Goal: Task Accomplishment & Management: Use online tool/utility

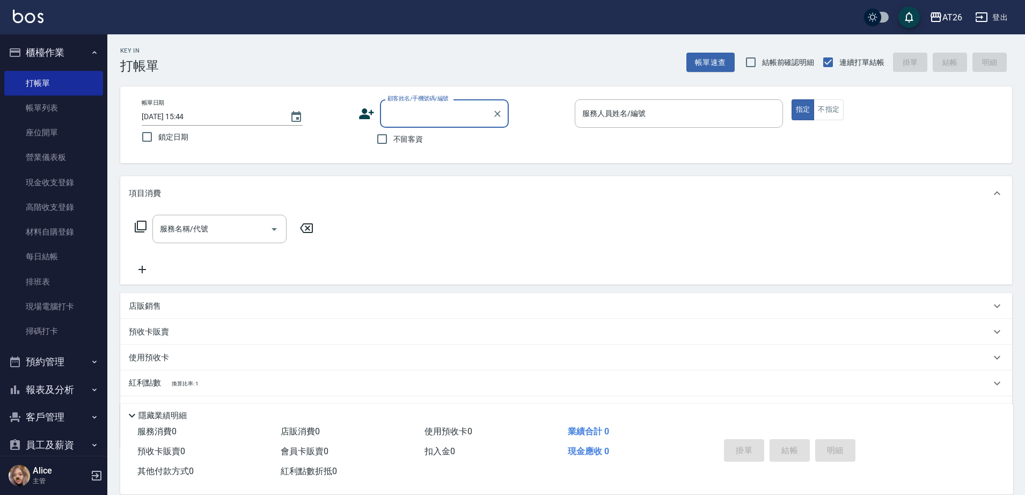
click at [467, 122] on input "顧客姓名/手機號碼/編號" at bounding box center [436, 113] width 103 height 19
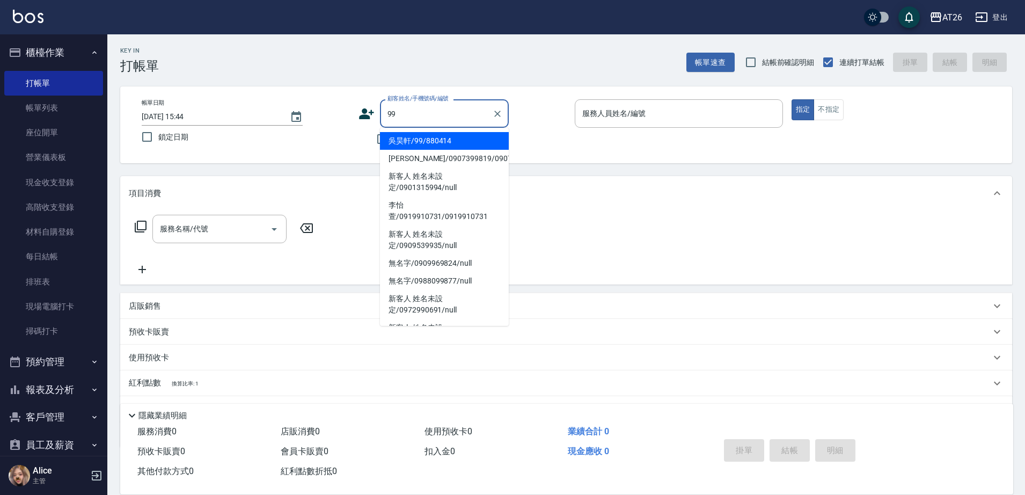
type input "吳昊軒/99/880414"
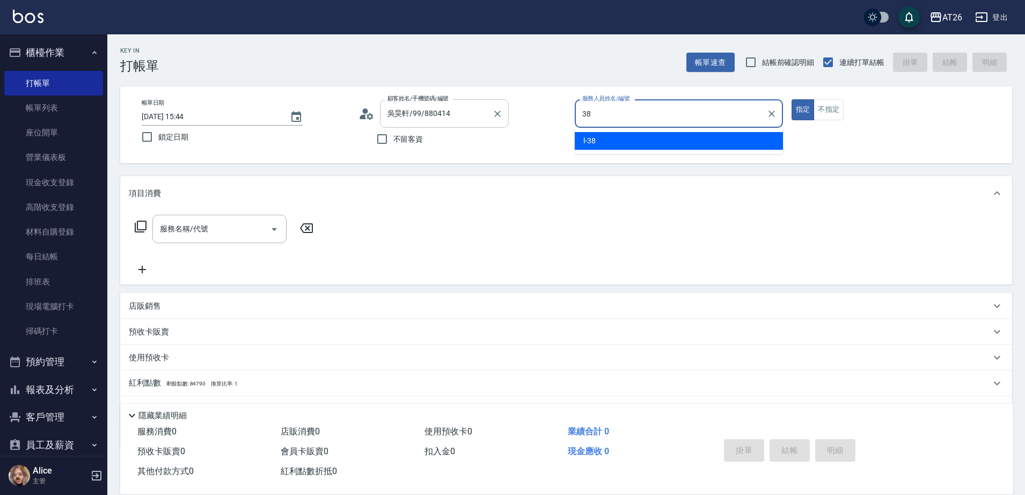
type input "38"
type button "true"
type input "l-38"
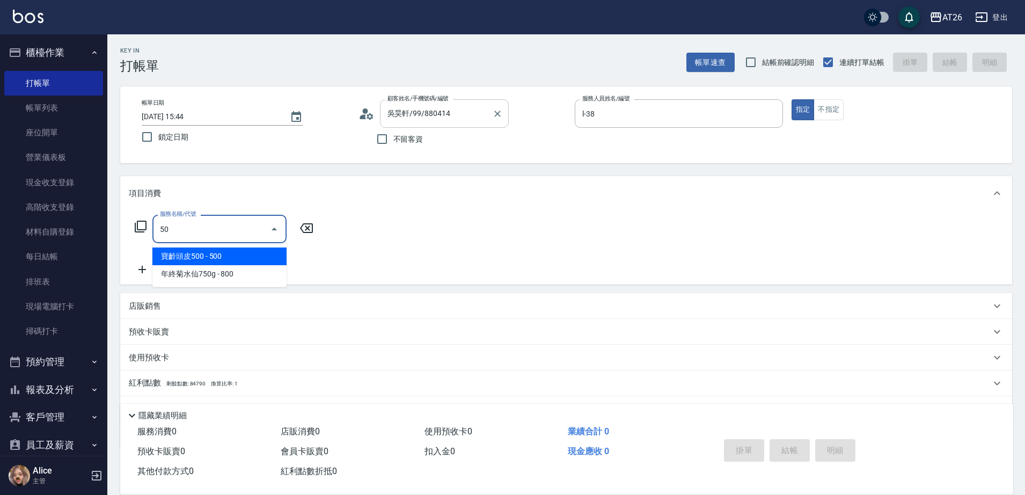
type input "501"
type input "120"
type input "染髮(501)"
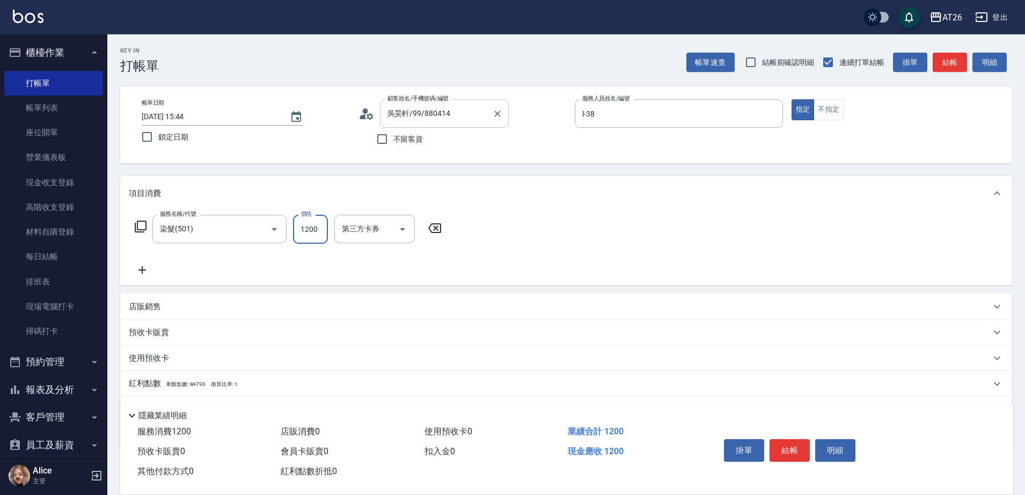
type input "1"
type input "0"
type input "199"
type input "10"
type input "1999"
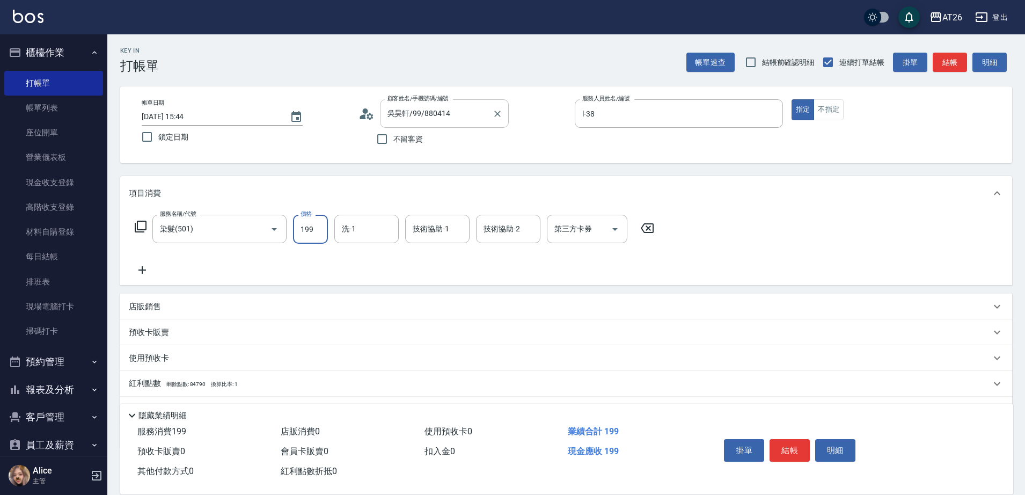
type input "190"
type input "1999"
type input "23"
click at [429, 221] on input "技術協助-1" at bounding box center [437, 229] width 55 height 19
type input "NANA-23"
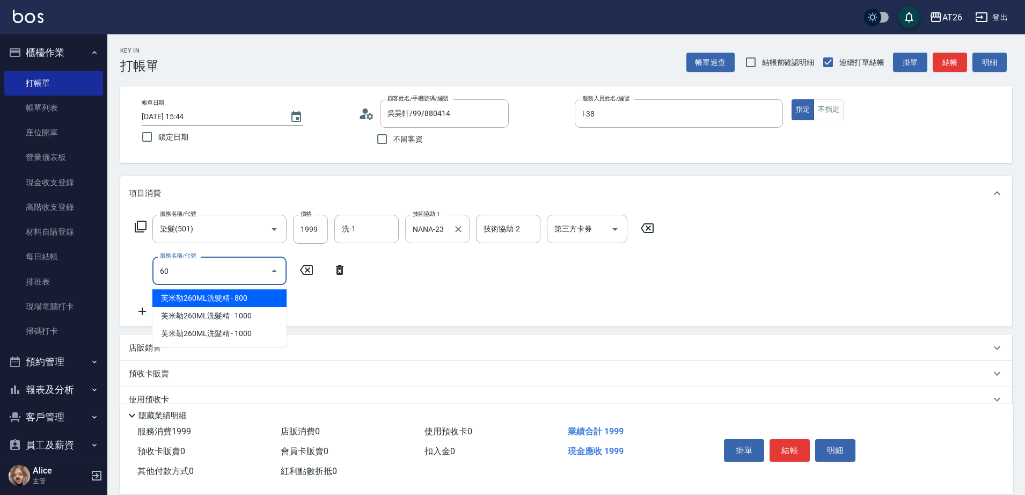
type input "601"
type input "220"
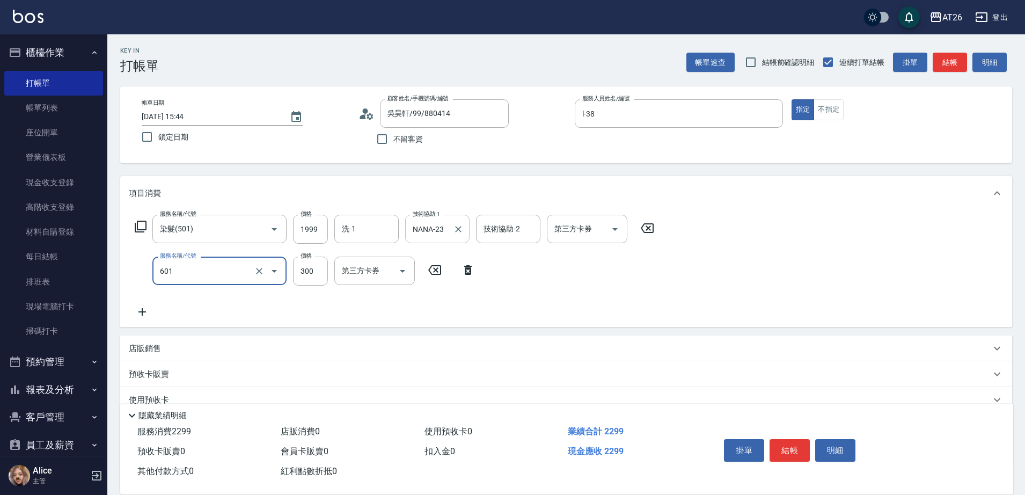
type input "自護髮(601)"
type input "13"
type input "200"
type input "130"
type input "210"
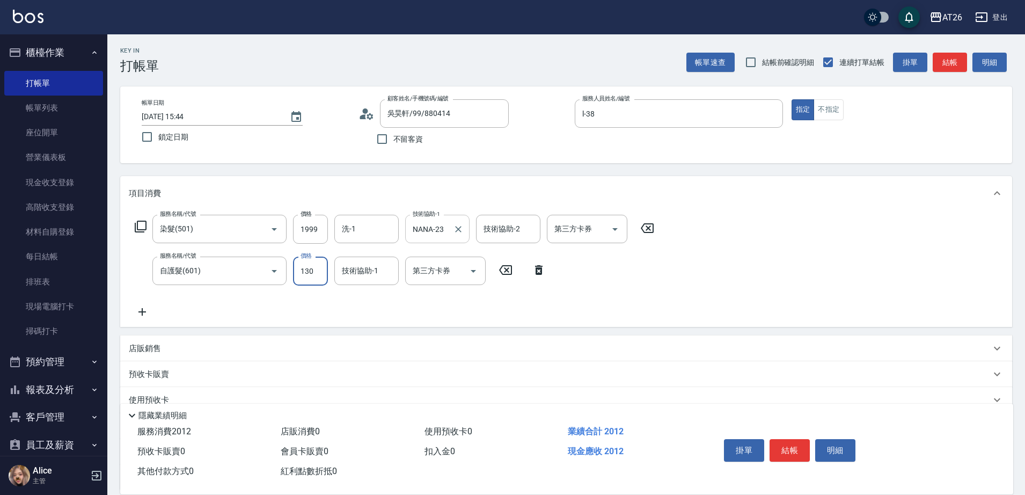
type input "1300"
type input "320"
type input "1300"
type input "NANA-23"
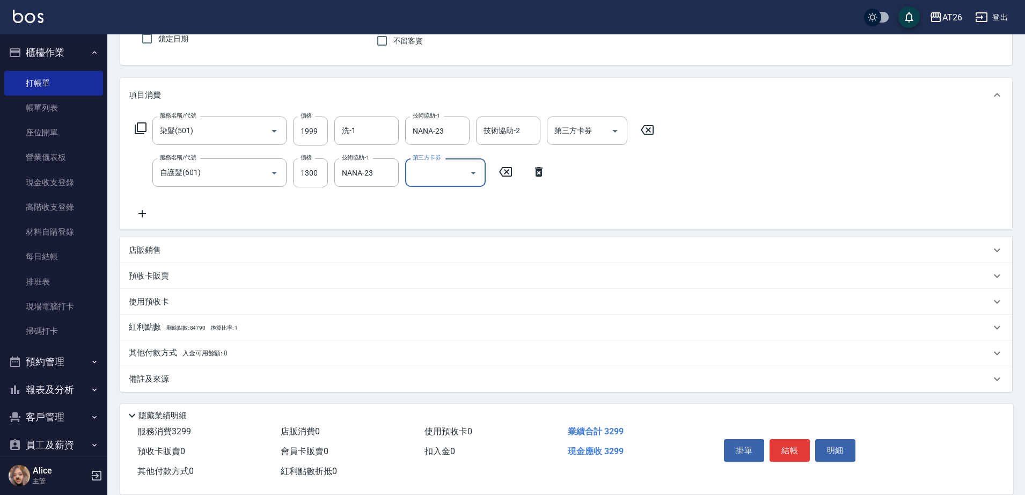
click at [172, 255] on div "店販銷售" at bounding box center [560, 250] width 862 height 11
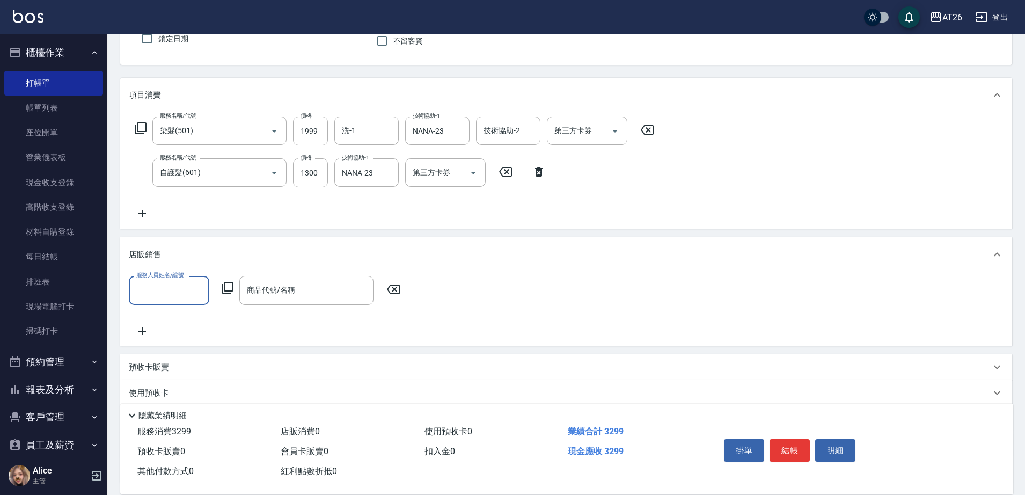
scroll to position [1, 0]
click at [179, 290] on input "服務人員姓名/編號" at bounding box center [169, 290] width 71 height 19
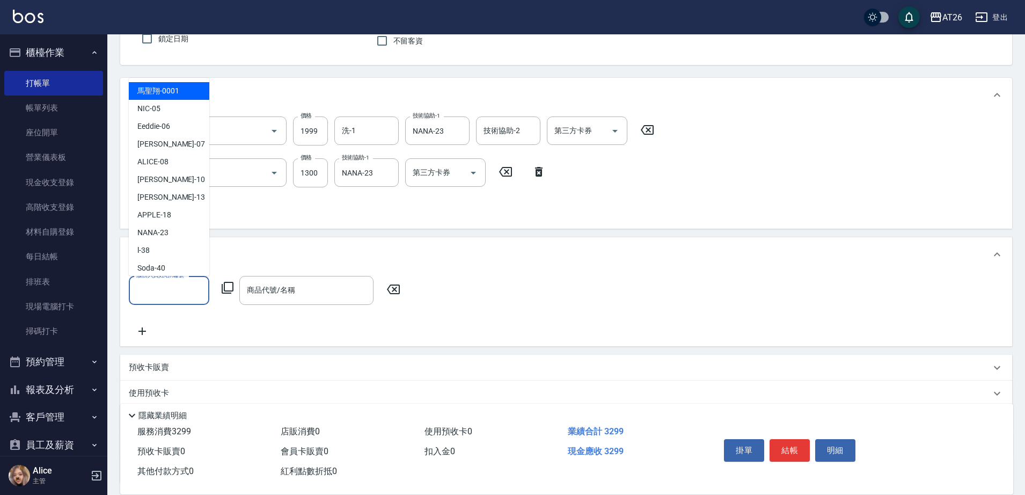
type input "3"
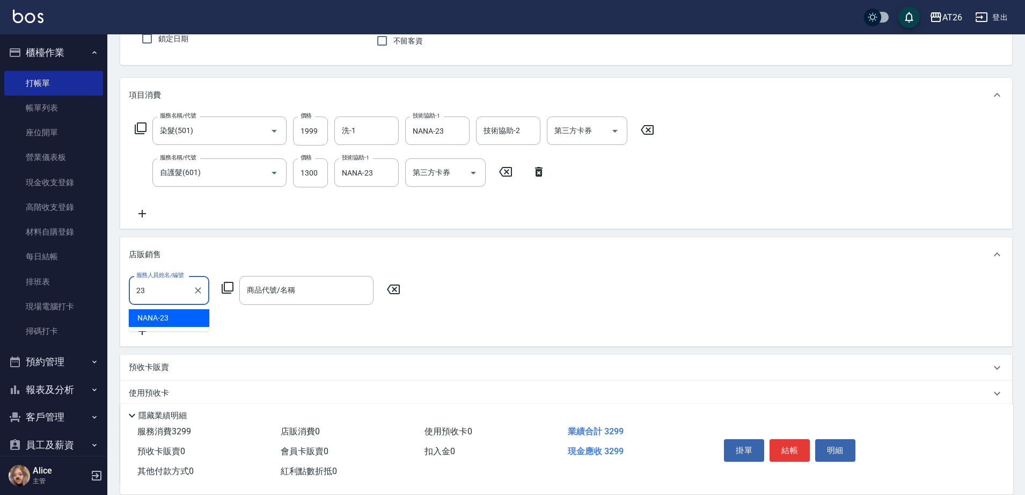
type input "NANA-23"
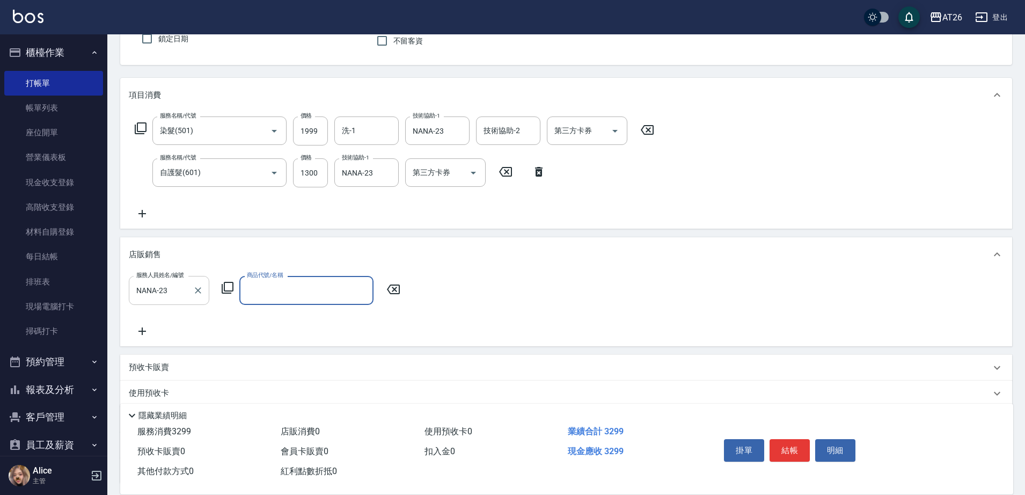
type input "ㄎ"
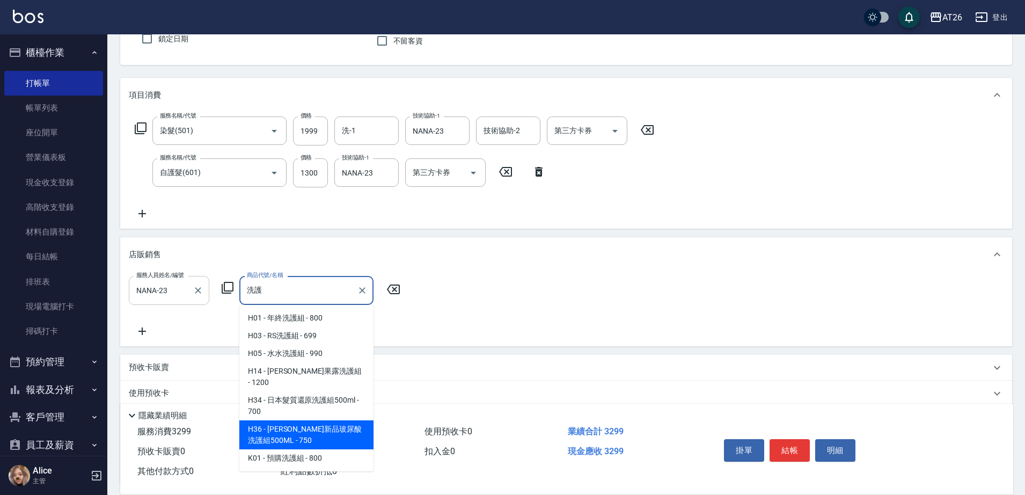
type input "[PERSON_NAME]斯新品玻尿酸洗護組500ML"
type input "400"
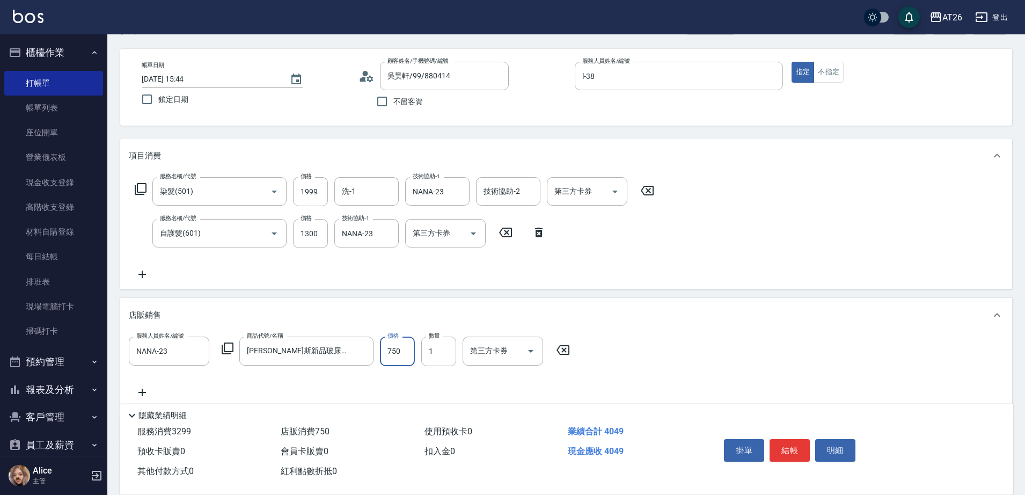
scroll to position [0, 0]
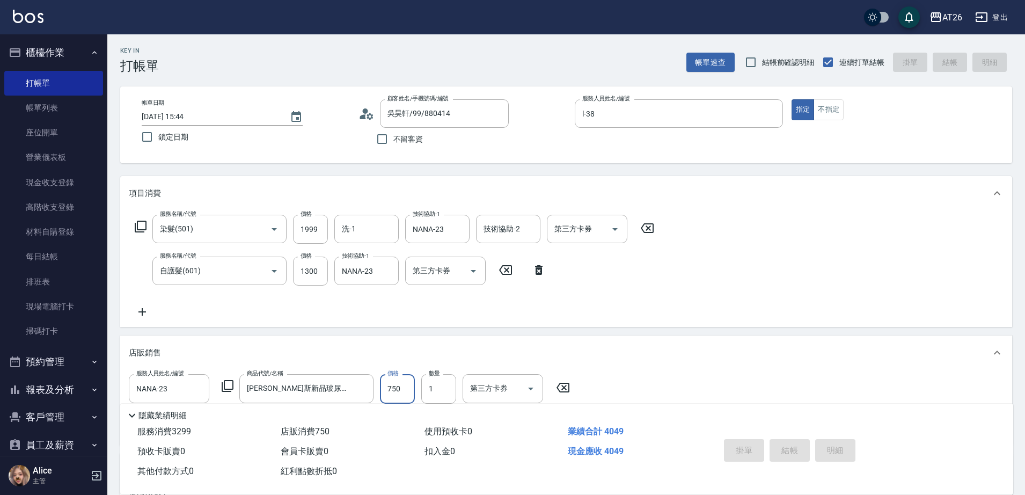
type input "2025/09/17 20:32"
type input "0"
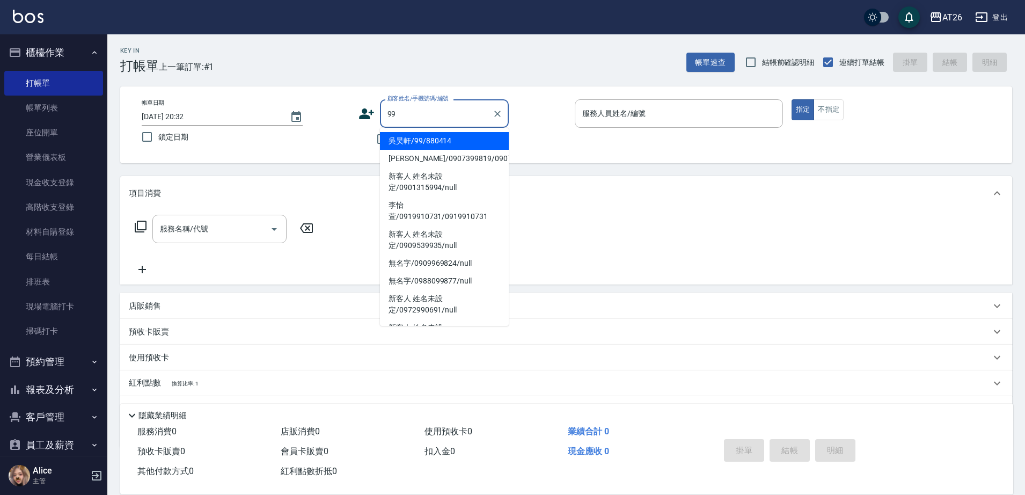
type input "吳昊軒/99/880414"
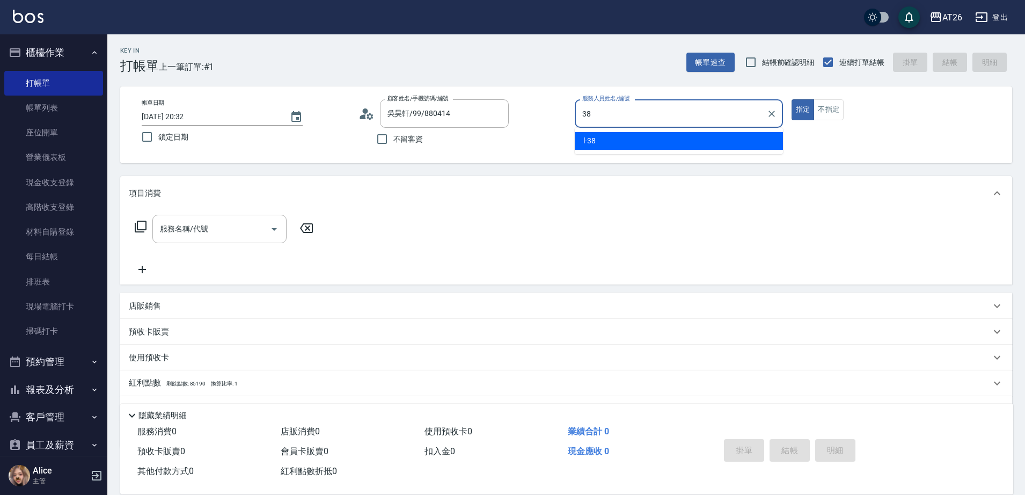
type input "l-38"
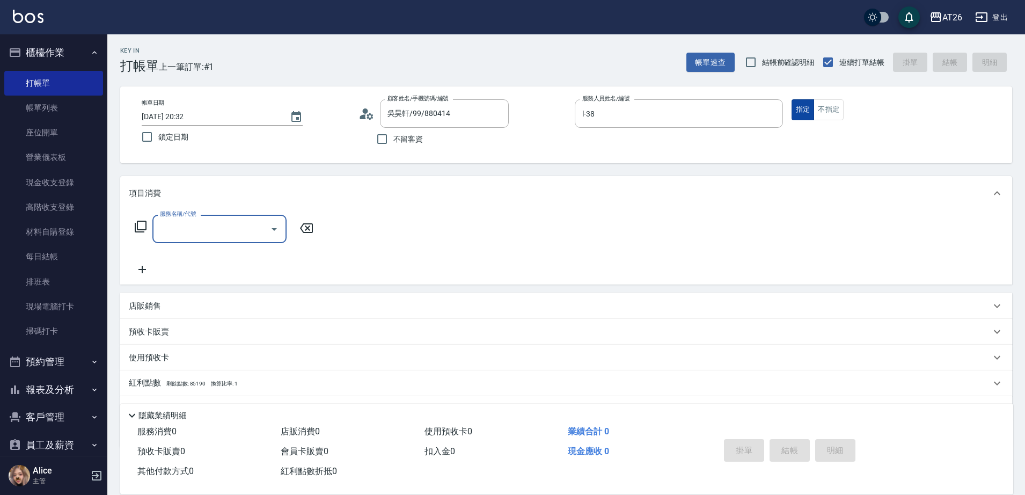
click at [800, 105] on button "指定" at bounding box center [803, 109] width 23 height 21
click at [817, 102] on button "不指定" at bounding box center [829, 109] width 30 height 21
click at [220, 227] on input "服務名稱/代號" at bounding box center [211, 229] width 108 height 19
type input "401"
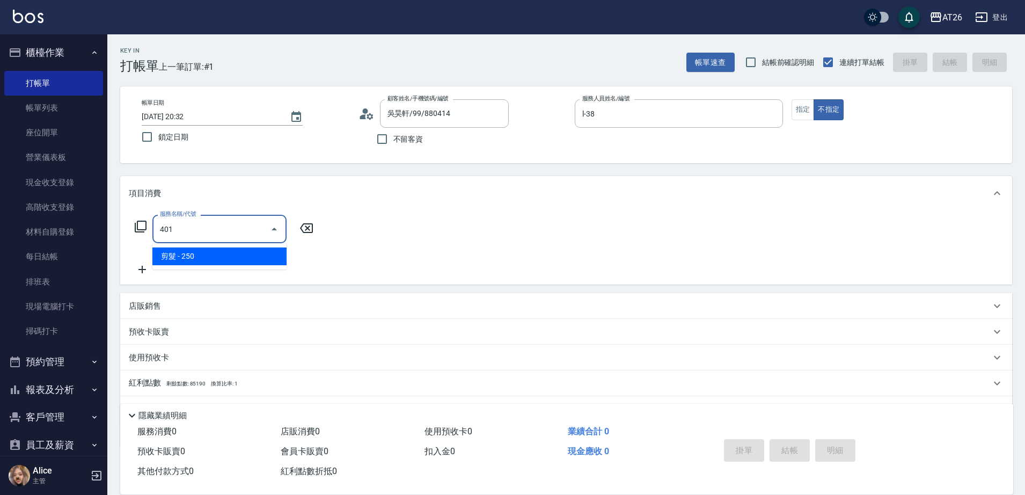
type input "20"
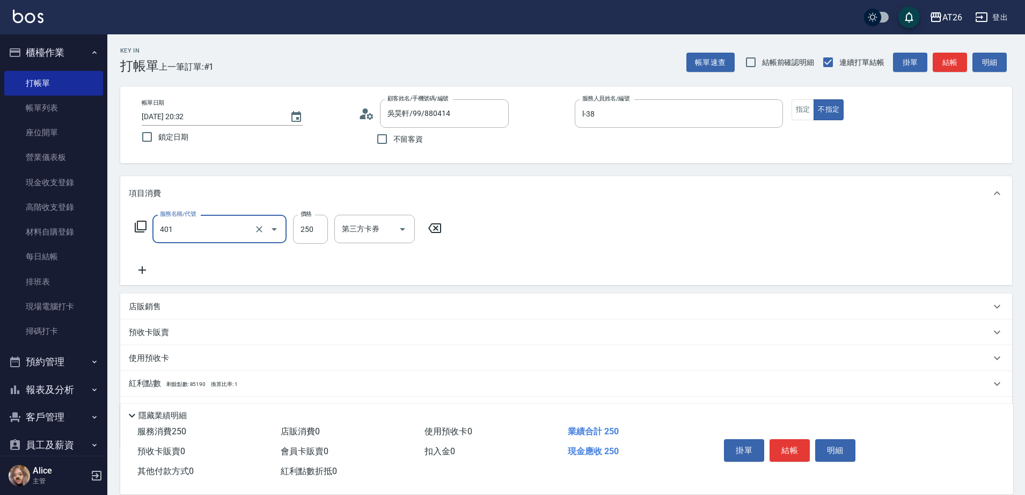
type input "剪髮(401)"
type input "6"
type input "0"
type input "600"
type input "60"
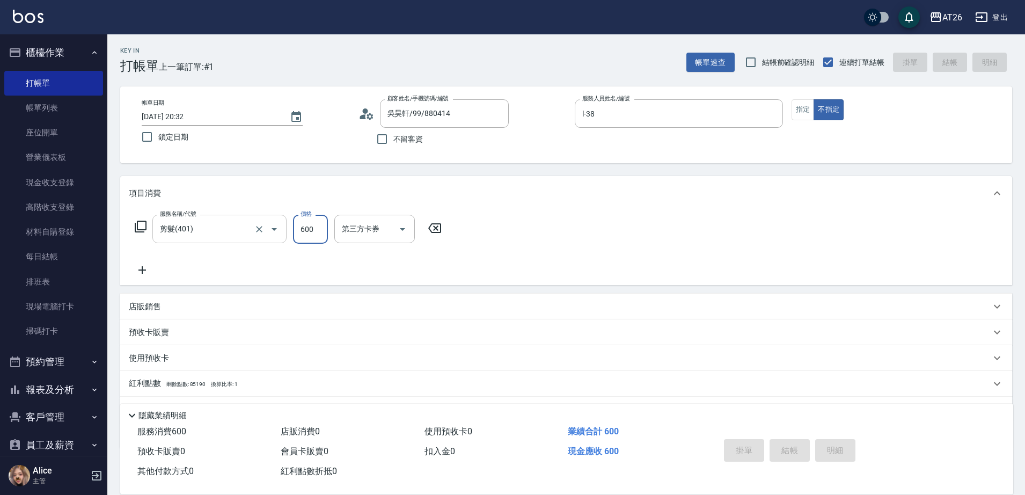
type input "0"
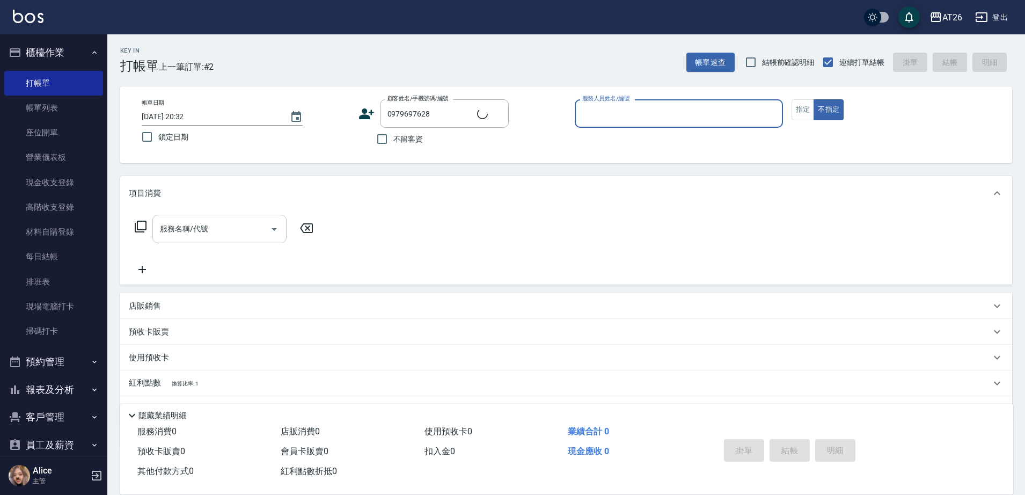
type input "新客人 姓名未設定/0979697628/null"
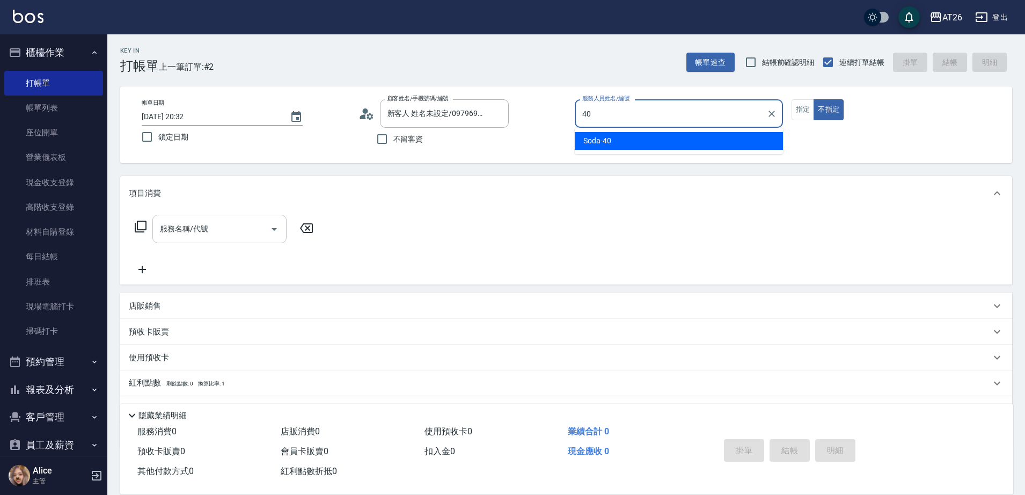
type input "40"
type button "false"
type input "Soda-40"
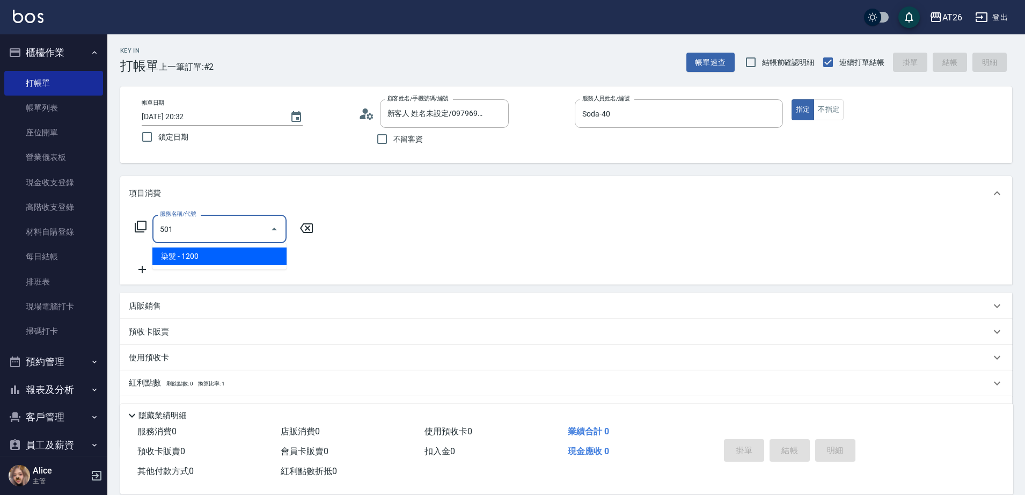
type input "染髮(501)"
type input "120"
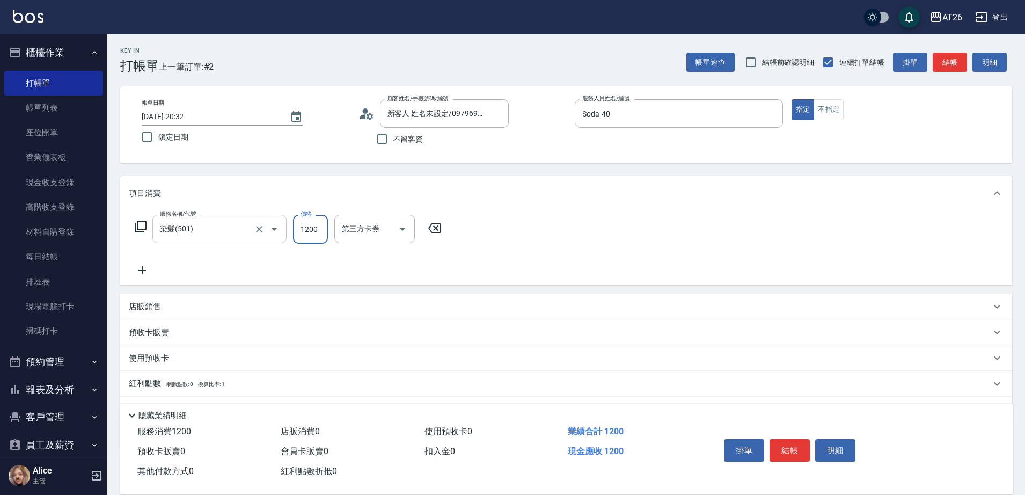
type input "1"
type input "0"
type input "168"
type input "10"
type input "1680"
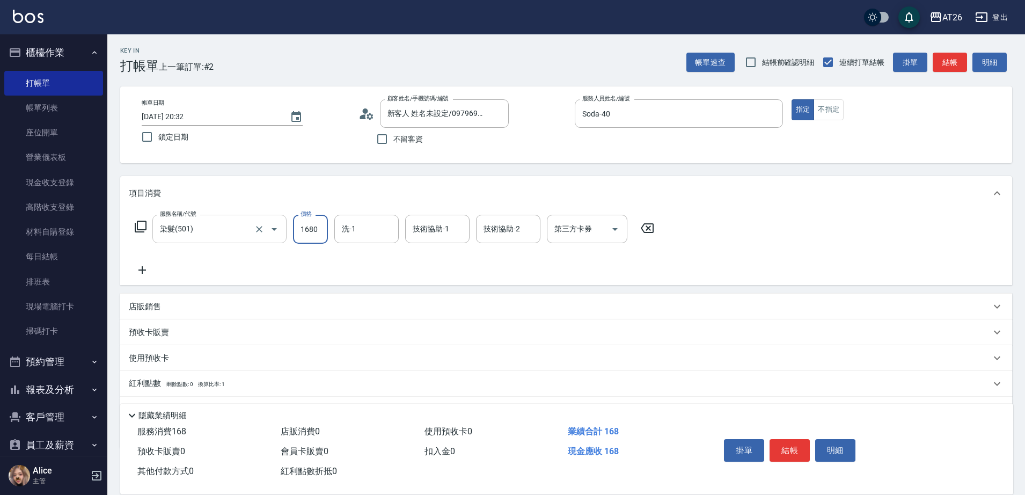
type input "160"
type input "1680"
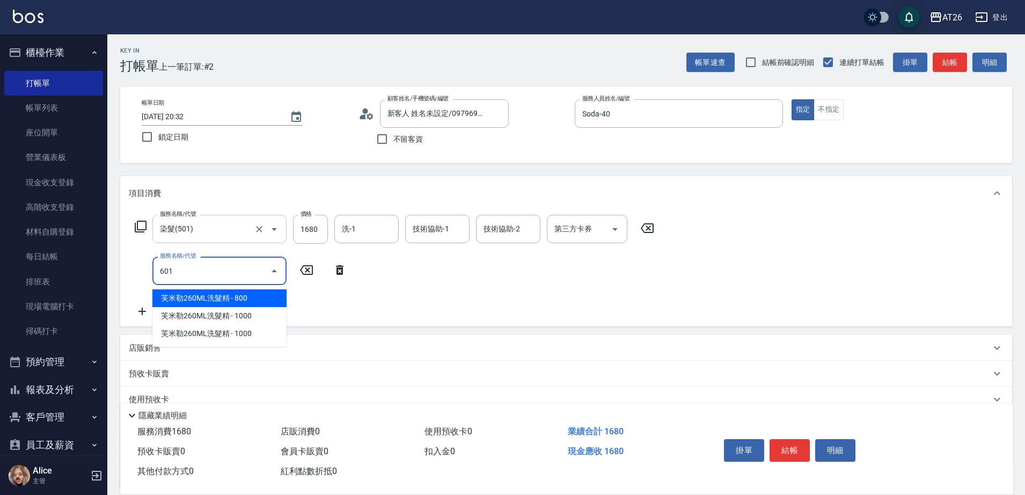
type input "601"
type input "190"
type input "自護髮(601)"
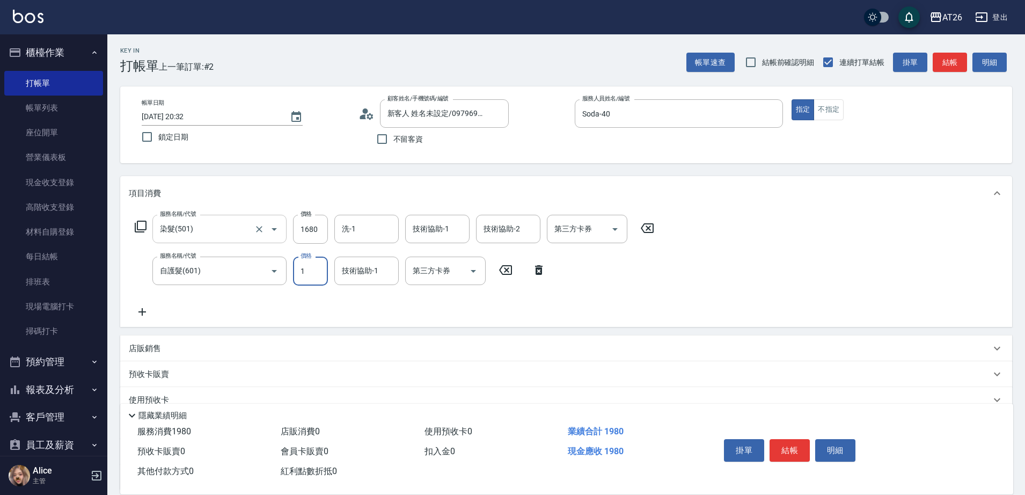
type input "15"
type input "160"
type input "150"
type input "180"
type input "1500"
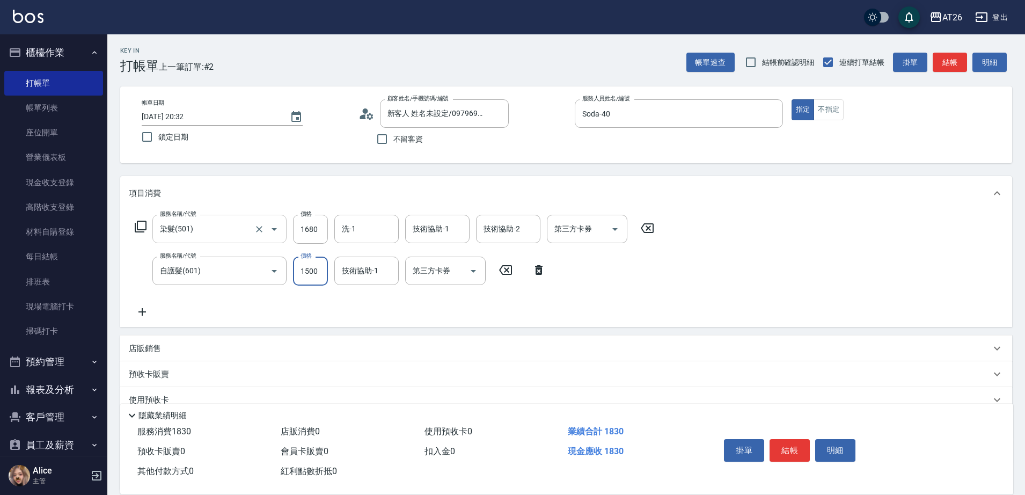
type input "310"
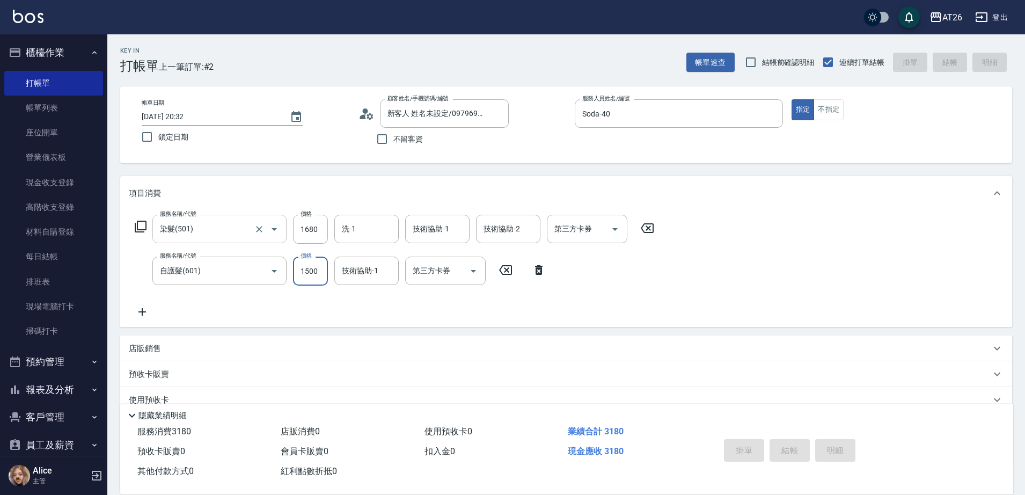
type input "0"
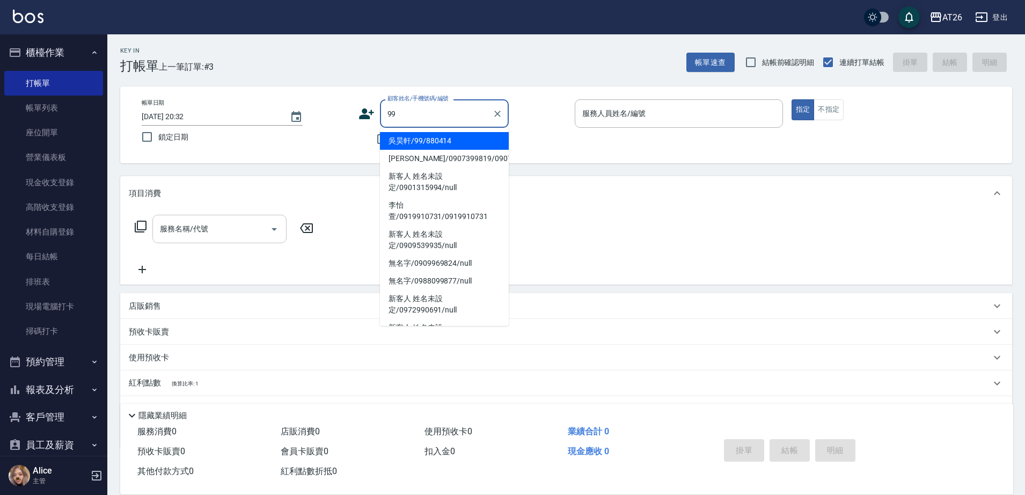
type input "吳昊軒/99/880414"
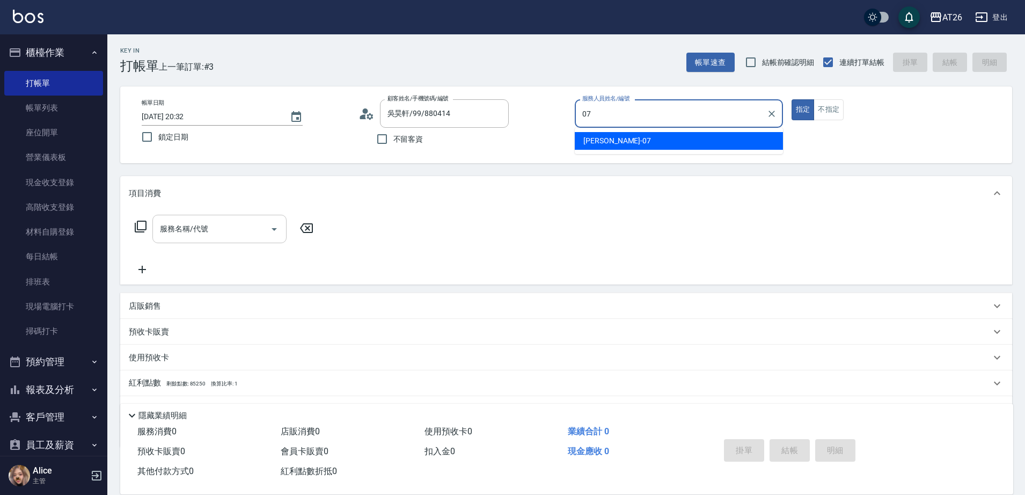
type input "ADAM-07"
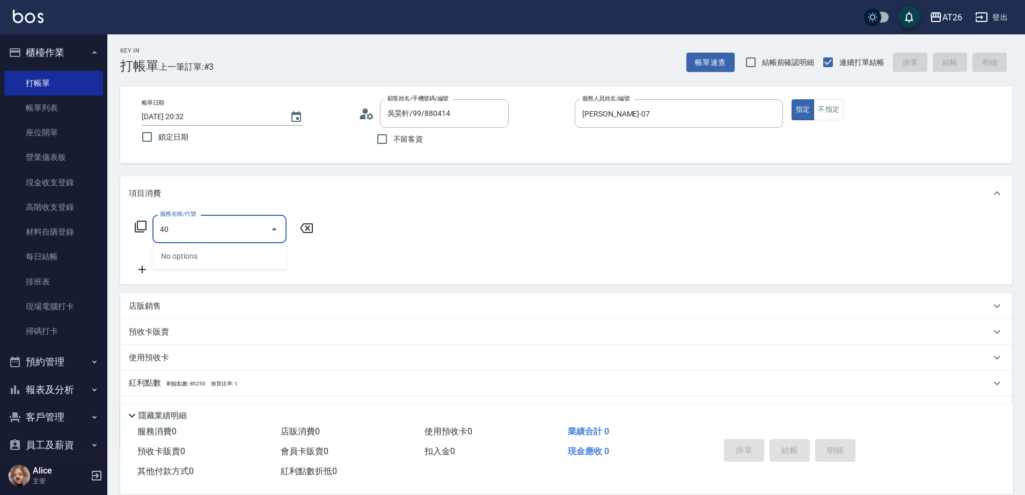
type input "401"
type input "20"
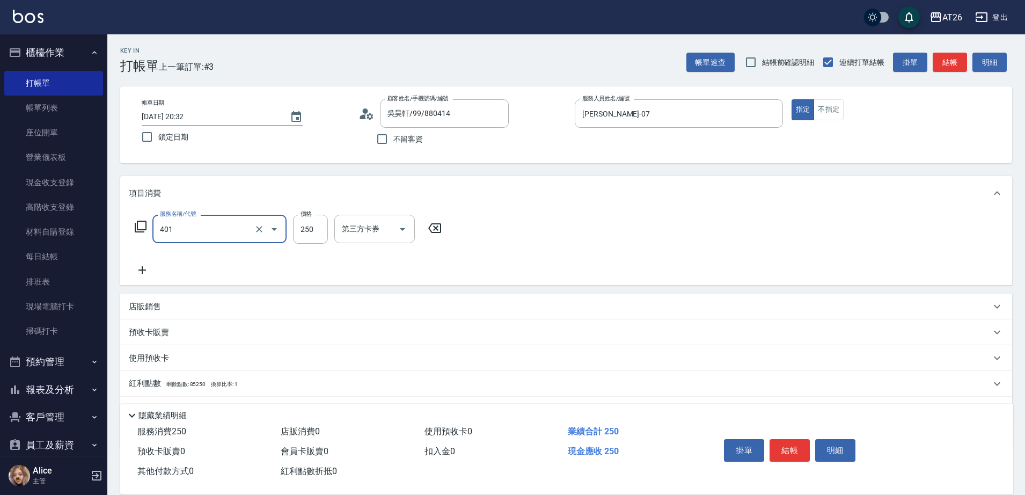
type input "剪髮(401)"
type input "7"
type input "0"
type input "700"
type input "70"
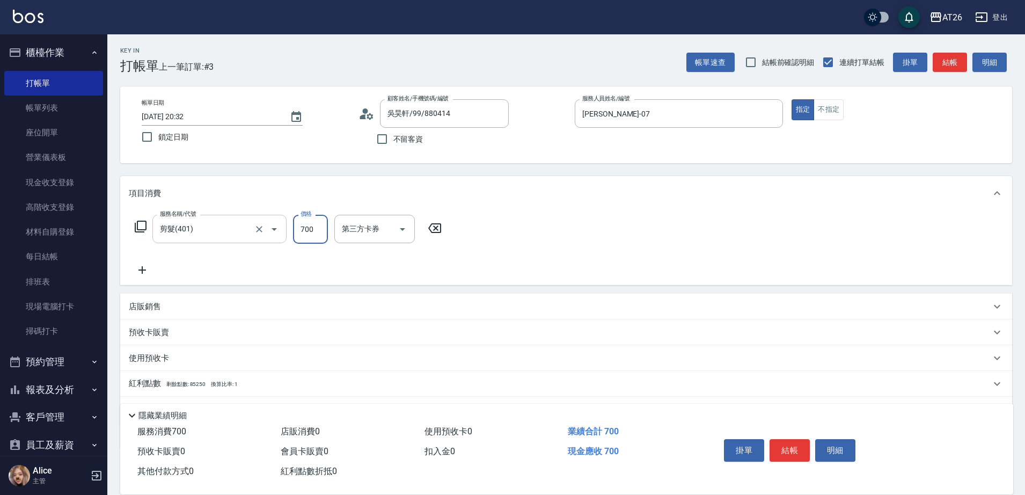
type input "700"
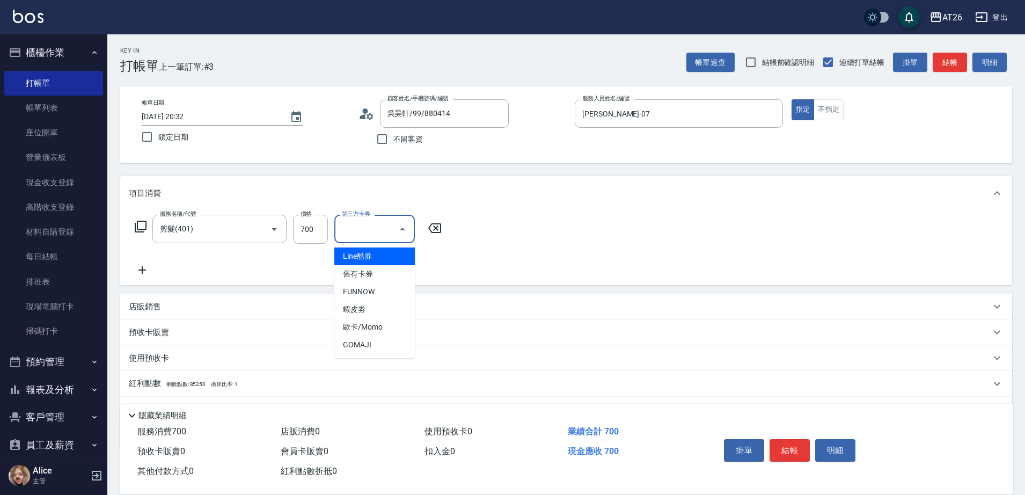
click at [522, 259] on div "服務名稱/代號 剪髮(401) 服務名稱/代號 價格 700 價格 第三方卡券 第三方卡券" at bounding box center [566, 247] width 892 height 75
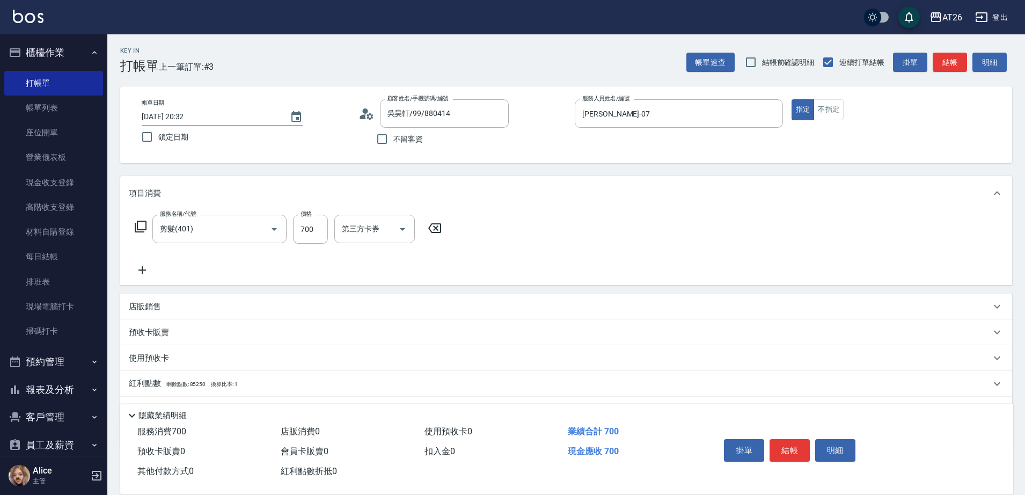
click at [142, 270] on icon at bounding box center [142, 270] width 8 height 8
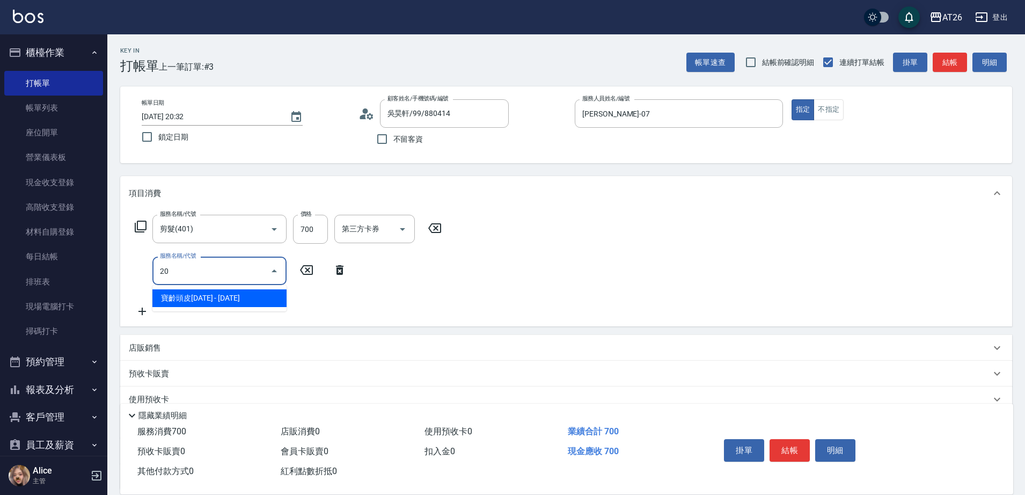
type input "201"
type input "90"
type input "洗髮(201)"
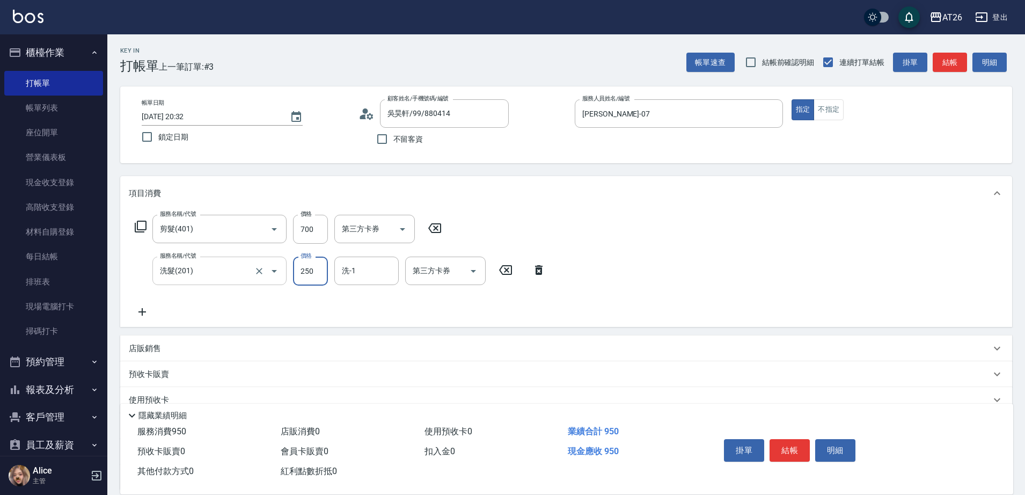
type input "0"
type input "70"
type input "0"
type input "祐希-44"
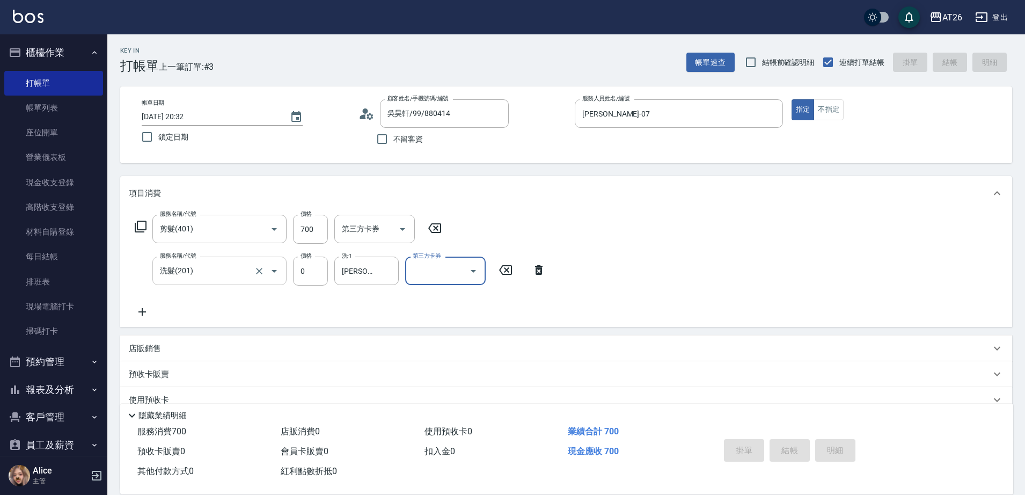
type input "2025/09/17 20:33"
type input "0"
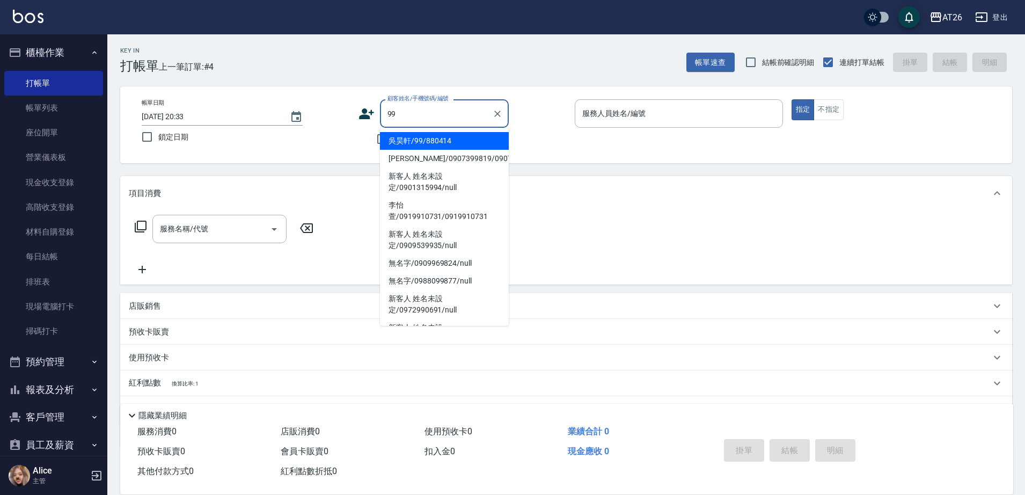
type input "吳昊軒/99/880414"
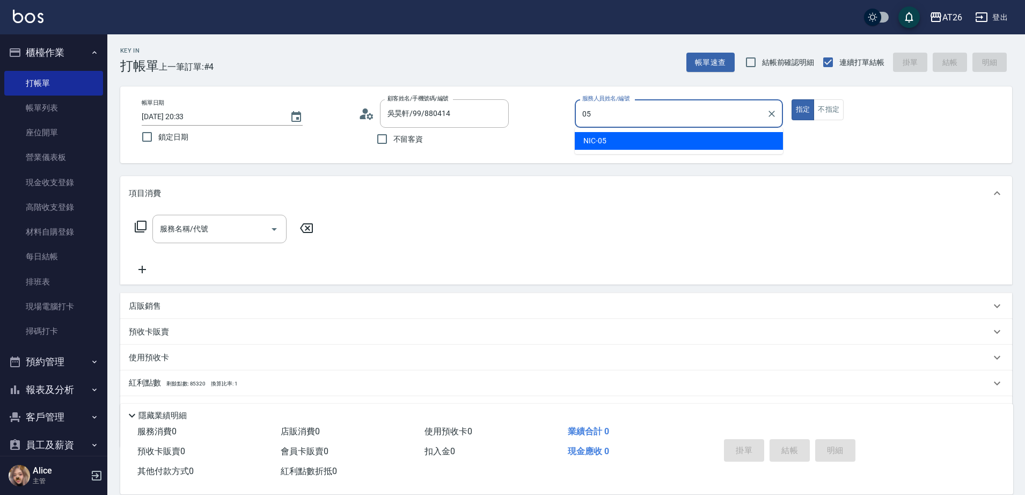
type input "NIC-05"
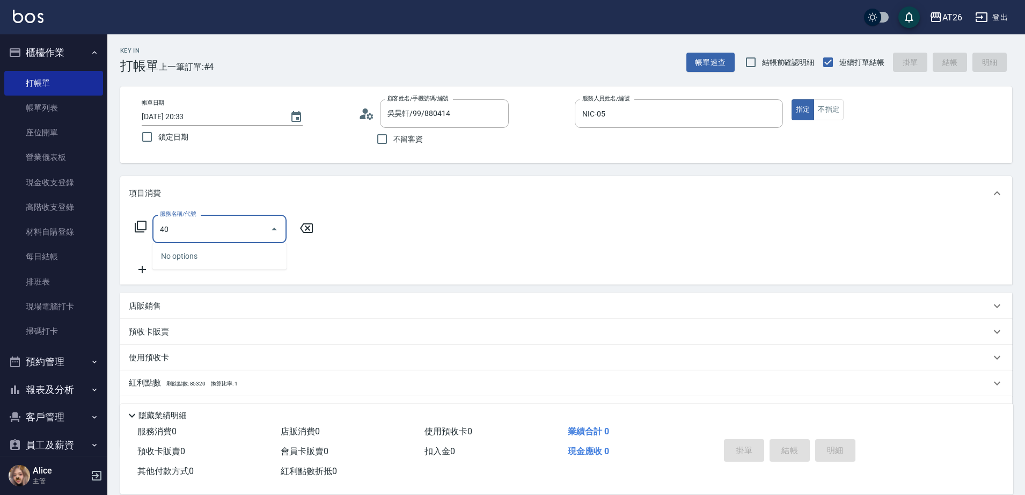
type input "401"
type input "20"
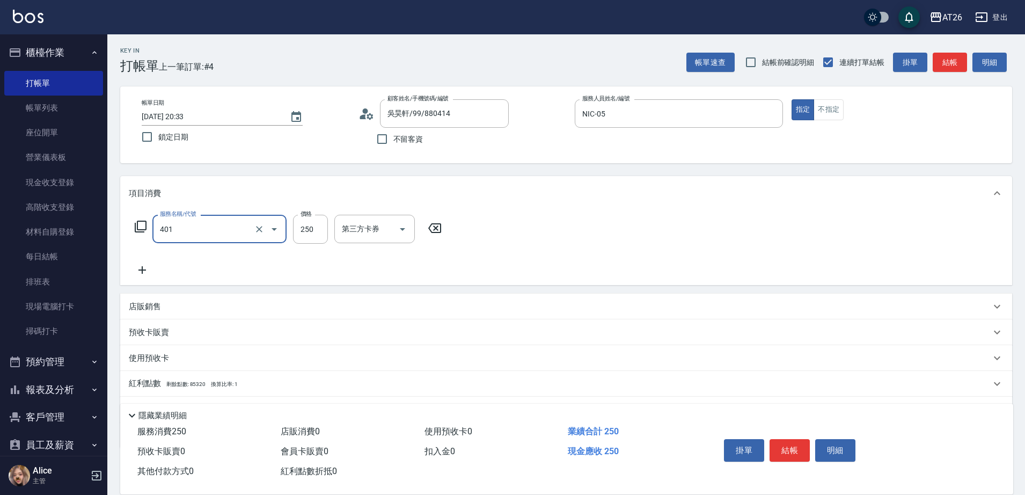
type input "剪髮(401)"
type input "4"
type input "0"
type input "400"
type input "40"
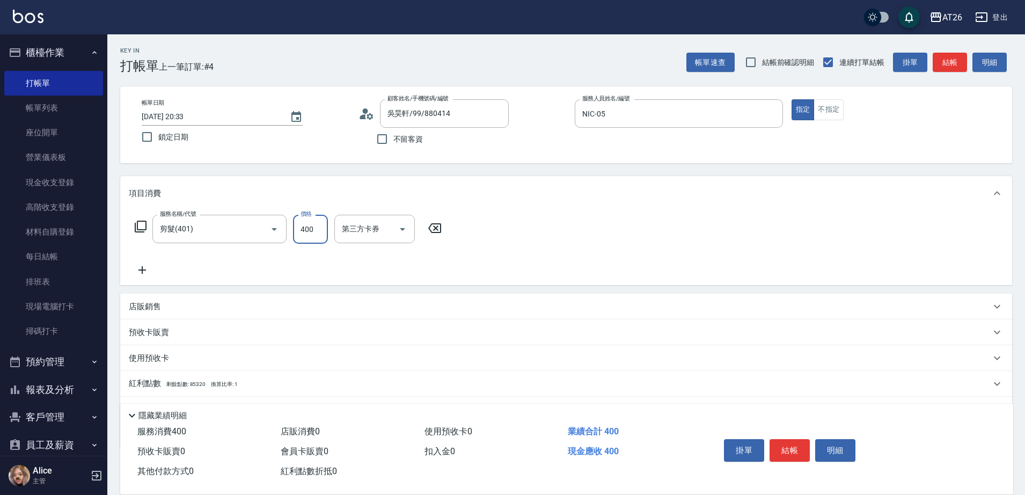
type input "400"
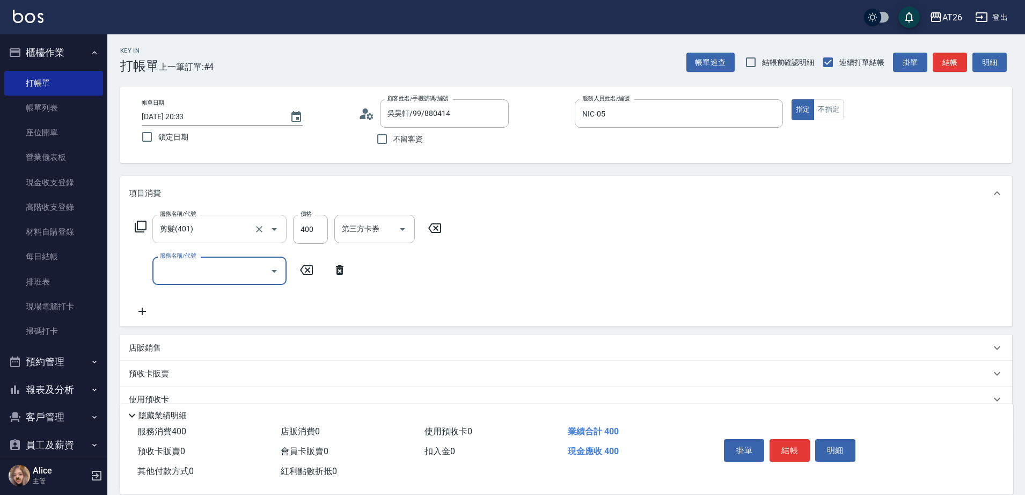
click at [207, 224] on input "剪髮(401)" at bounding box center [204, 229] width 94 height 19
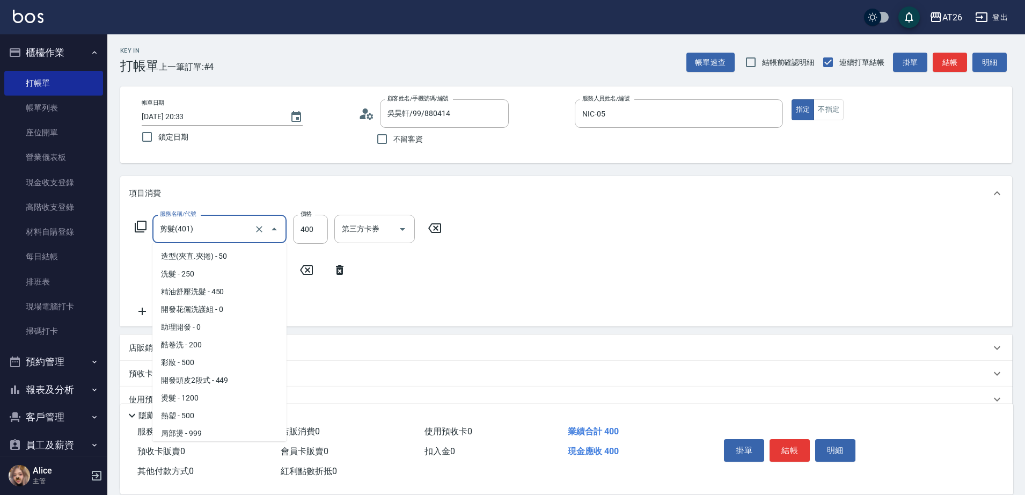
scroll to position [54, 0]
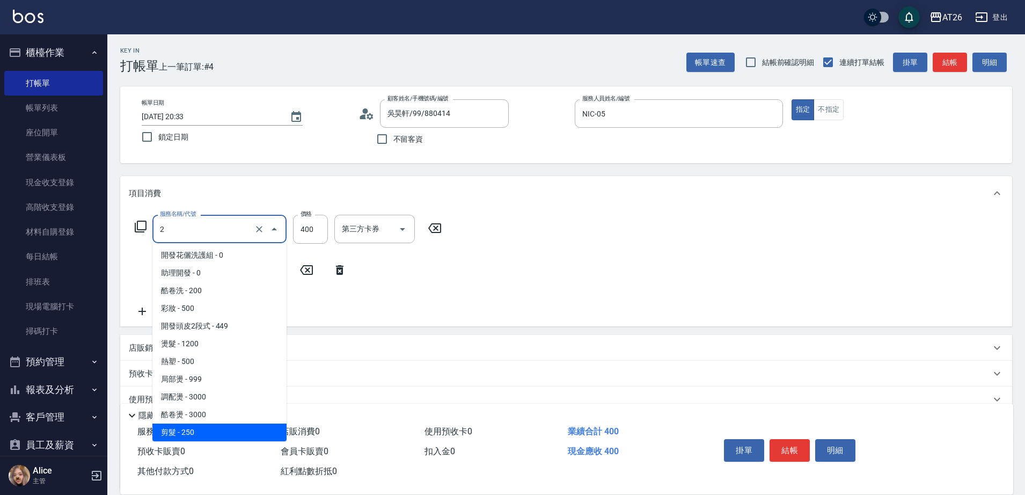
type input "20"
type input "0"
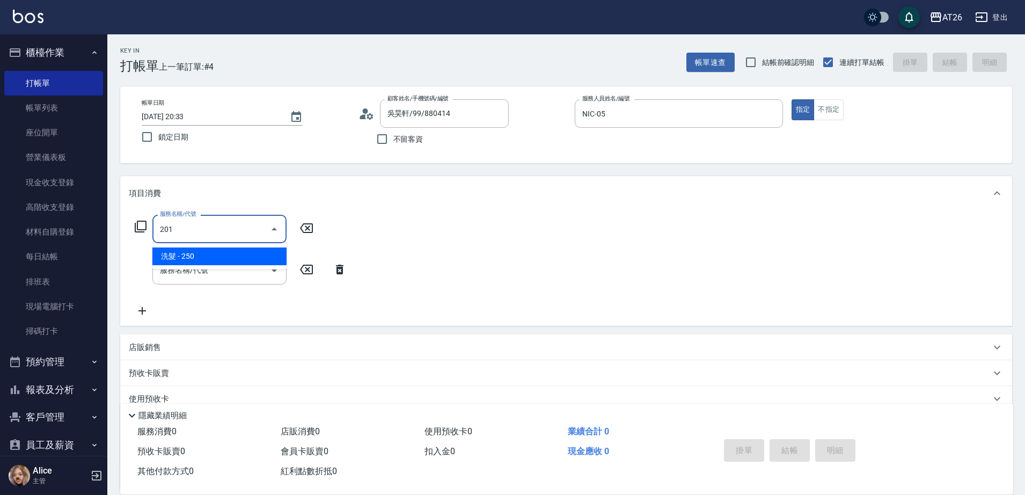
scroll to position [0, 0]
type input "洗髮(201)"
type input "20"
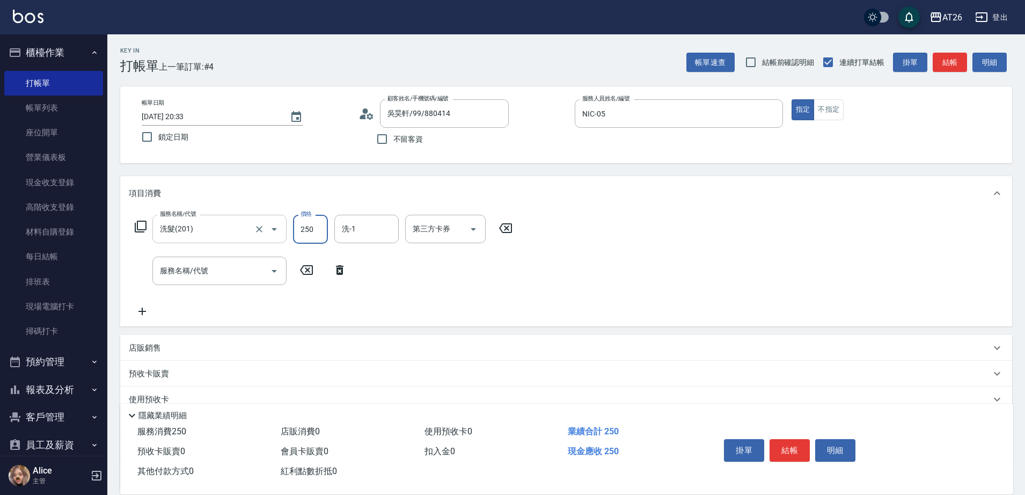
type input "4"
type input "0"
type input "40"
type input "400"
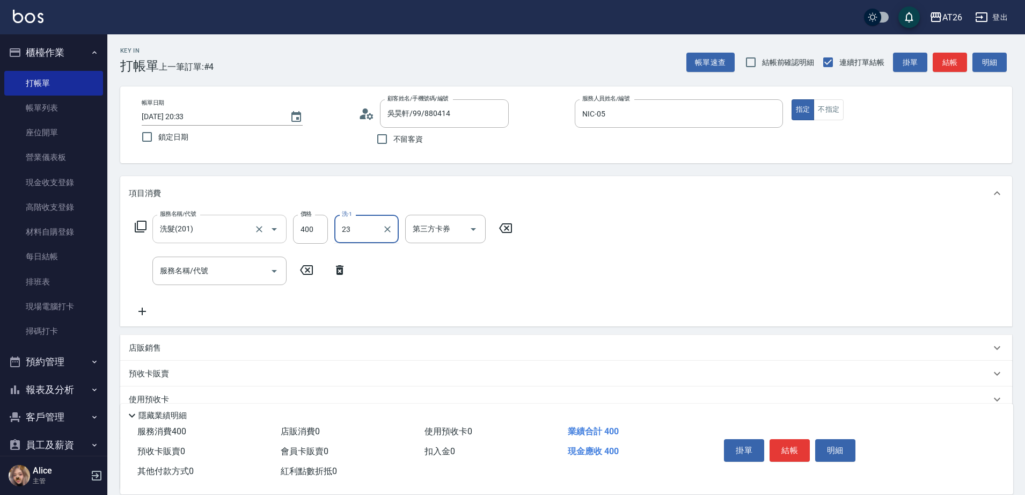
type input "NANA-23"
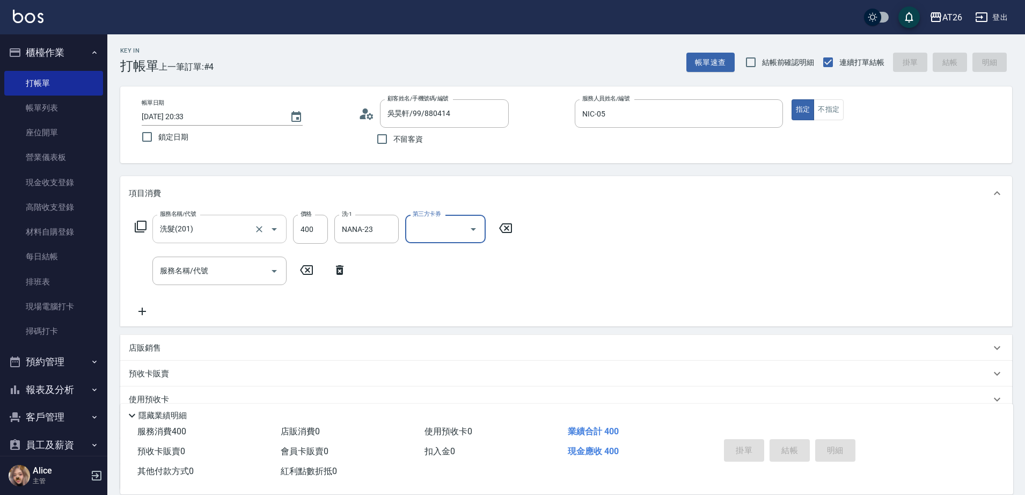
type input "0"
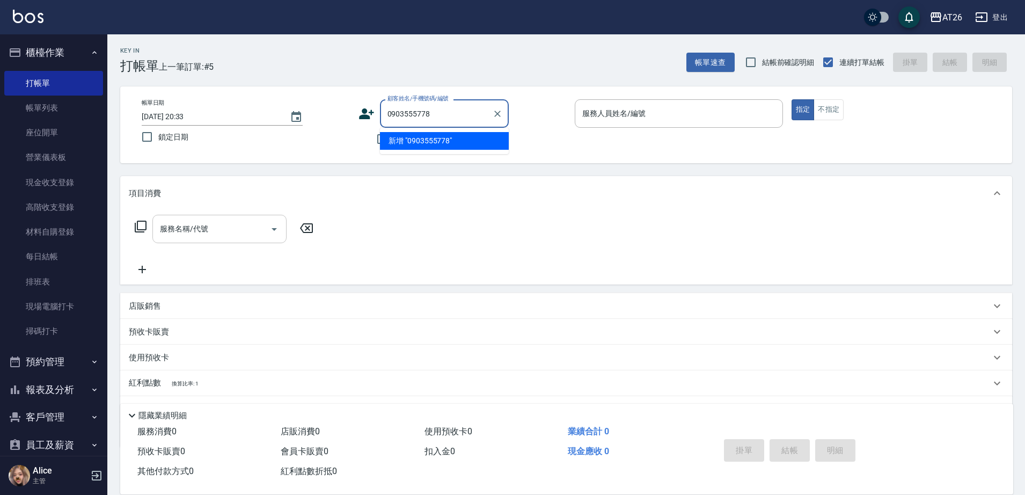
type input "0903555778"
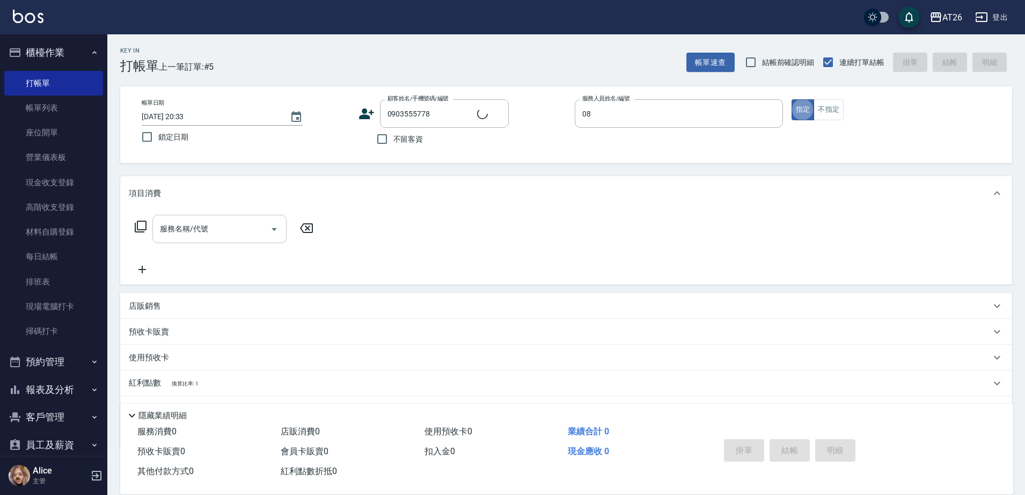
type input "ALICE-08"
type input "林妤臻/0903555778/0903555778"
type input "401"
type input "20"
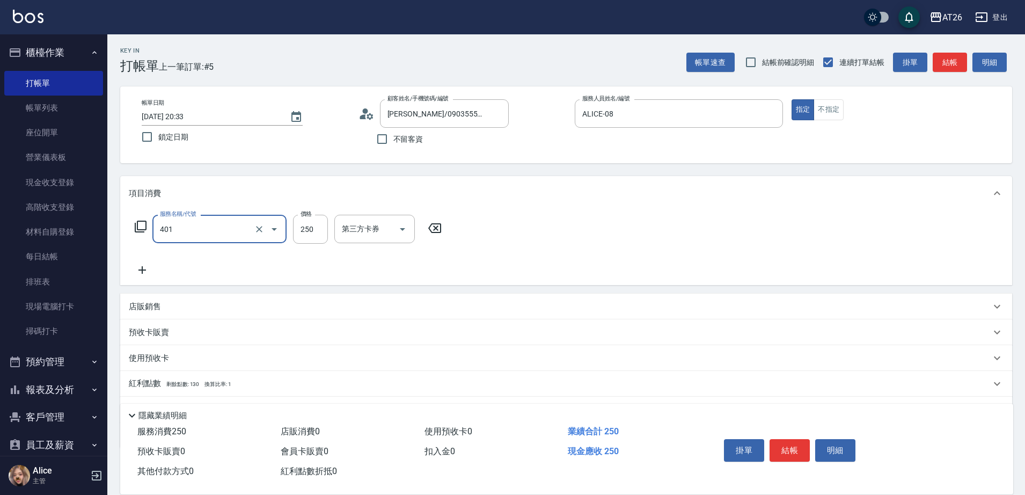
type input "剪髮(401)"
type input "3"
type input "0"
type input "300"
type input "30"
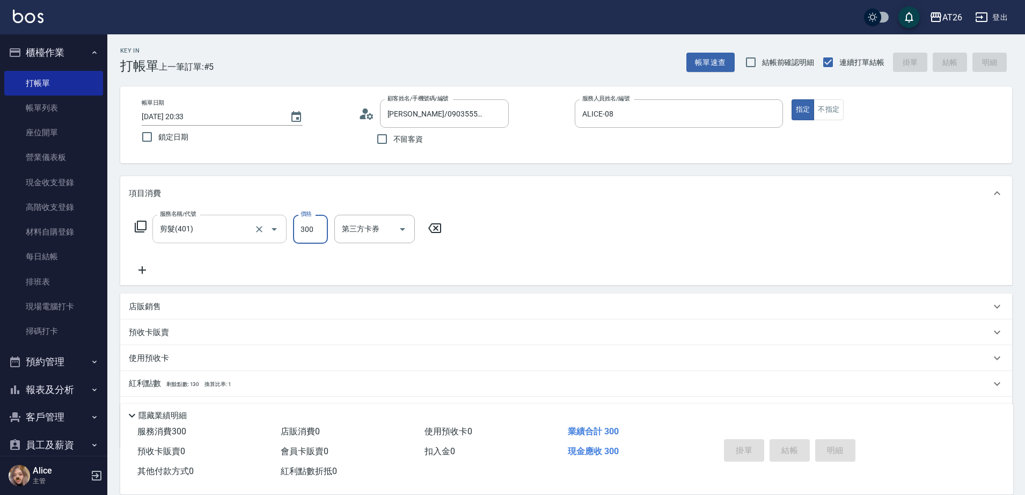
type input "0"
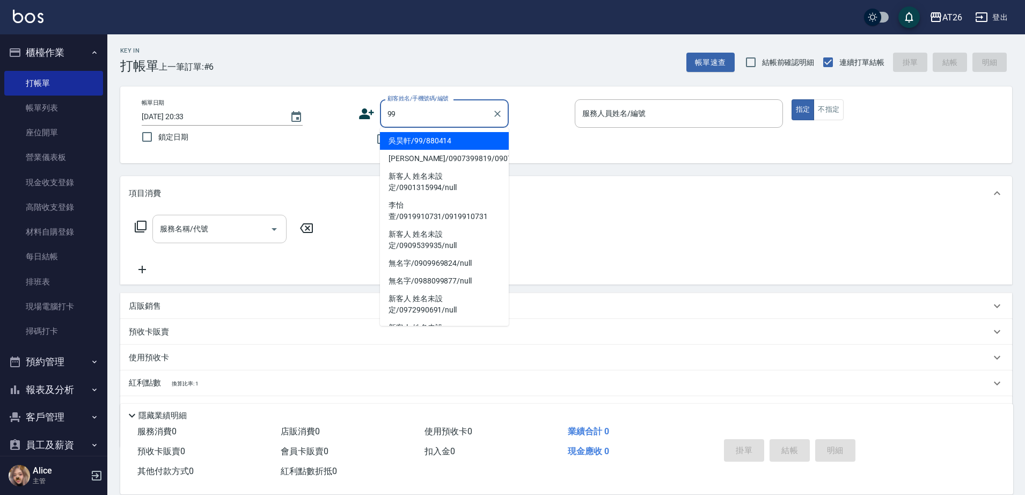
type input "吳昊軒/99/880414"
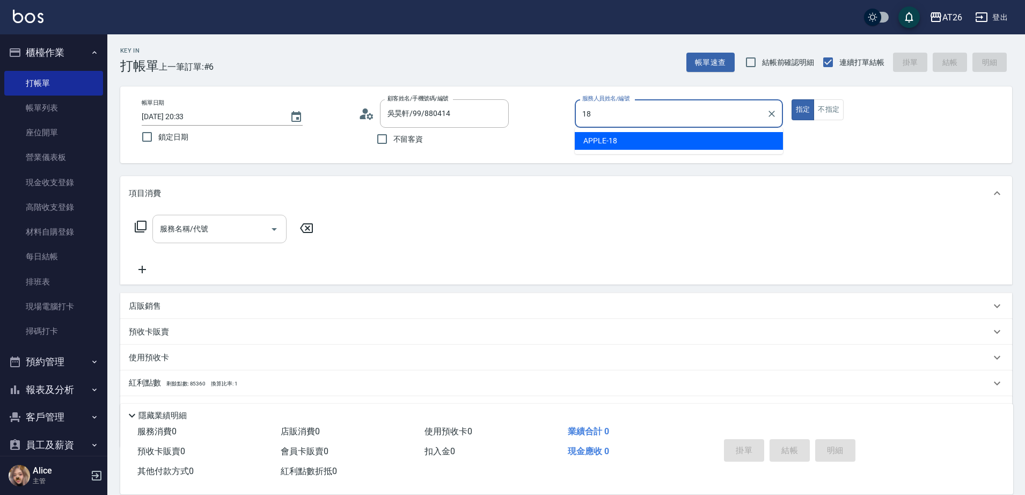
type input "APPLE-18"
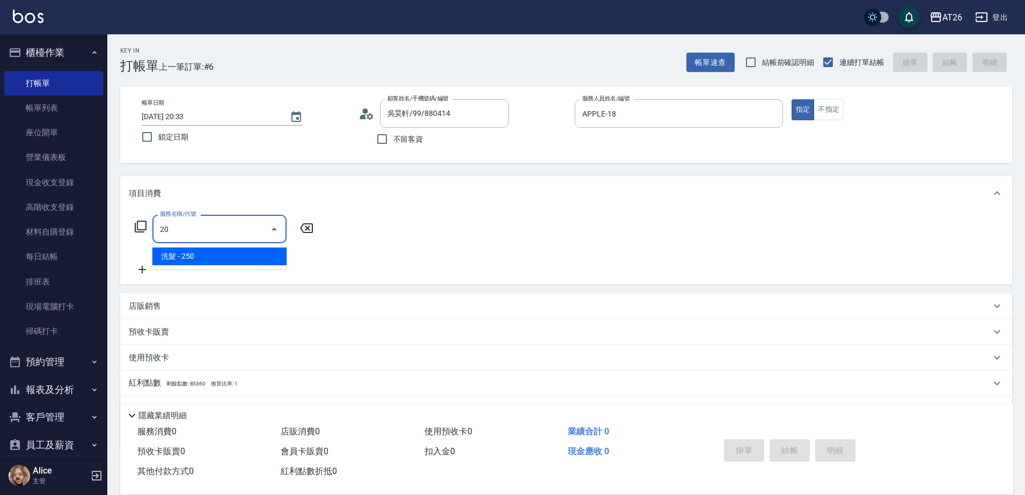
type input "2"
type input "染髮(501)"
type input "120"
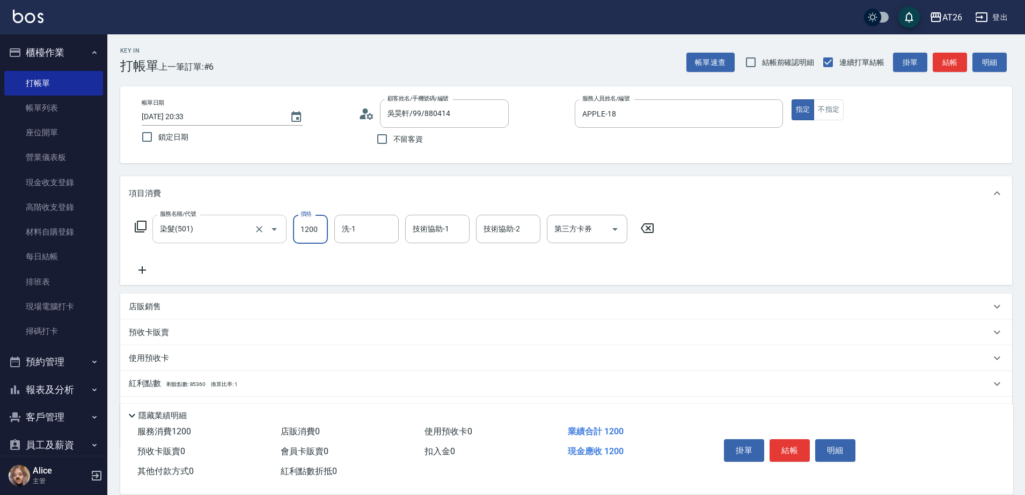
type input "2"
type input "0"
type input "250"
type input "20"
type input "2500"
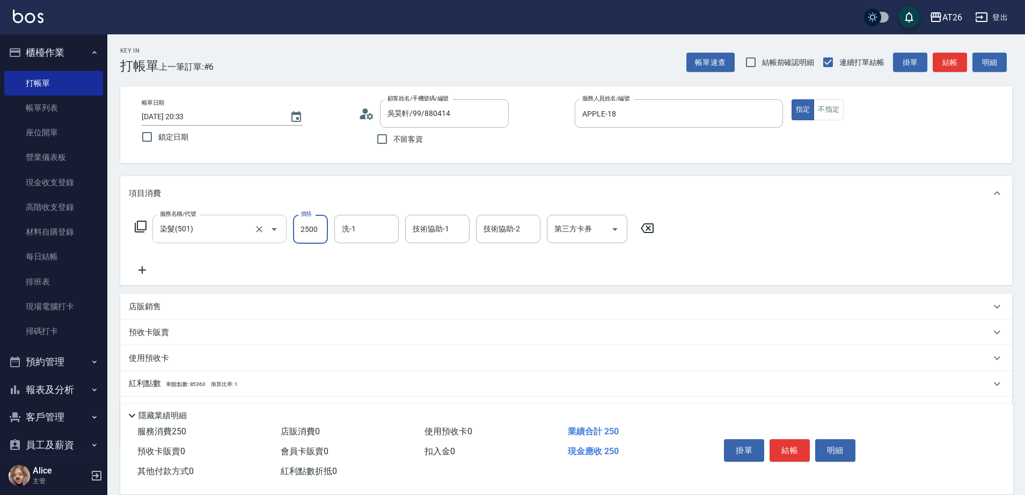
type input "250"
type input "2500"
type input "祐希-44"
type input "44"
click at [427, 170] on div "Key In 打帳單 上一筆訂單:#6 帳單速查 結帳前確認明細 連續打單結帳 掛單 結帳 明細 帳單日期 2025/09/17 20:33 鎖定日期 顧客姓…" at bounding box center [566, 292] width 918 height 517
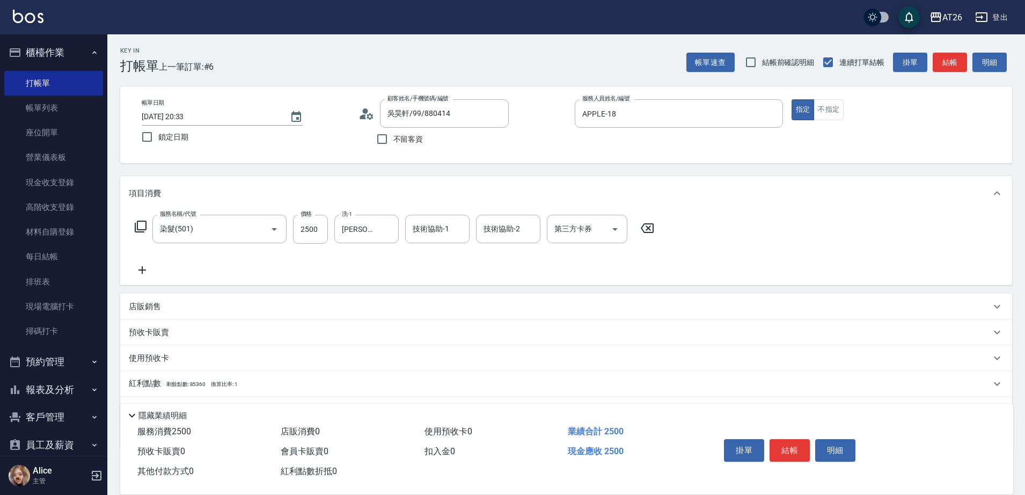
drag, startPoint x: 125, startPoint y: 273, endPoint x: 133, endPoint y: 276, distance: 8.7
click at [127, 274] on div "服務名稱/代號 染髮(501) 服務名稱/代號 價格 2500 價格 洗-1 祐希-44 洗-1 技術協助-1 技術協助-1 技術協助-2 技術協助-2 第三…" at bounding box center [566, 247] width 892 height 75
click at [145, 280] on div "服務名稱/代號 染髮(501) 服務名稱/代號 價格 2500 價格 洗-1 祐希-44 洗-1 技術協助-1 技術協助-1 技術協助-2 技術協助-2 第三…" at bounding box center [566, 247] width 892 height 75
click at [152, 266] on icon at bounding box center [142, 270] width 27 height 13
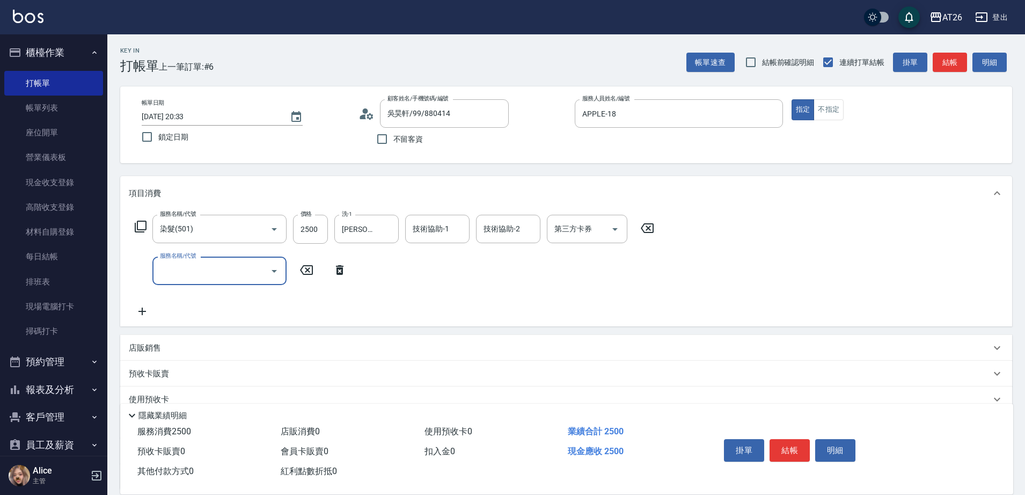
click at [178, 272] on input "服務名稱/代號" at bounding box center [211, 270] width 108 height 19
type input "601"
type input "280"
type input "自護髮(601)"
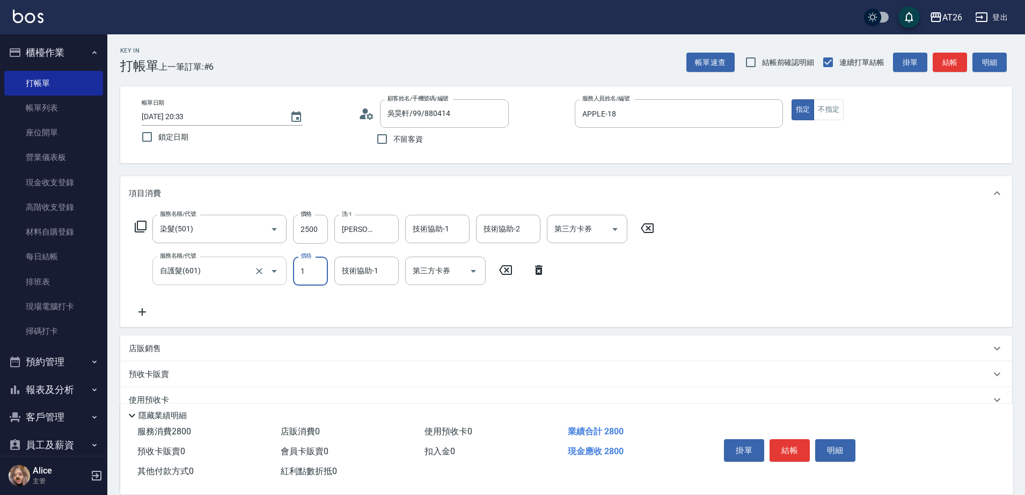
type input "18"
type input "250"
type input "186"
type input "260"
type input "1860"
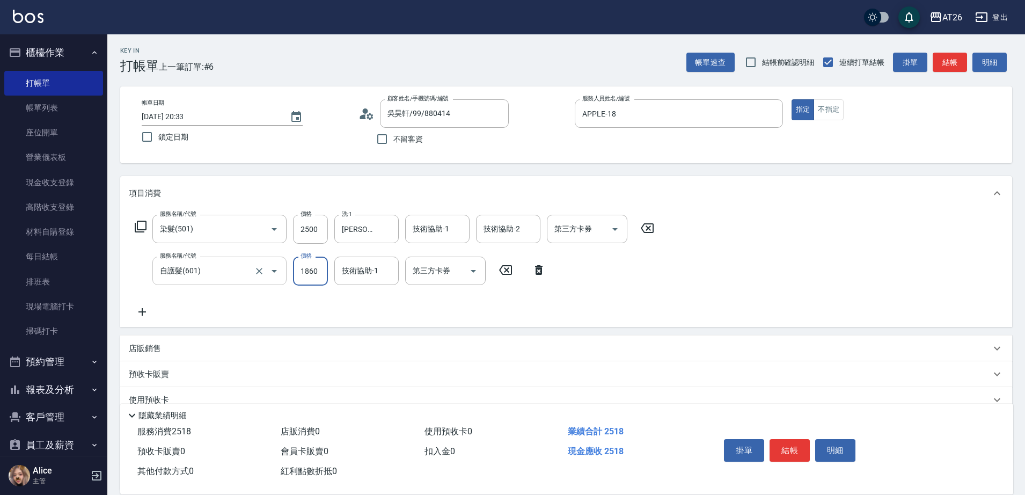
type input "430"
type input "1860"
type input "祐希-44"
click at [297, 232] on input "2500" at bounding box center [310, 229] width 35 height 29
click at [301, 229] on input "2500" at bounding box center [310, 229] width 35 height 29
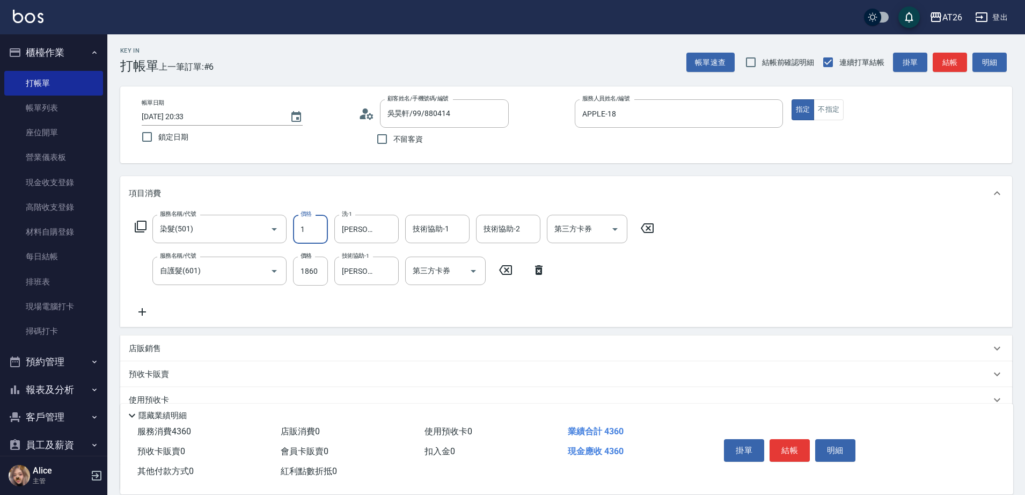
type input "15"
type input "200"
type input "1500"
type input "330"
click at [346, 169] on div "Key In 打帳單 上一筆訂單:#6 帳單速查 結帳前確認明細 連續打單結帳 掛單 結帳 明細 帳單日期 2025/09/17 20:33 鎖定日期 顧客姓…" at bounding box center [566, 313] width 918 height 559
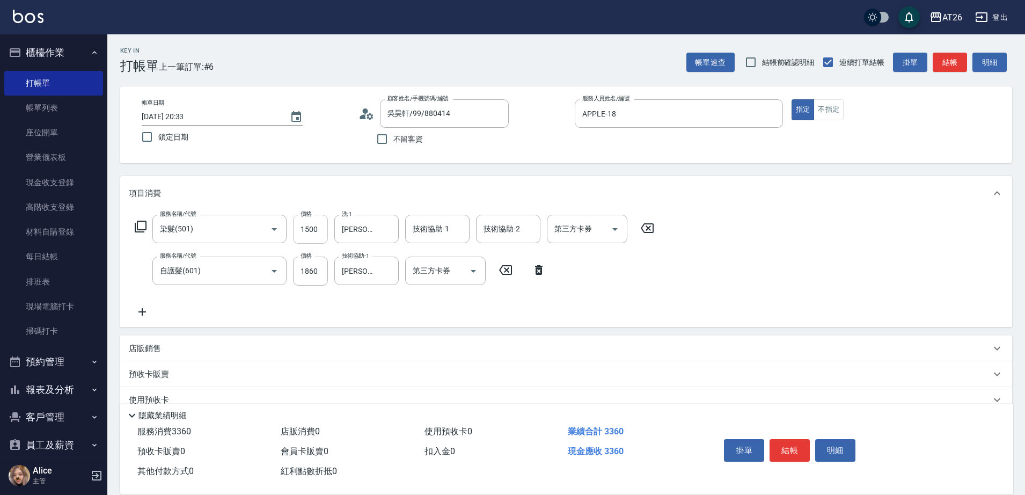
click at [308, 233] on input "1500" at bounding box center [310, 229] width 35 height 29
type input "2"
type input "180"
type input "200"
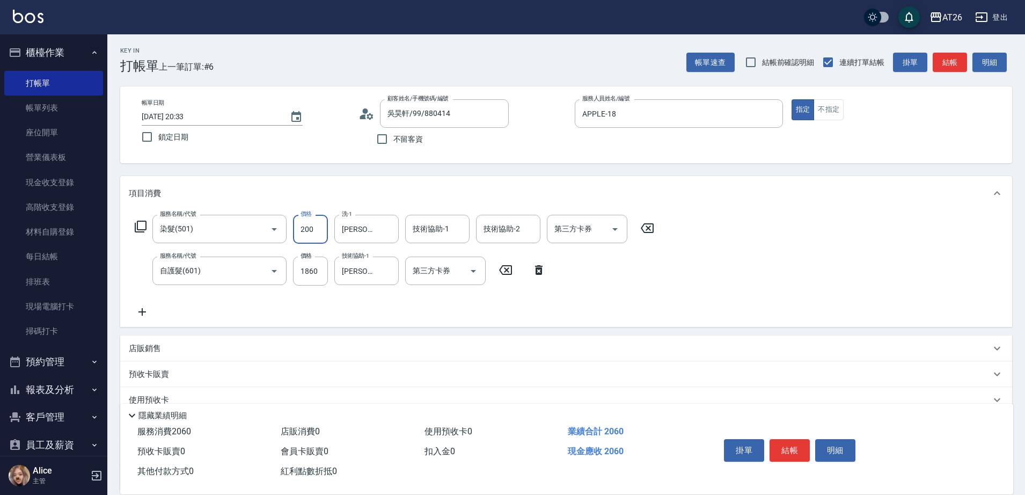
type input "2000"
type input "380"
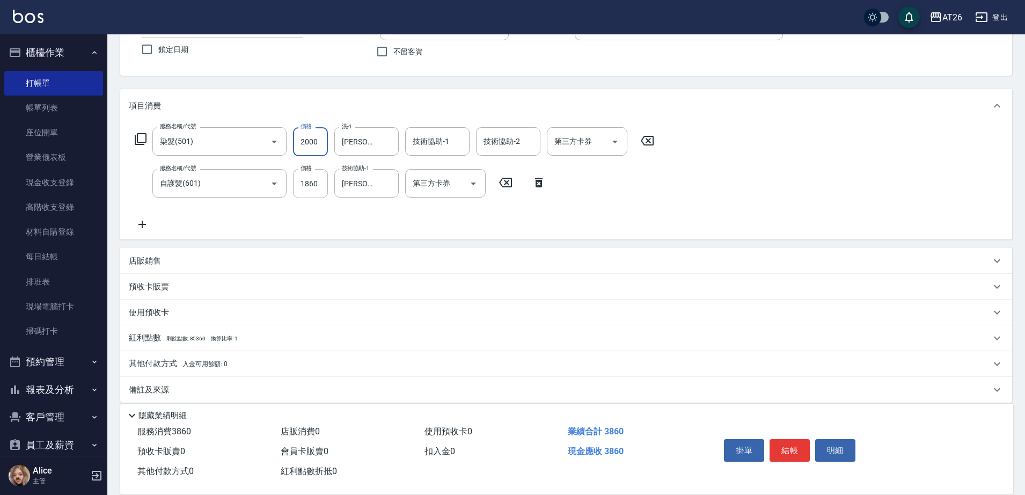
scroll to position [98, 0]
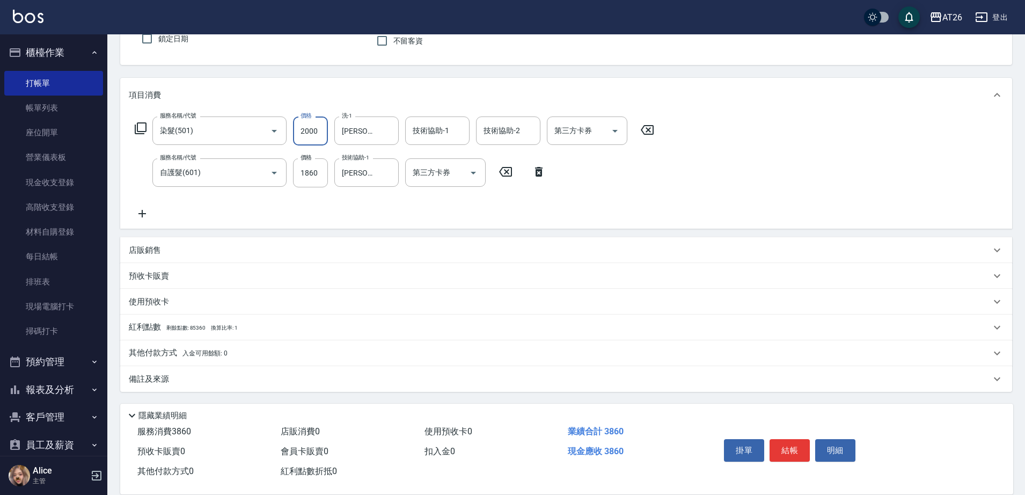
type input "2000"
click at [176, 343] on div "其他付款方式 入金可用餘額: 0" at bounding box center [566, 353] width 892 height 26
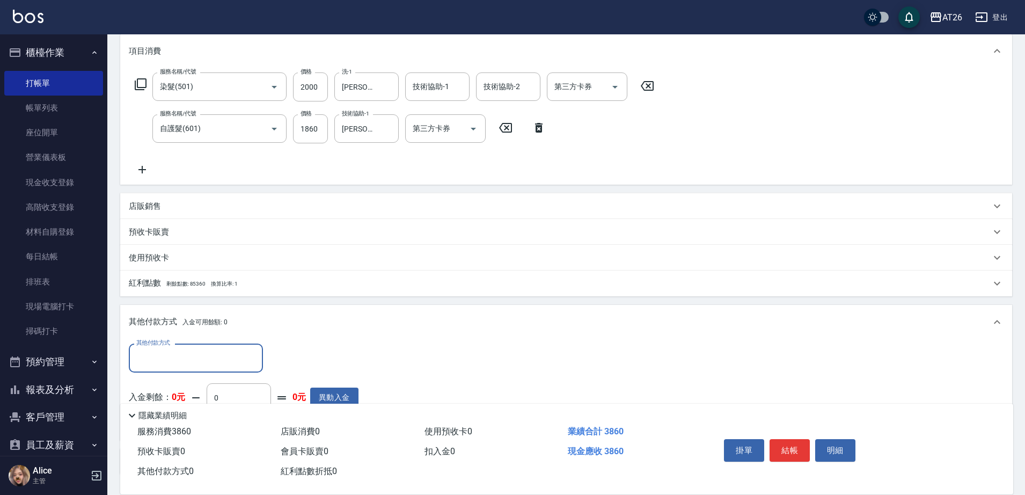
scroll to position [165, 0]
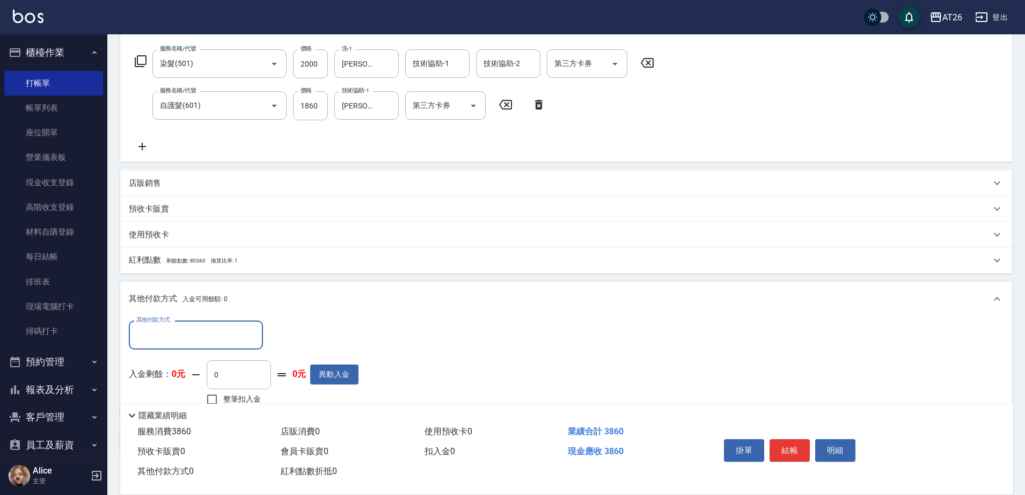
click at [180, 337] on input "其他付款方式" at bounding box center [196, 334] width 125 height 19
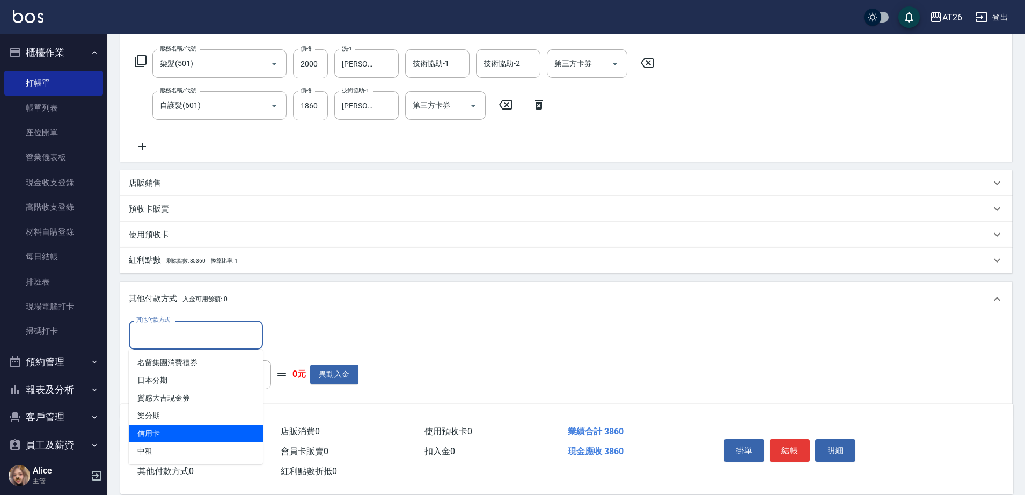
click at [171, 439] on span "信用卡" at bounding box center [196, 434] width 134 height 18
type input "信用卡"
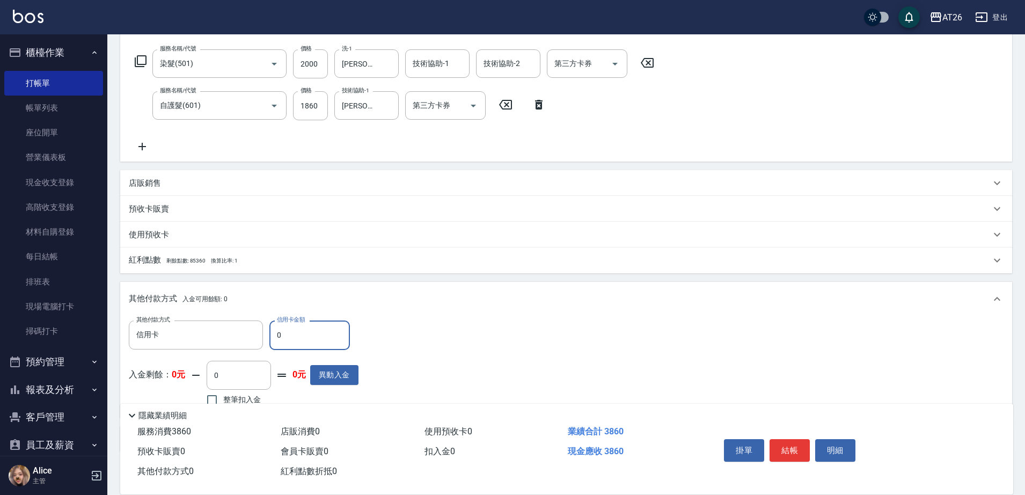
click at [304, 331] on input "0" at bounding box center [309, 334] width 81 height 29
type input "386"
type input "340"
type input "3860"
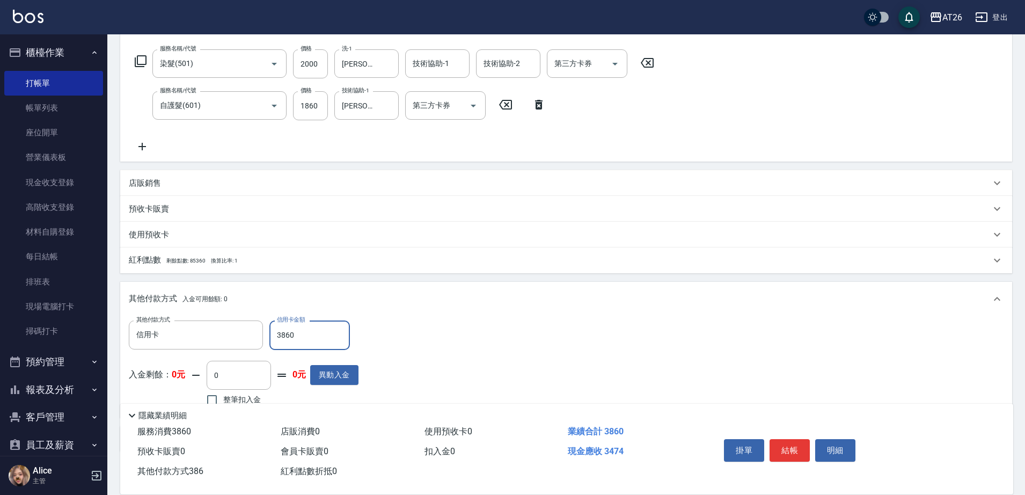
type input "0"
type input "2025/09/17 20:34"
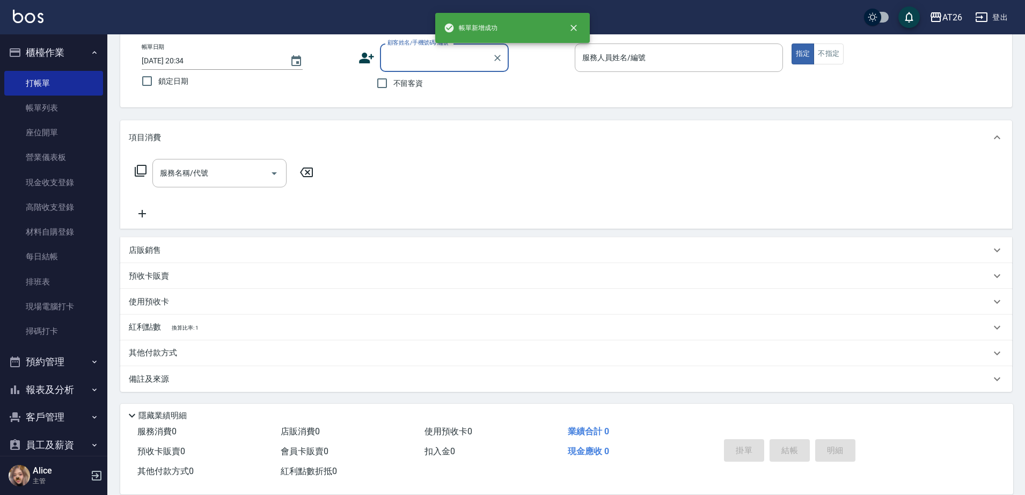
scroll to position [0, 0]
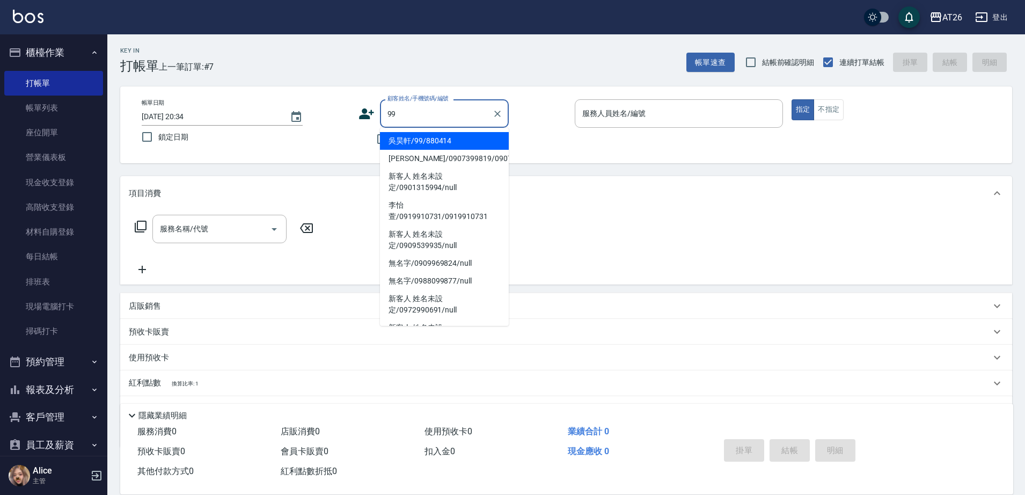
type input "吳昊軒/99/880414"
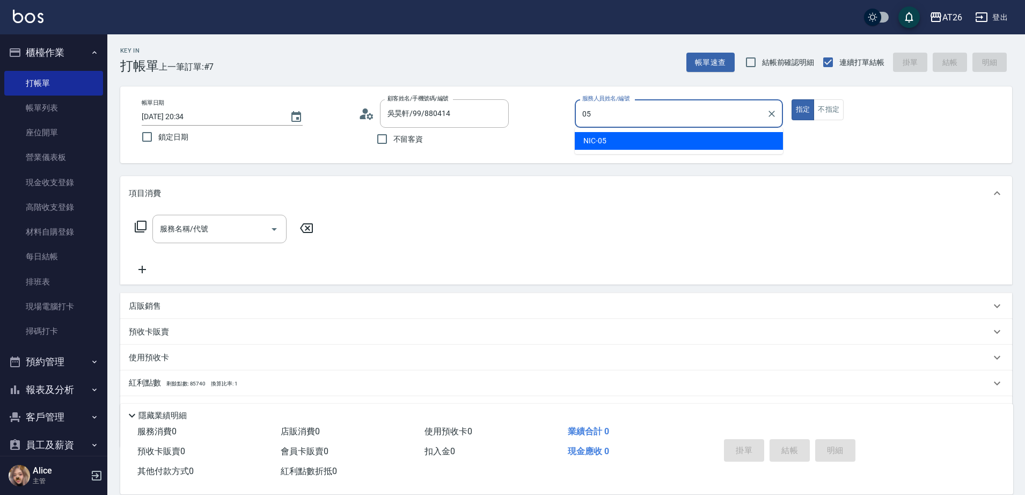
type input "NIC-05"
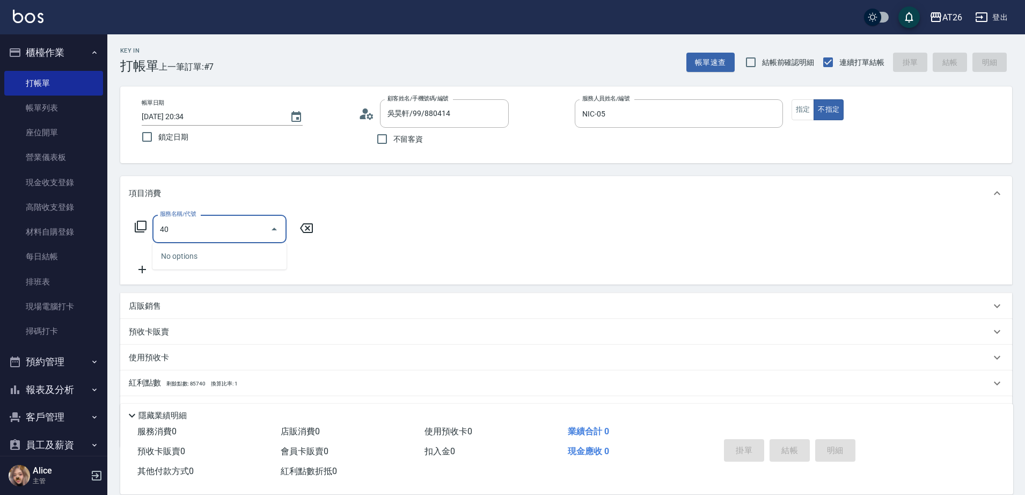
type input "401"
type input "20"
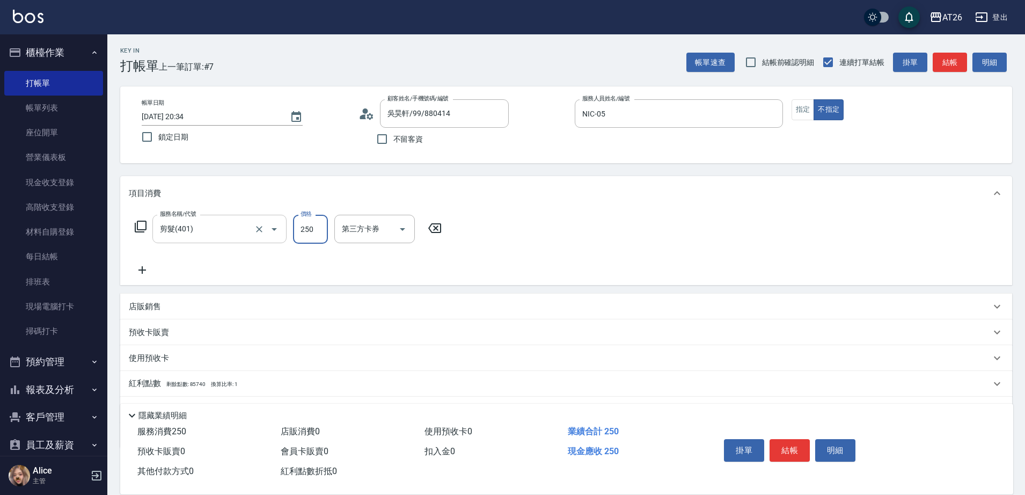
click at [238, 220] on input "剪髮(401)" at bounding box center [204, 229] width 94 height 19
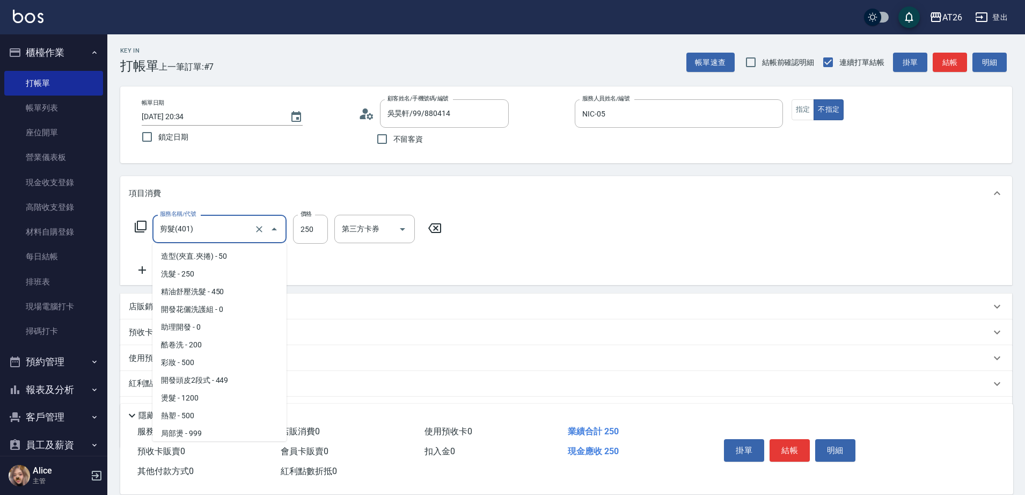
scroll to position [54, 0]
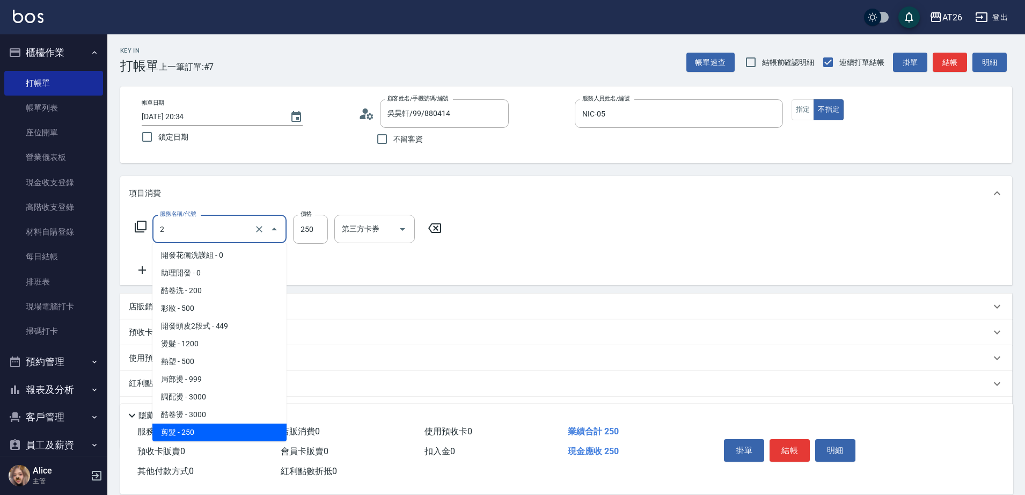
type input "20"
type input "0"
type input "201"
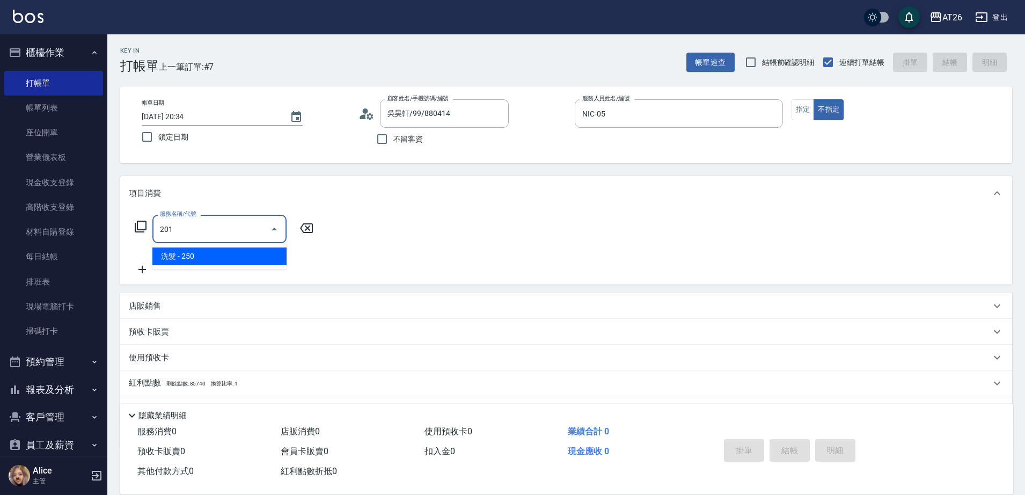
scroll to position [0, 0]
type input "20"
type input "洗髮(201)"
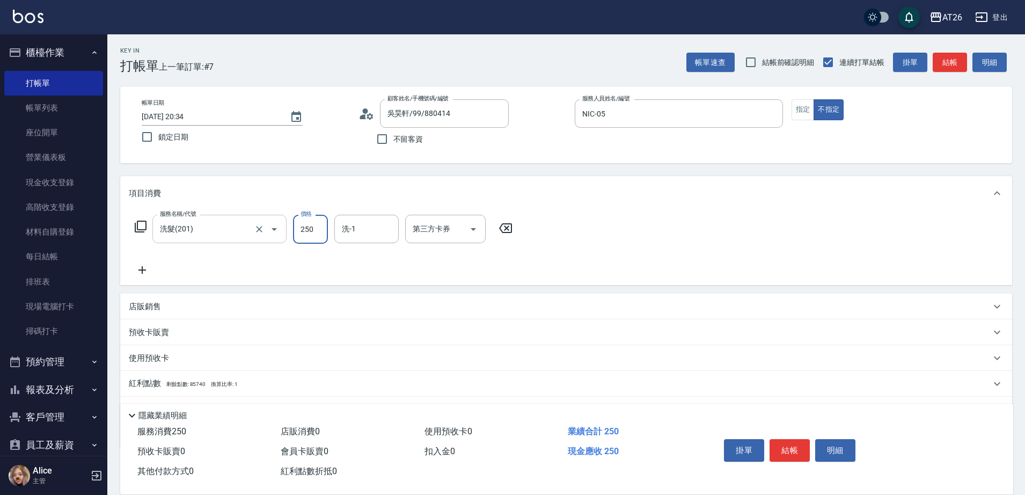
type input "4"
type input "0"
type input "400"
type input "40"
click at [288, 171] on div "Key In 打帳單 上一筆訂單:#9 帳單速查 結帳前確認明細 連續打單結帳 掛單 結帳 明細 帳單日期 2025/09/17 20:35 鎖定日期 顧客姓…" at bounding box center [566, 292] width 918 height 517
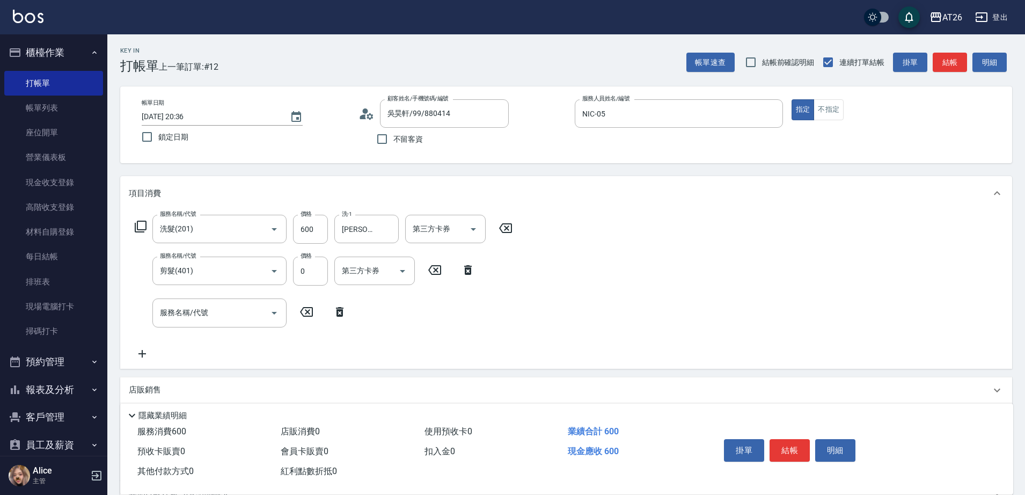
click at [349, 309] on icon at bounding box center [339, 311] width 27 height 13
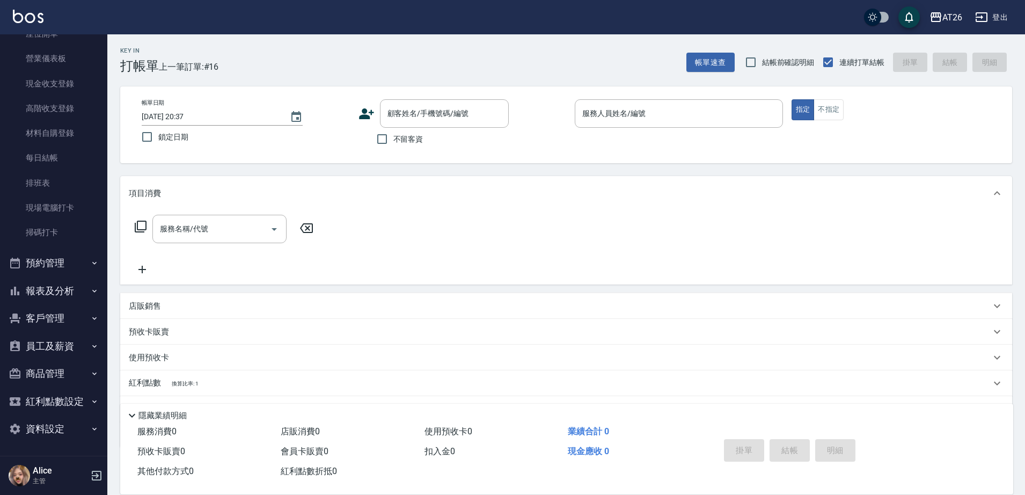
click at [44, 289] on button "報表及分析" at bounding box center [53, 291] width 99 height 28
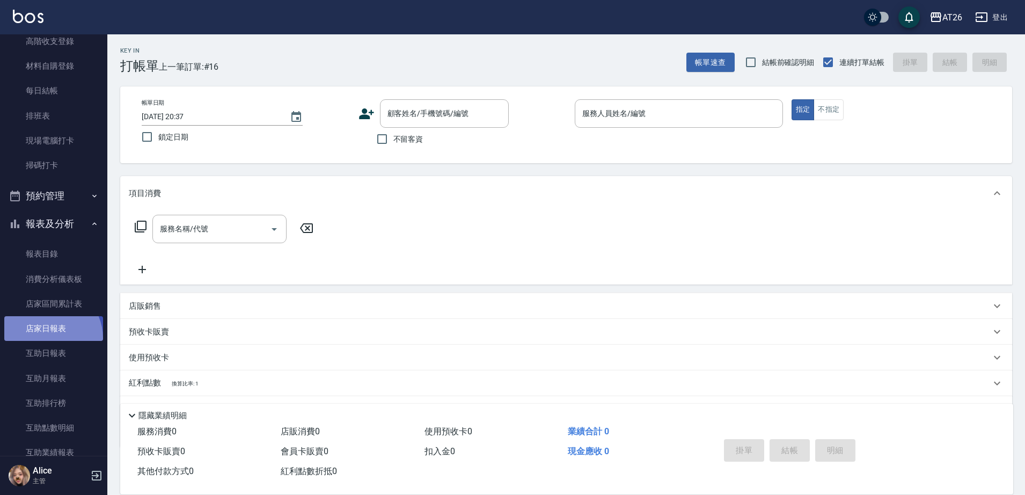
click at [47, 338] on link "店家日報表" at bounding box center [53, 328] width 99 height 25
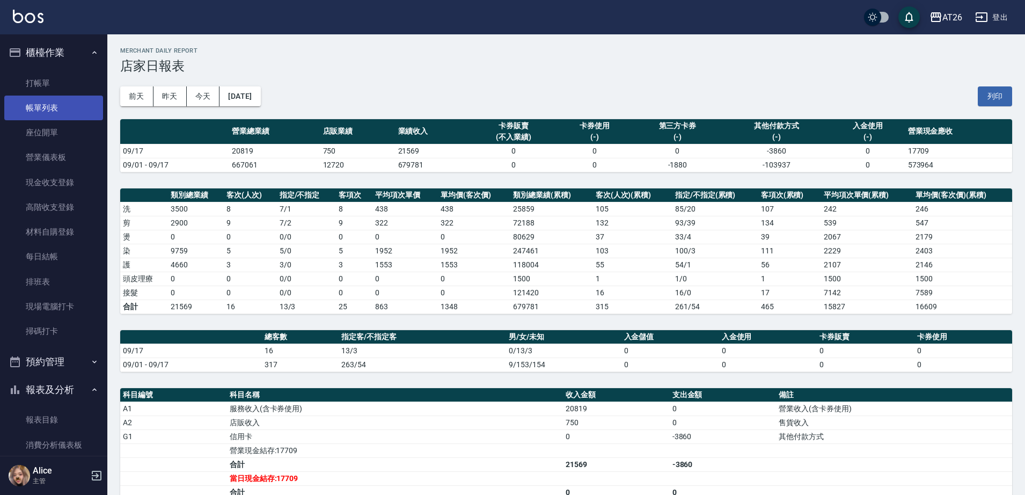
click at [48, 105] on link "帳單列表" at bounding box center [53, 108] width 99 height 25
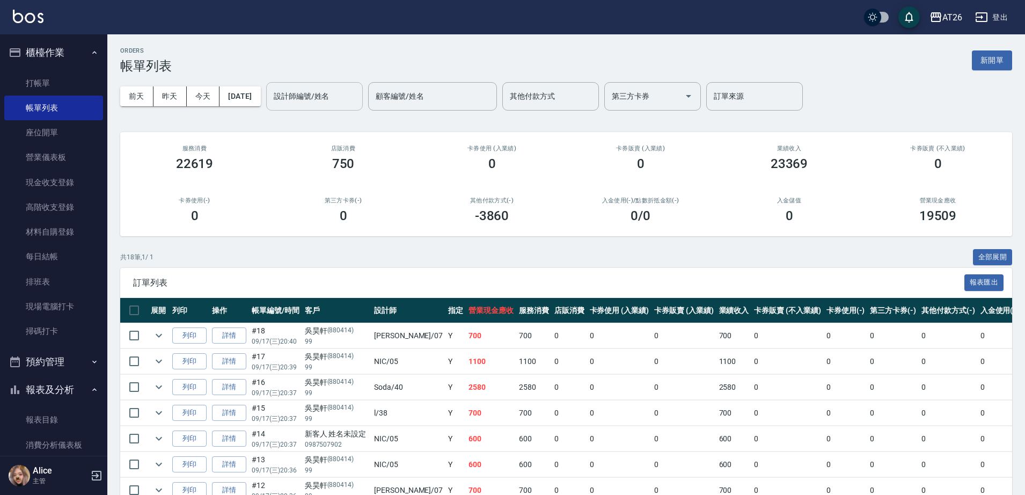
click at [325, 91] on div "設計師編號/姓名 設計師編號/姓名" at bounding box center [314, 96] width 97 height 28
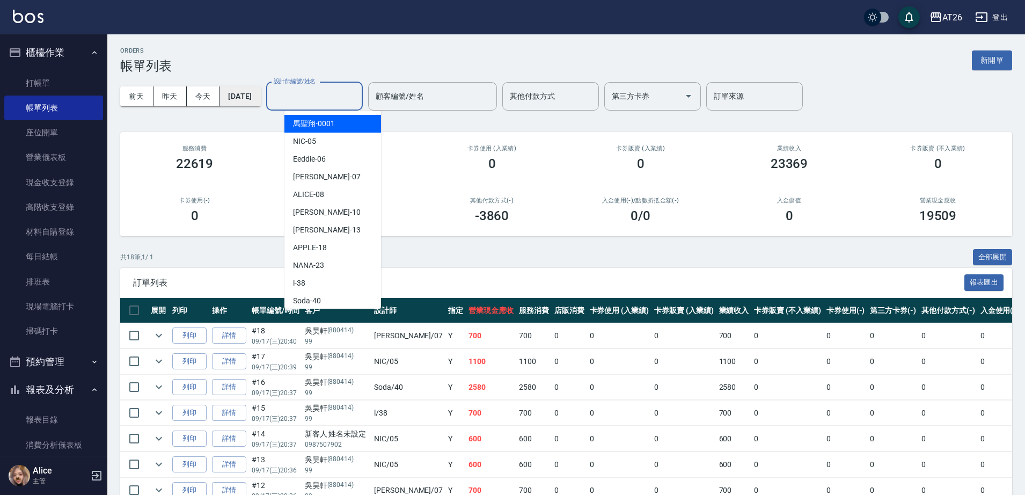
click at [246, 96] on button "[DATE]" at bounding box center [240, 96] width 41 height 20
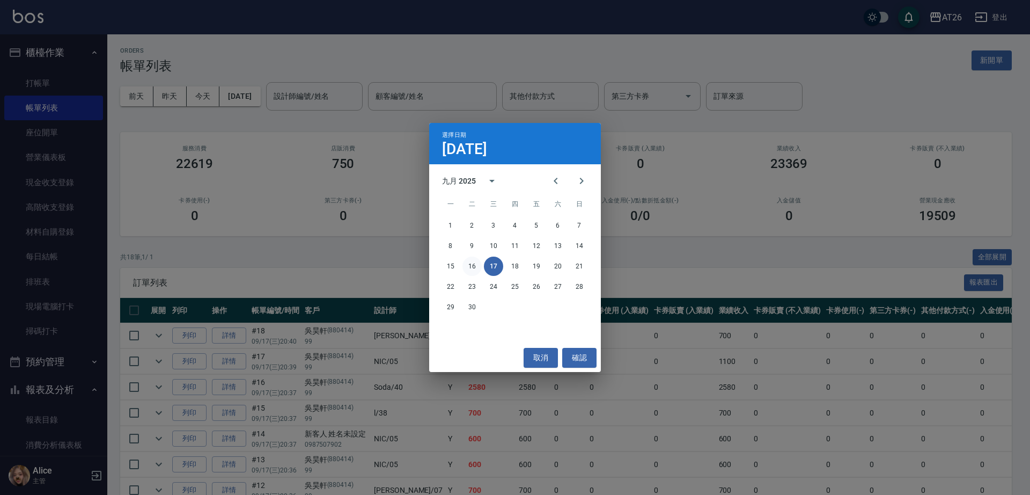
click at [468, 262] on button "16" at bounding box center [472, 266] width 19 height 19
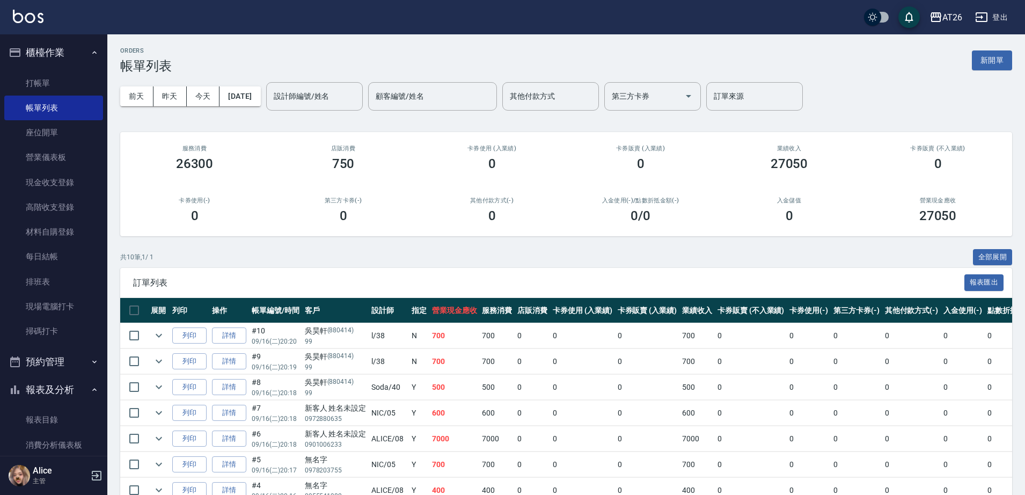
click at [335, 80] on div "前天 昨天 今天 2025/09/16 設計師編號/姓名 設計師編號/姓名 顧客編號/姓名 顧客編號/姓名 其他付款方式 其他付款方式 第三方卡券 第三方卡券…" at bounding box center [566, 97] width 892 height 46
click at [333, 89] on div "設計師編號/姓名 設計師編號/姓名" at bounding box center [314, 96] width 97 height 28
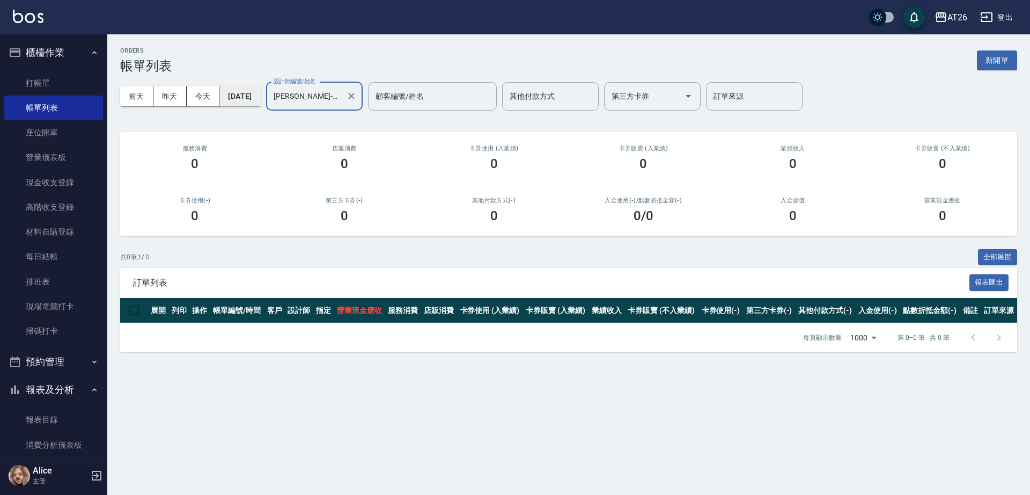
click at [245, 91] on button "2025/09/16" at bounding box center [240, 96] width 41 height 20
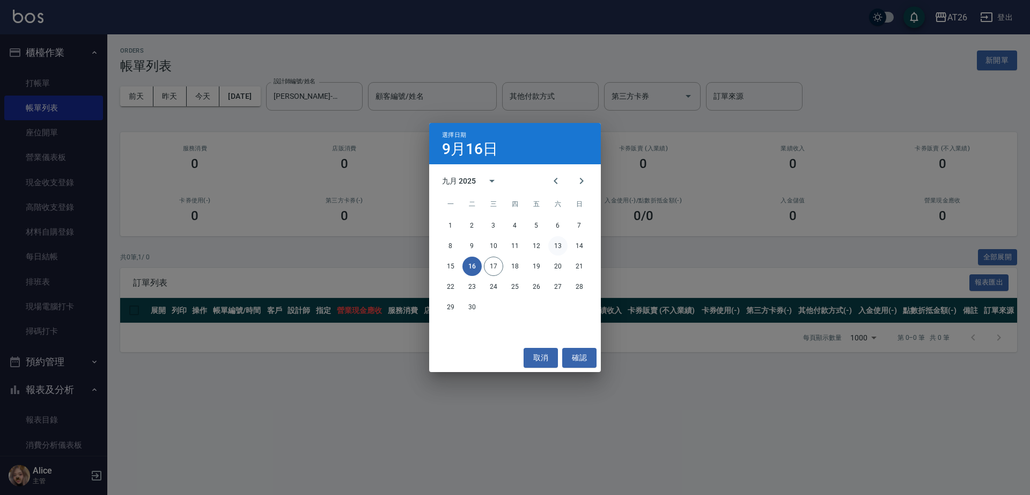
click at [564, 245] on button "13" at bounding box center [557, 245] width 19 height 19
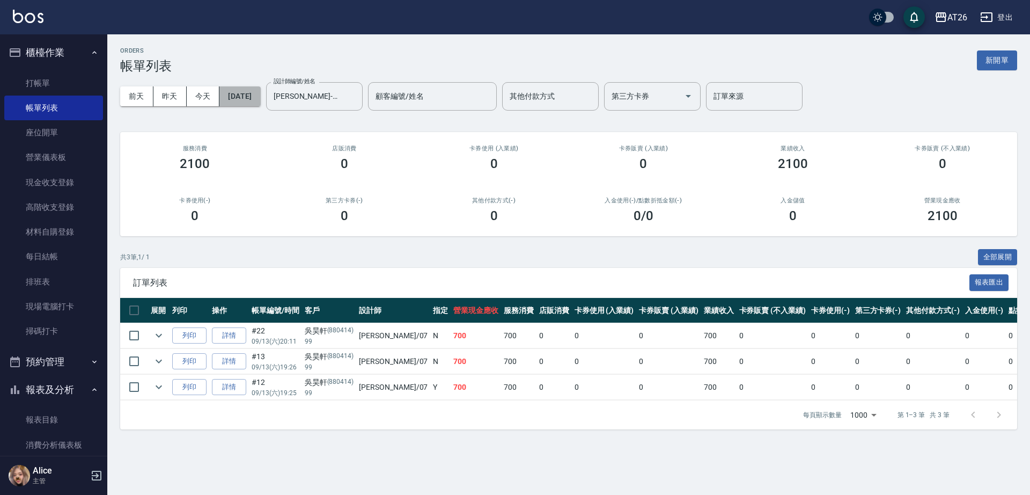
click at [260, 91] on button "2025/09/13" at bounding box center [240, 96] width 41 height 20
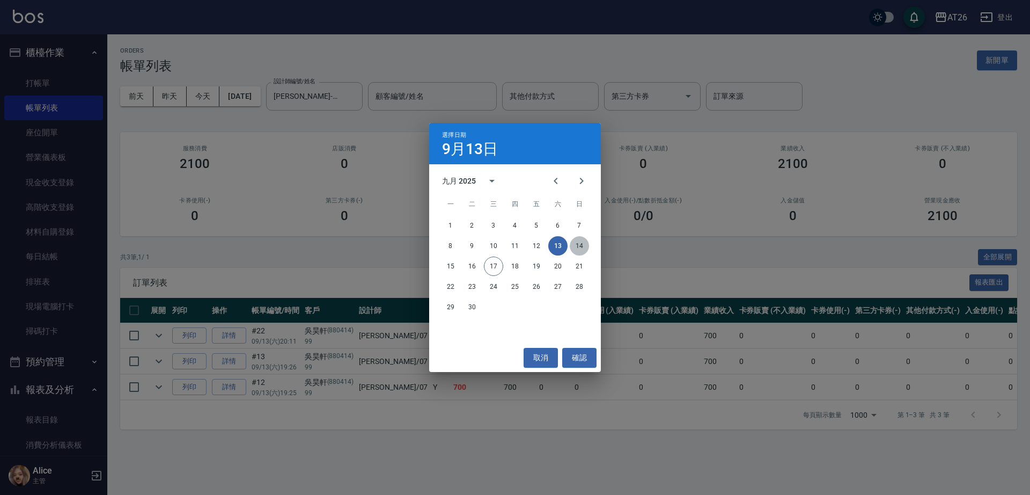
click at [586, 251] on button "14" at bounding box center [579, 245] width 19 height 19
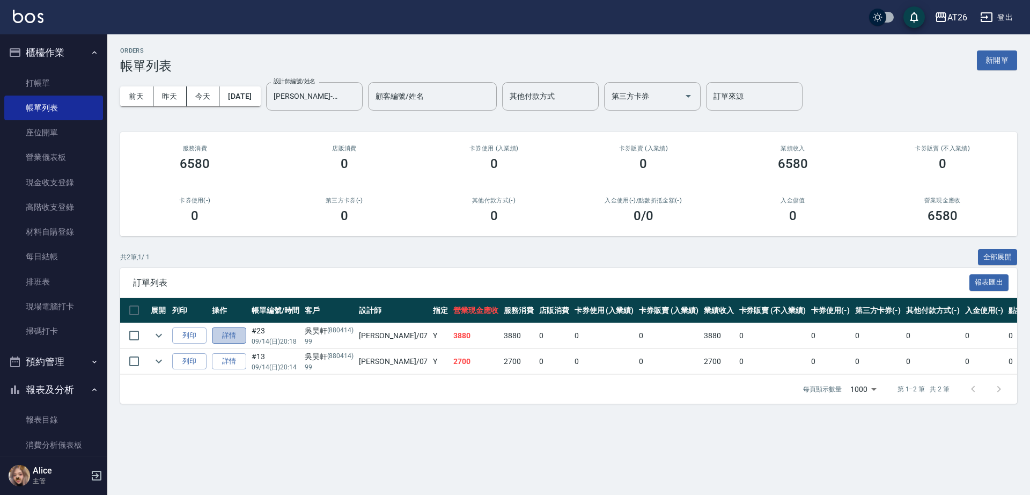
click at [236, 336] on link "詳情" at bounding box center [229, 335] width 34 height 17
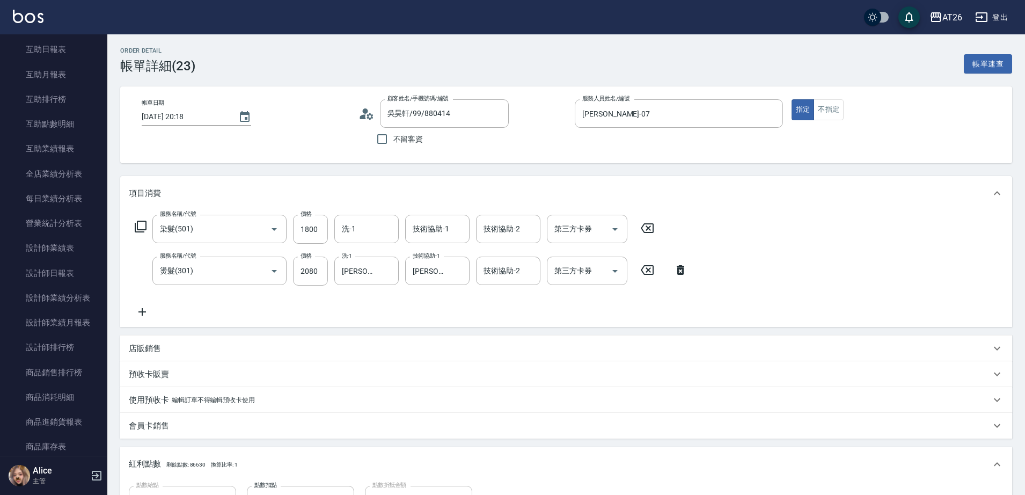
click at [317, 169] on div "Order detail 帳單詳細 (23) 帳單速查 帳單日期 2025/09/14 20:18 顧客姓名/手機號碼/編號 吳昊軒/99/880414 顧客…" at bounding box center [566, 371] width 918 height 674
click at [297, 274] on input "2080" at bounding box center [310, 271] width 35 height 29
click at [659, 232] on icon at bounding box center [647, 228] width 27 height 13
click at [307, 273] on input "3880" at bounding box center [310, 270] width 35 height 29
click at [393, 168] on div "Order detail 帳單詳細 (23) 帳單速查 帳單日期 2025/09/14 20:18 顧客姓名/手機號碼/編號 吳昊軒/99/880414 顧客…" at bounding box center [566, 370] width 918 height 673
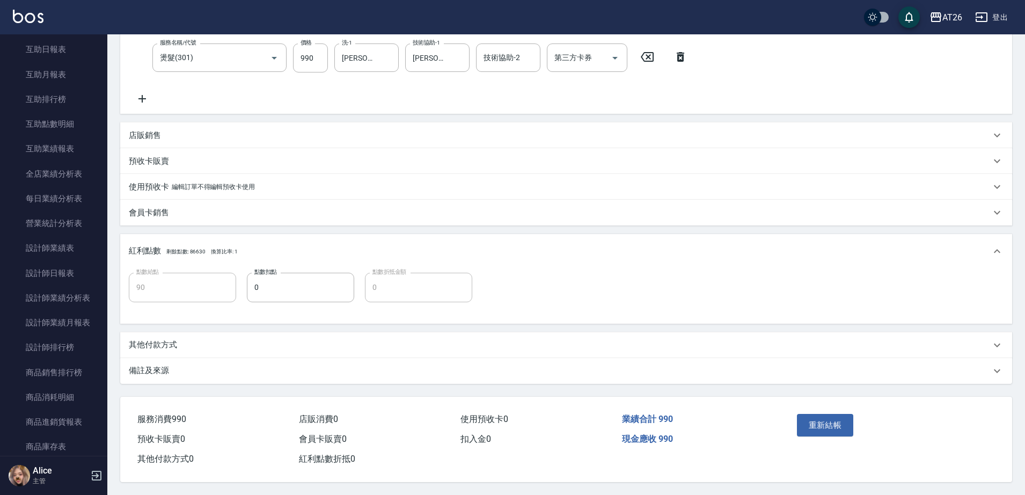
scroll to position [217, 0]
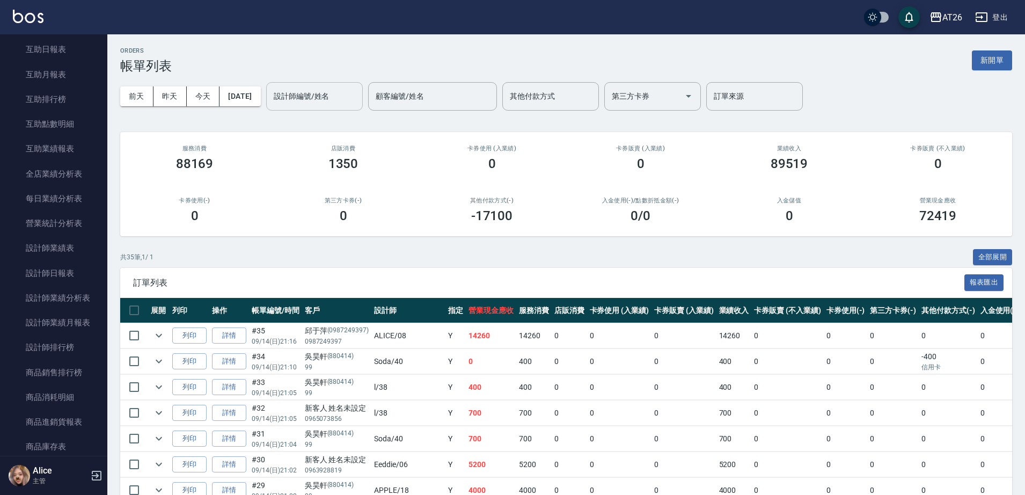
click at [358, 101] on input "設計師編號/姓名" at bounding box center [314, 96] width 87 height 19
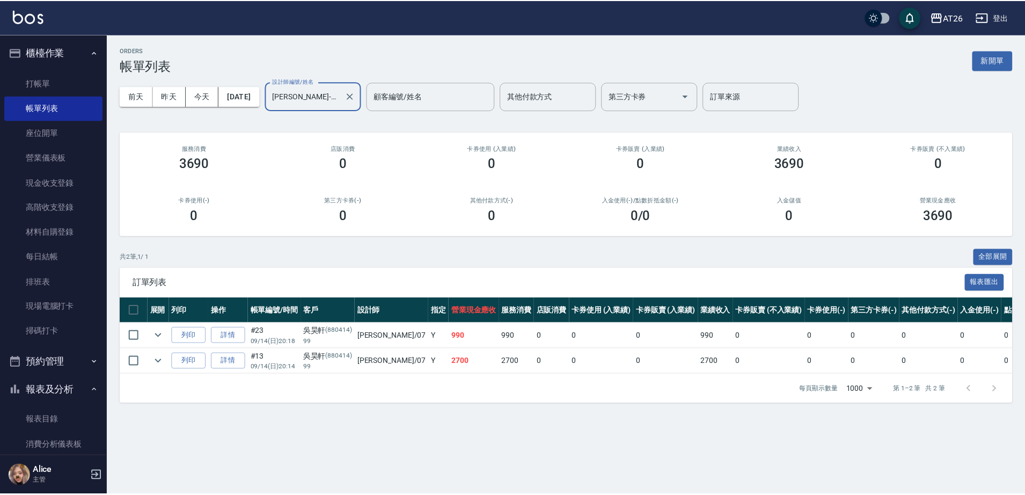
scroll to position [201, 0]
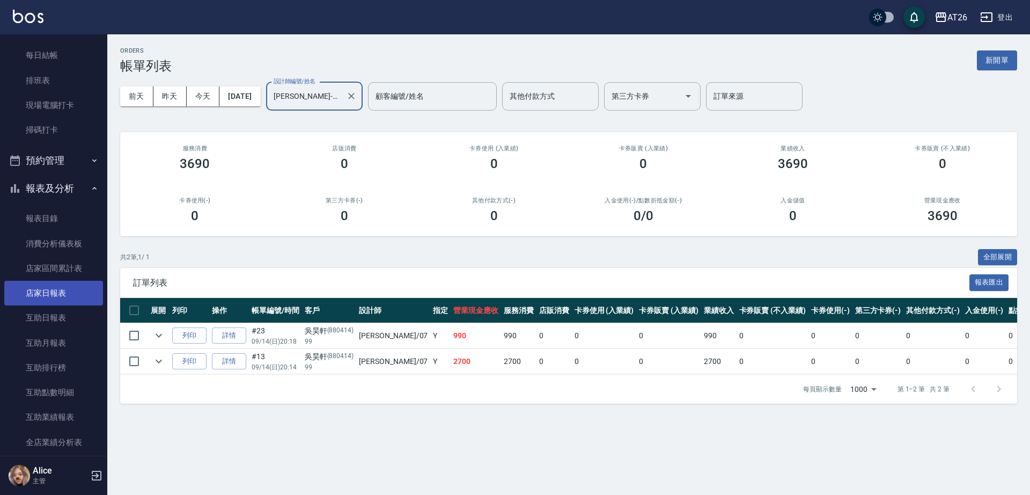
click at [54, 293] on link "店家日報表" at bounding box center [53, 293] width 99 height 25
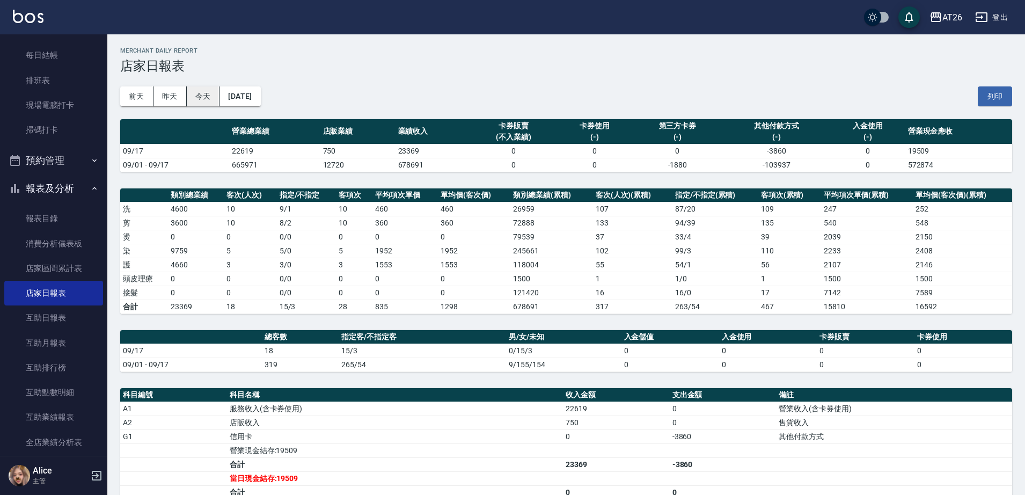
click at [204, 93] on button "今天" at bounding box center [203, 96] width 33 height 20
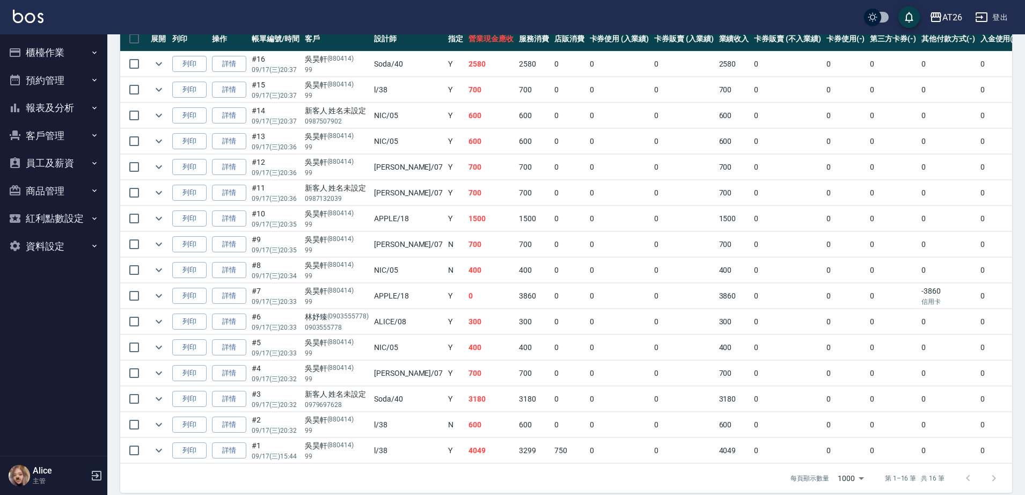
scroll to position [292, 0]
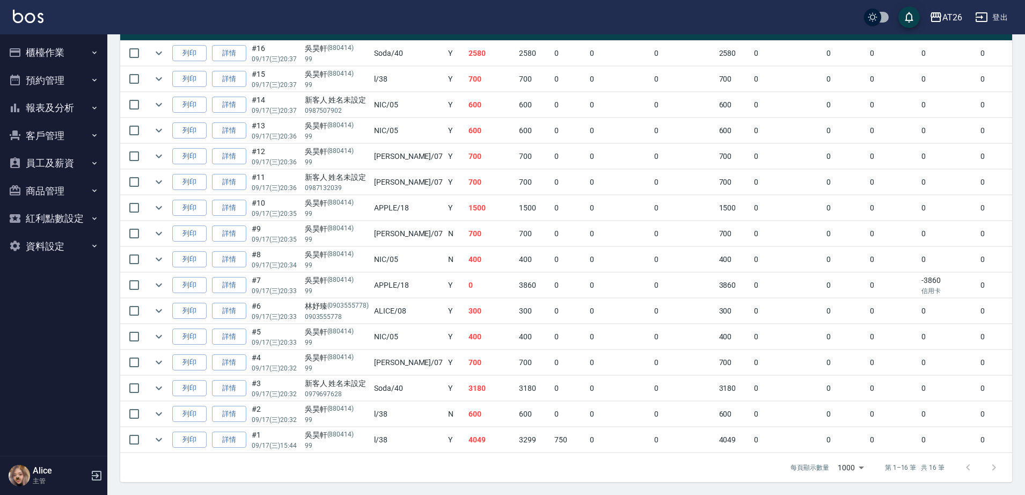
click at [57, 52] on button "櫃檯作業" at bounding box center [53, 53] width 99 height 28
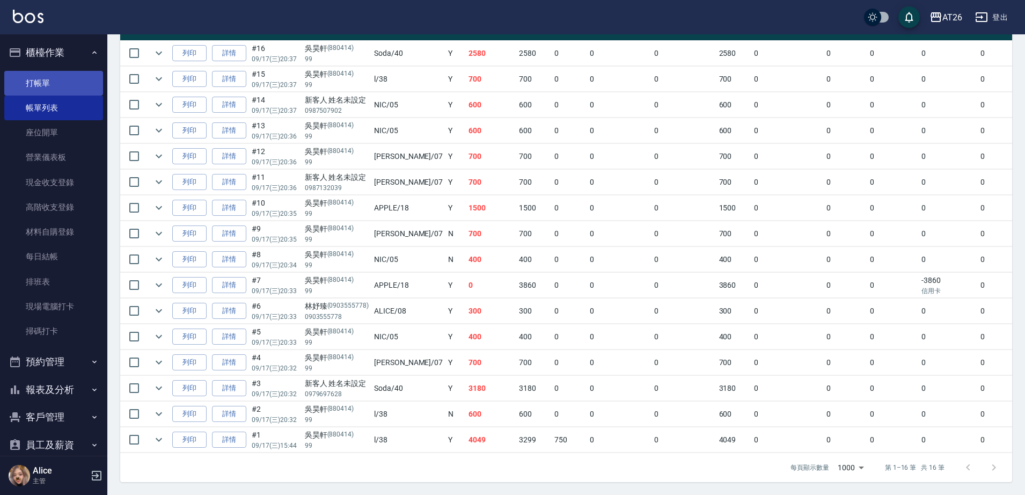
click at [54, 89] on link "打帳單" at bounding box center [53, 83] width 99 height 25
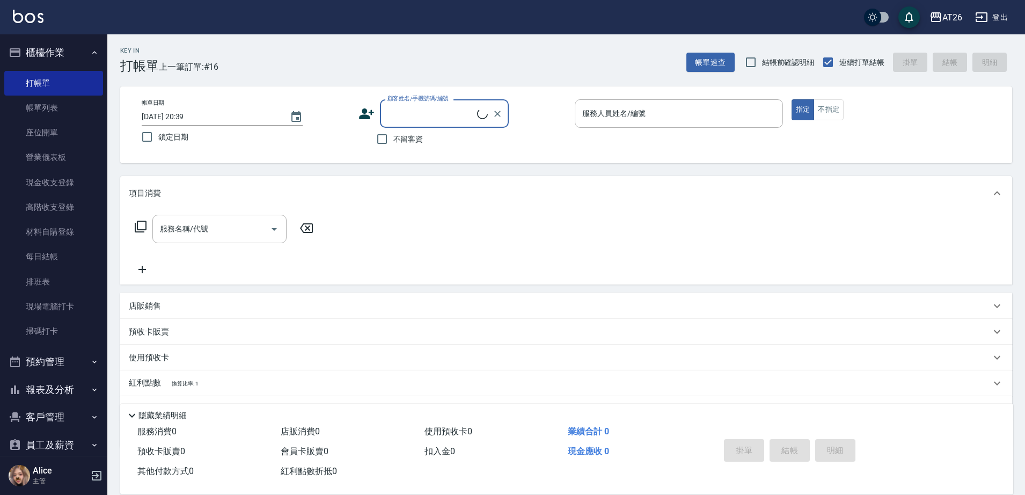
click at [431, 114] on input "顧客姓名/手機號碼/編號" at bounding box center [431, 113] width 92 height 19
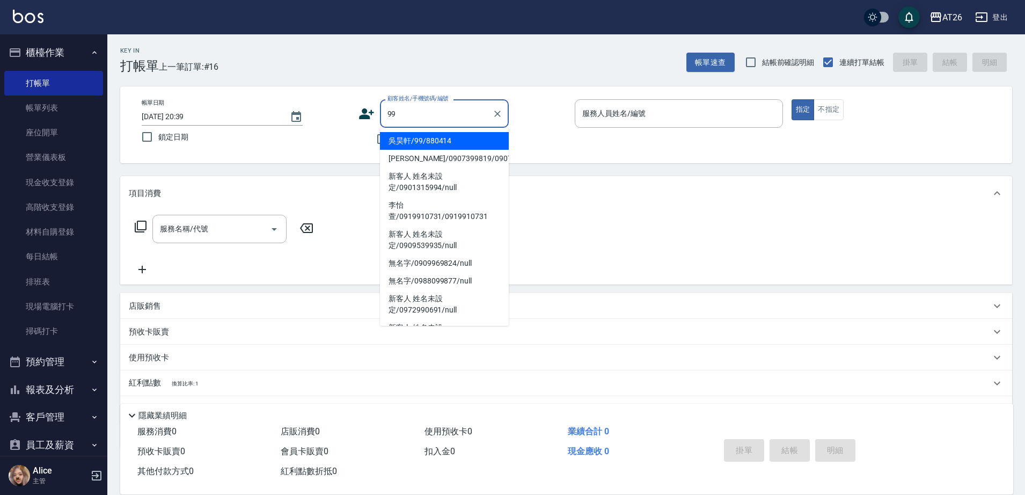
type input "吳昊軒/99/880414"
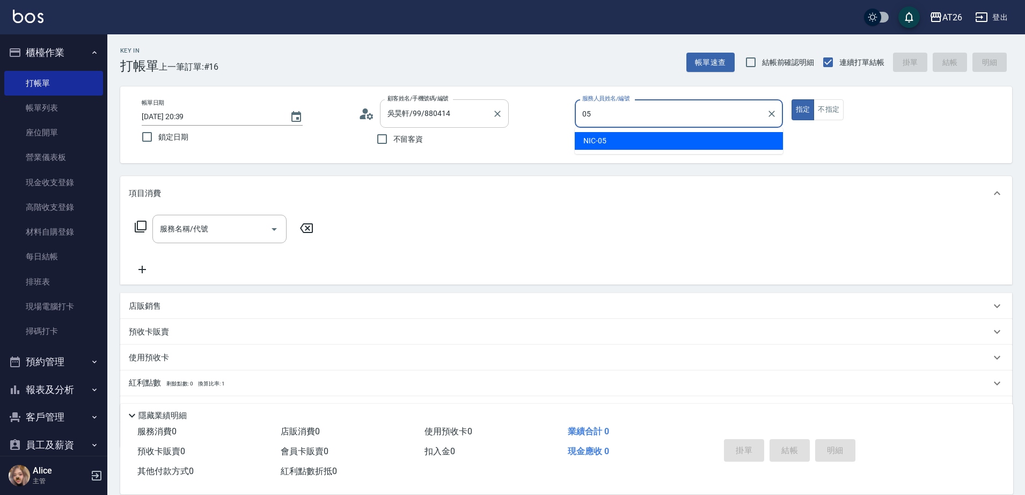
type input "05"
type button "true"
type input "NIC-05"
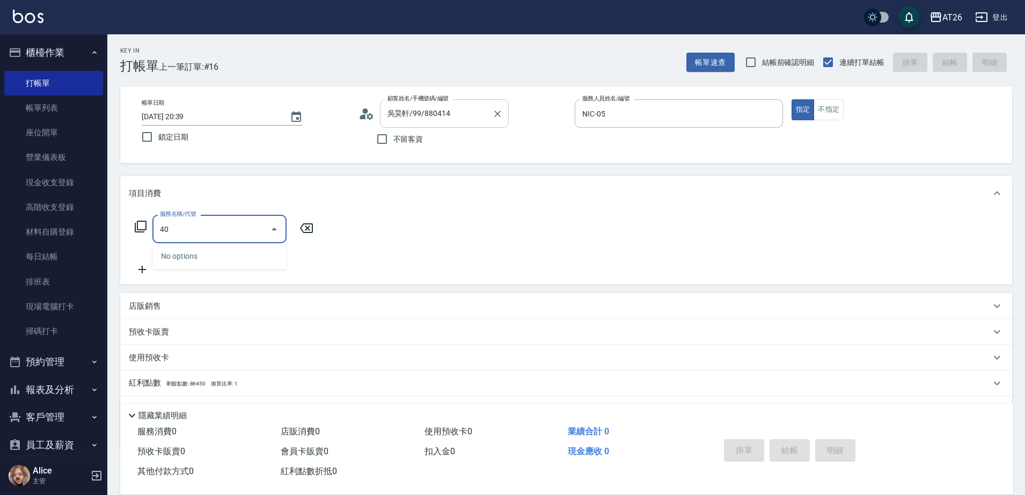
type input "401"
type input "20"
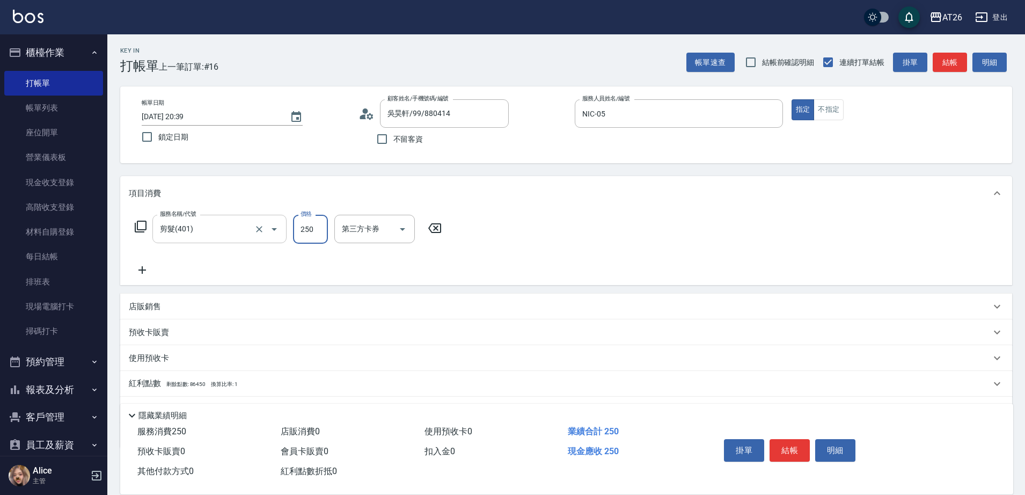
click at [201, 229] on input "剪髮(401)" at bounding box center [204, 229] width 94 height 19
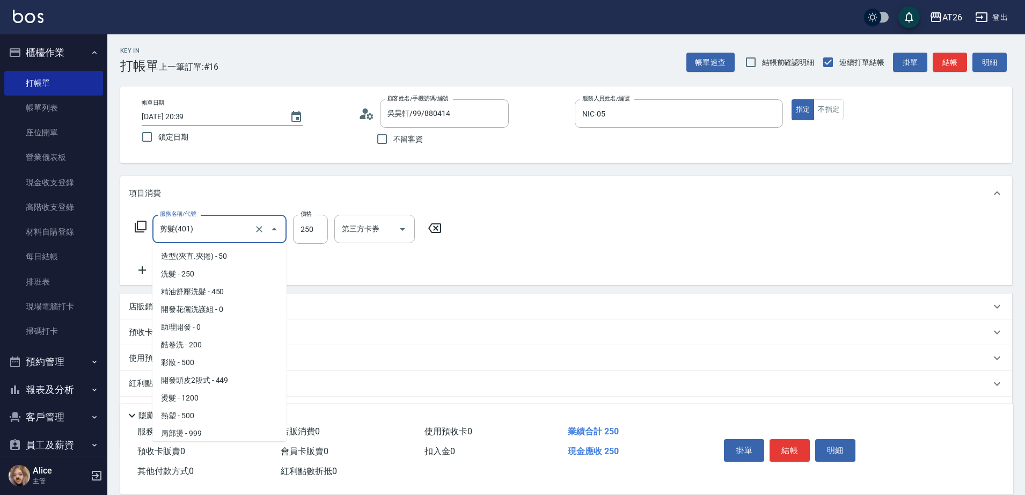
scroll to position [54, 0]
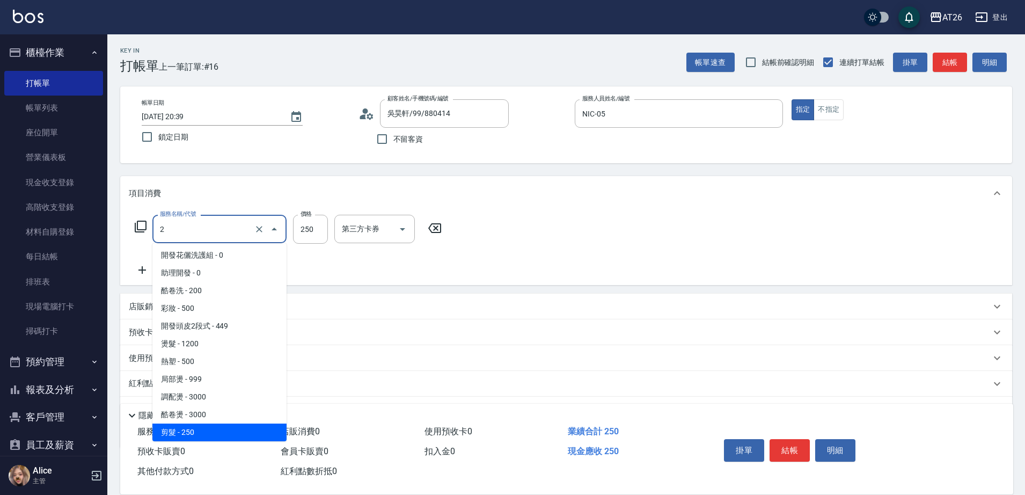
type input "20"
type input "0"
type input "201"
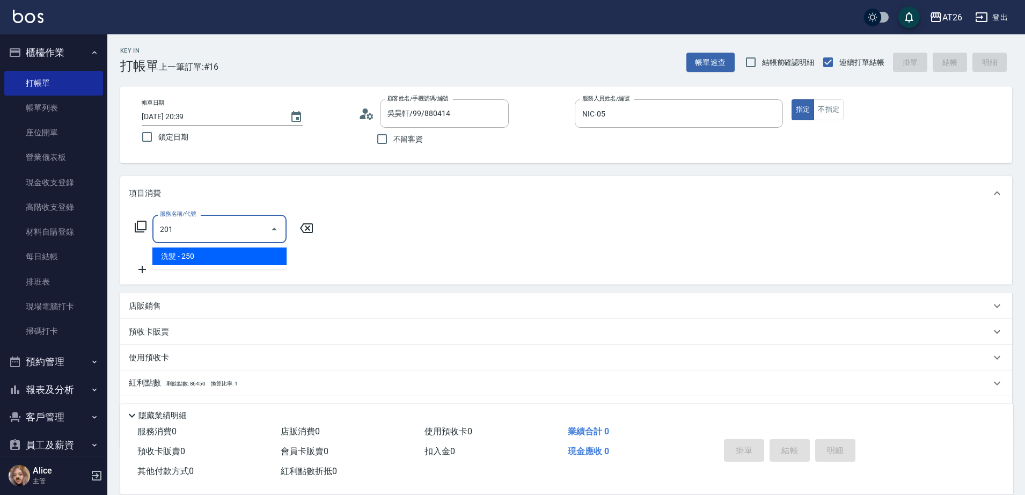
scroll to position [0, 0]
type input "20"
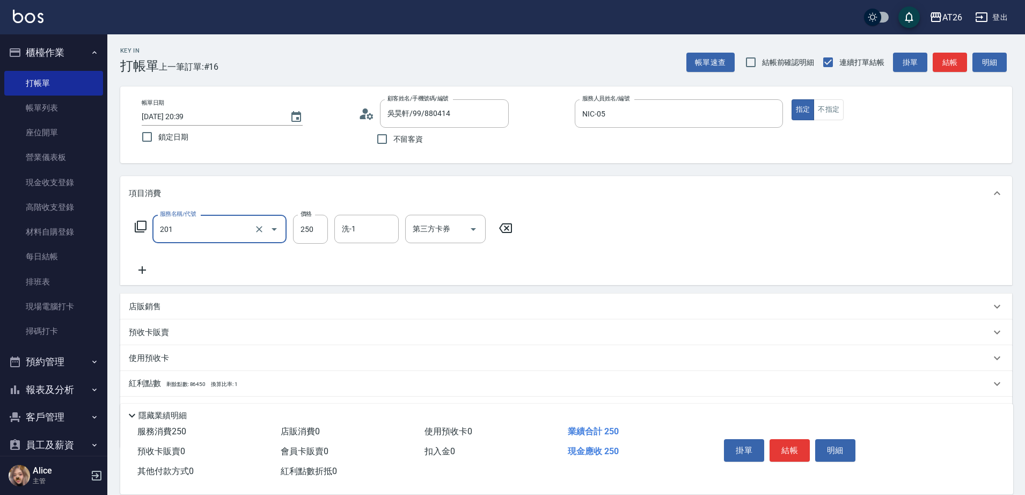
type input "洗髮(201)"
type input "1"
type input "0"
type input "110"
type input "10"
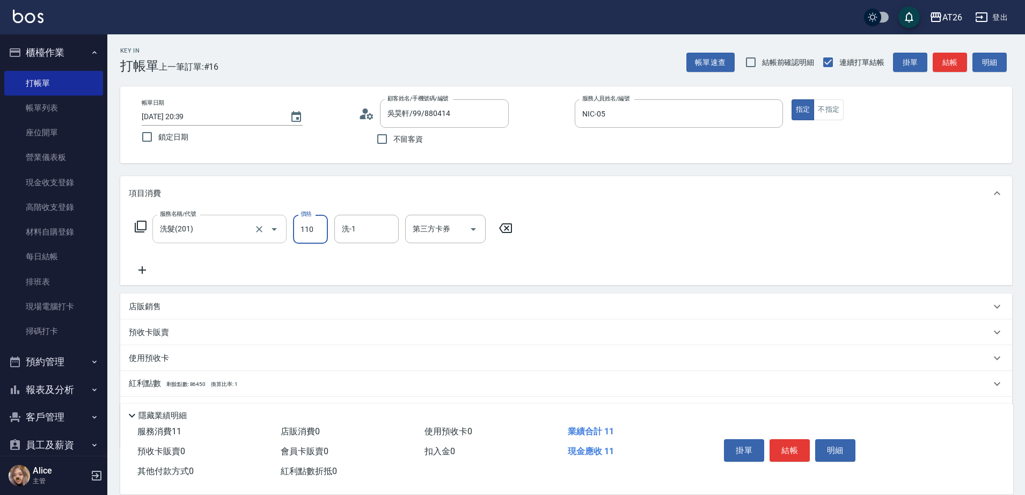
type input "1100"
type input "110"
type input "1100"
type input "祐希-44"
click at [207, 222] on input "洗髮(201)" at bounding box center [204, 229] width 94 height 19
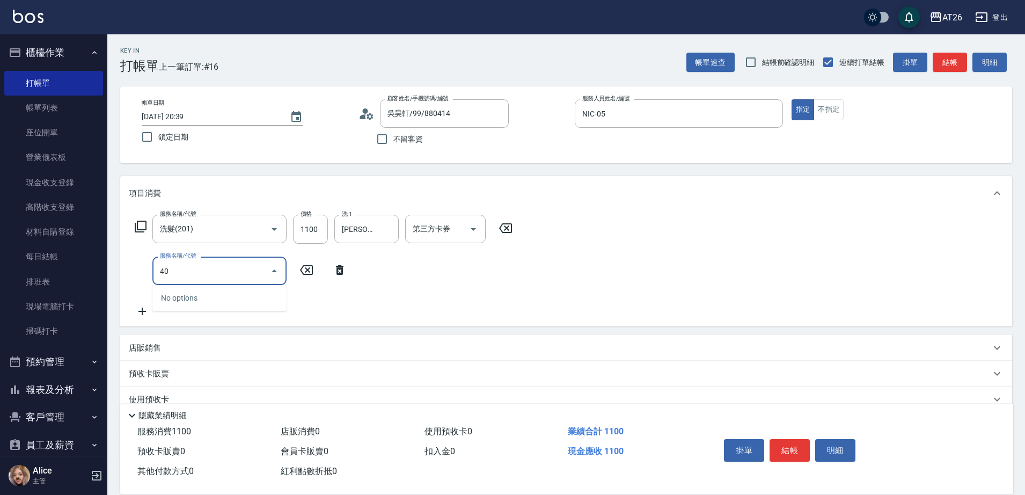
type input "401"
type input "130"
type input "剪髮(401)"
type input "0"
type input "110"
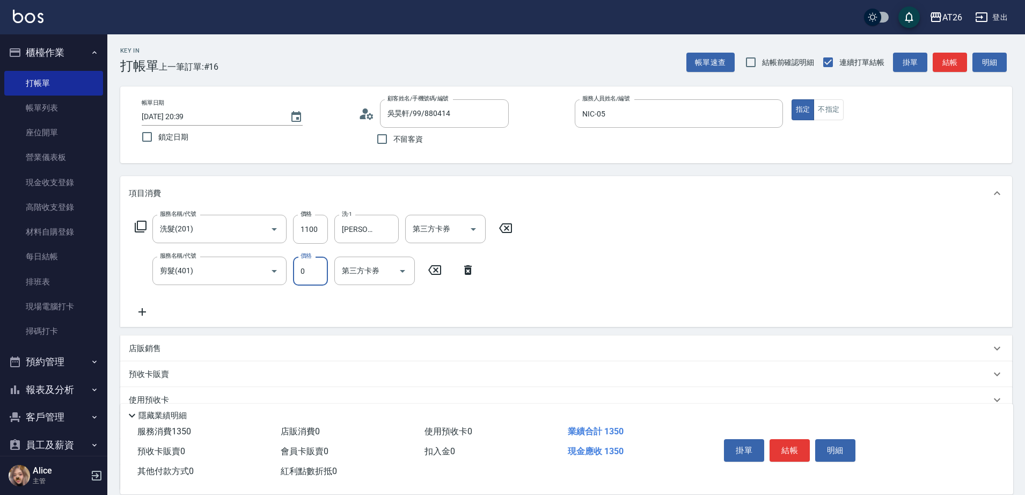
type input "0"
click at [480, 267] on icon at bounding box center [468, 270] width 27 height 13
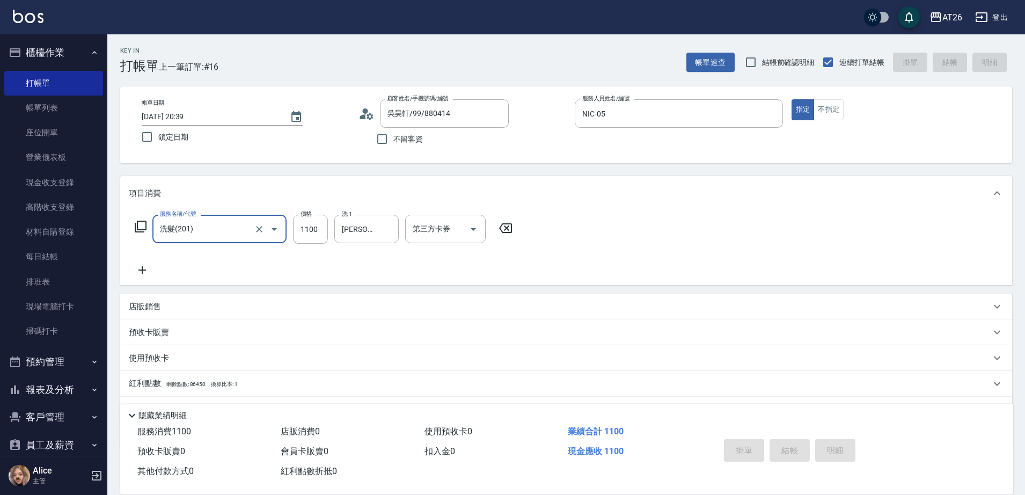
type input "2025/09/17 20:40"
type input "0"
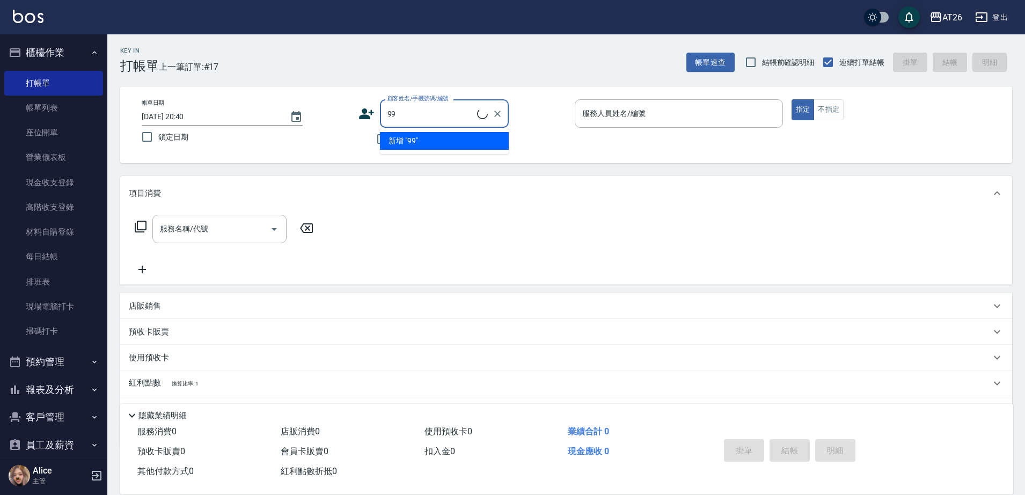
type input "吳昊軒/99/880414"
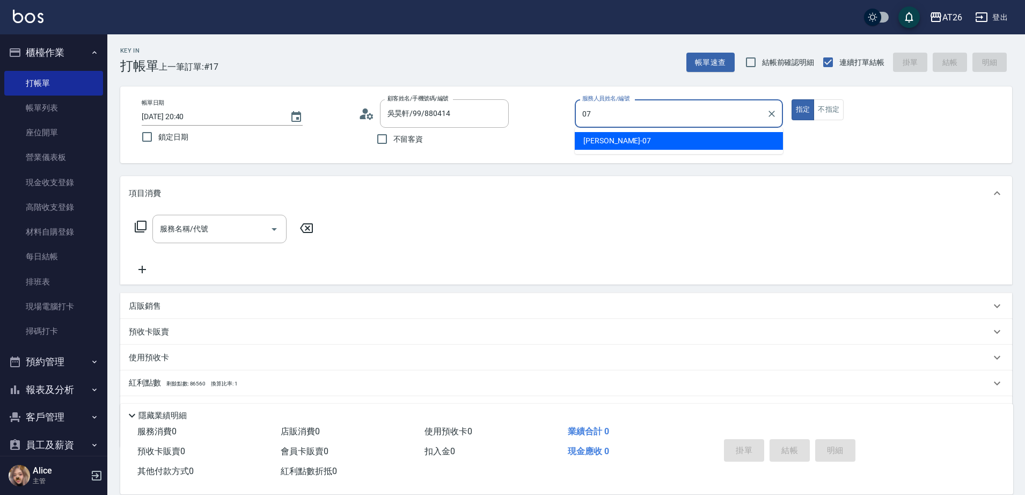
type input "ADAM-07"
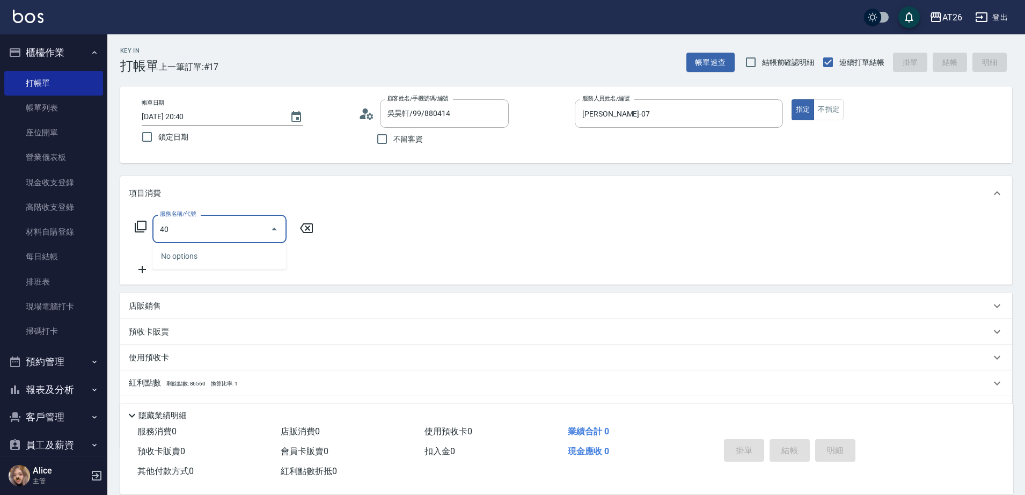
type input "401"
type input "20"
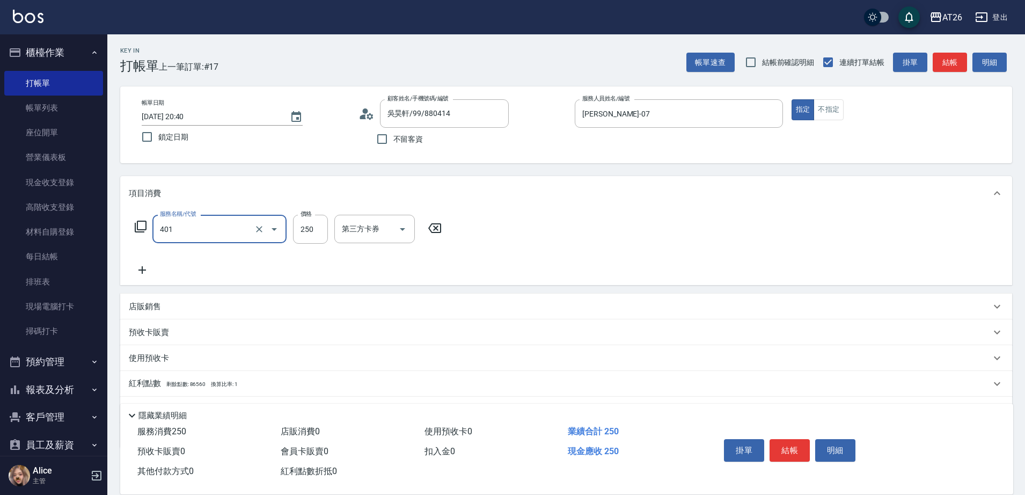
type input "剪髮(401)"
type input "4"
type input "0"
type input "770"
type input "70"
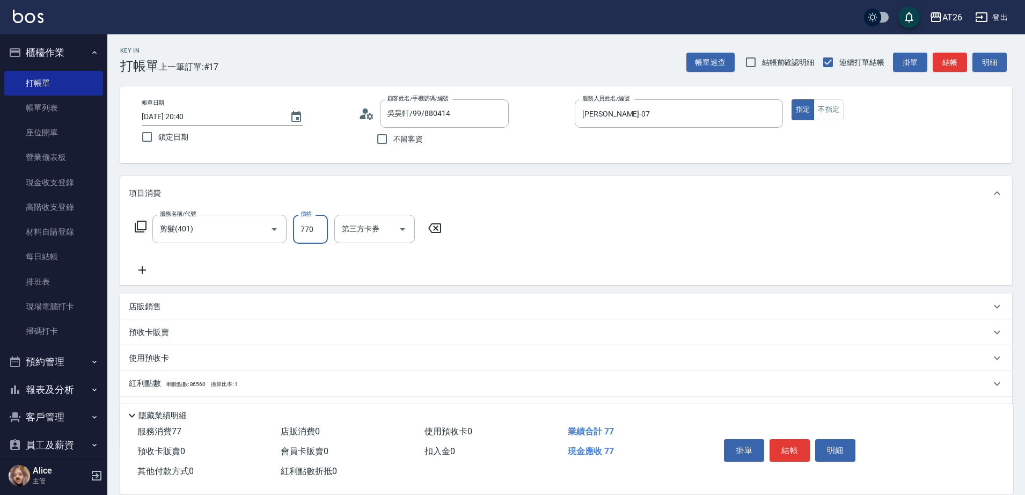
type input "7700"
type input "770"
type input "70"
type input "77"
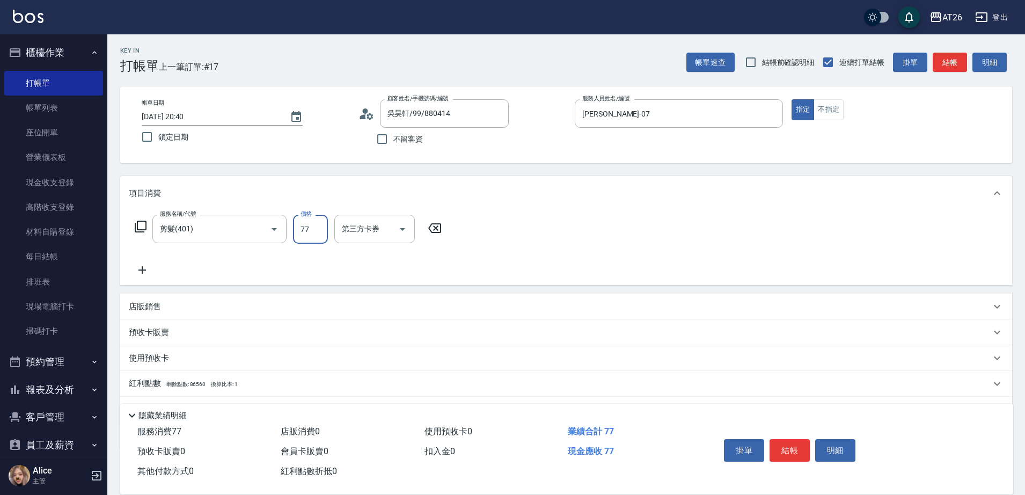
type input "0"
type input "700"
type input "70"
type input "700"
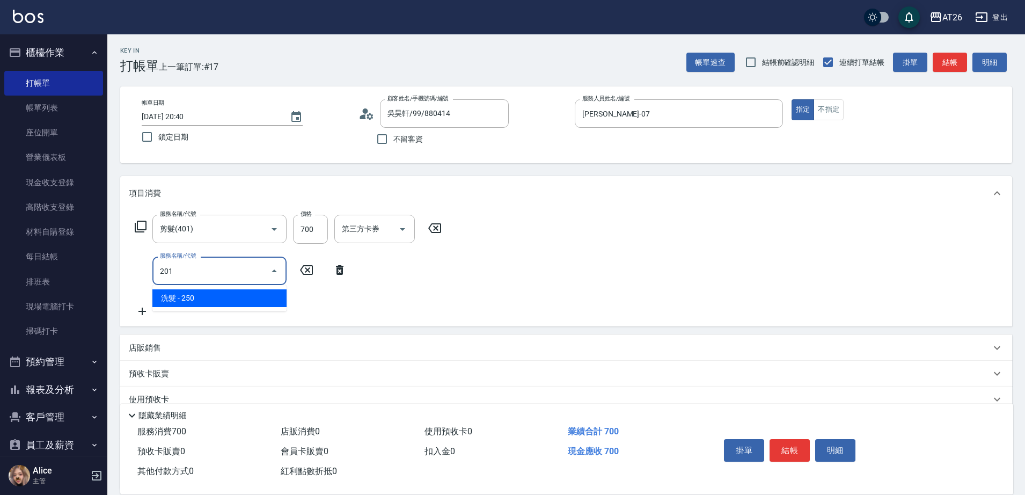
type input "201"
type input "90"
type input "洗髮(201)"
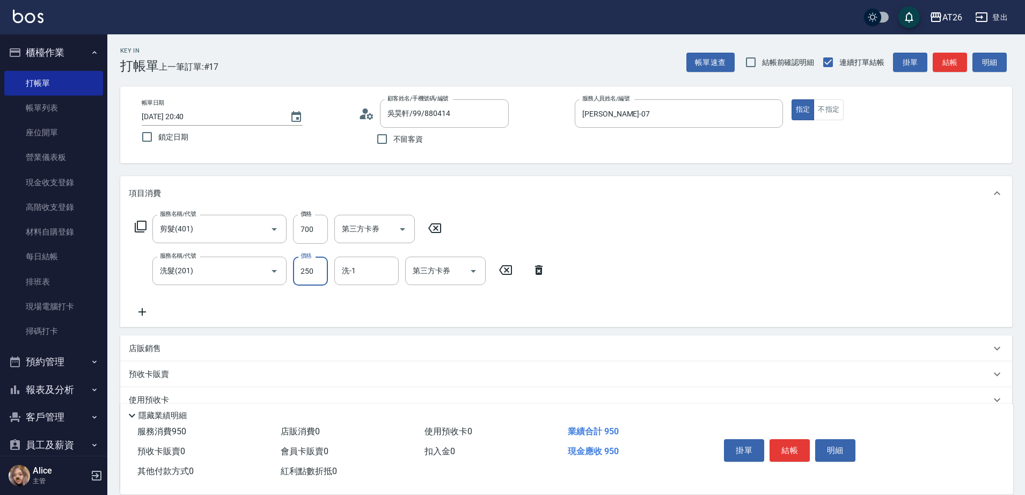
type input "0"
type input "70"
type input "0"
type input "祐希-44"
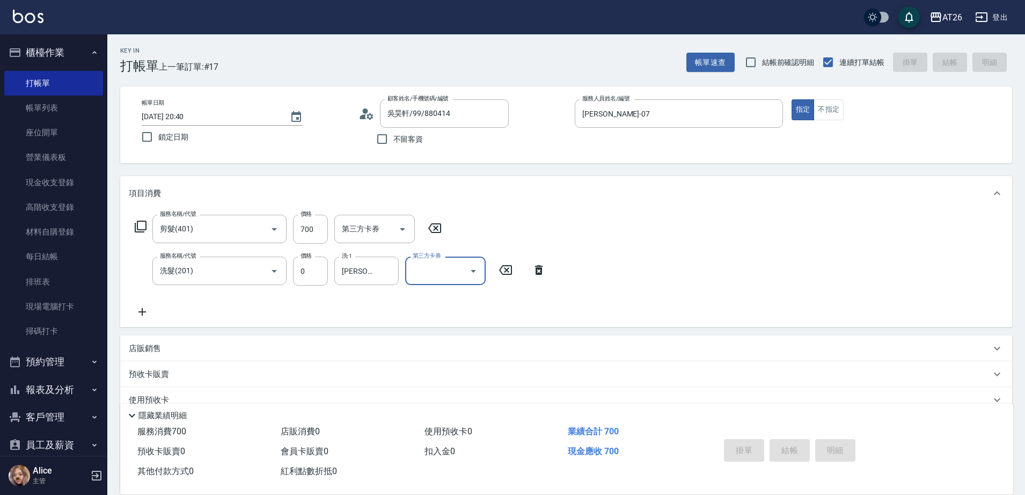
type input "2025/09/17 20:44"
type input "0"
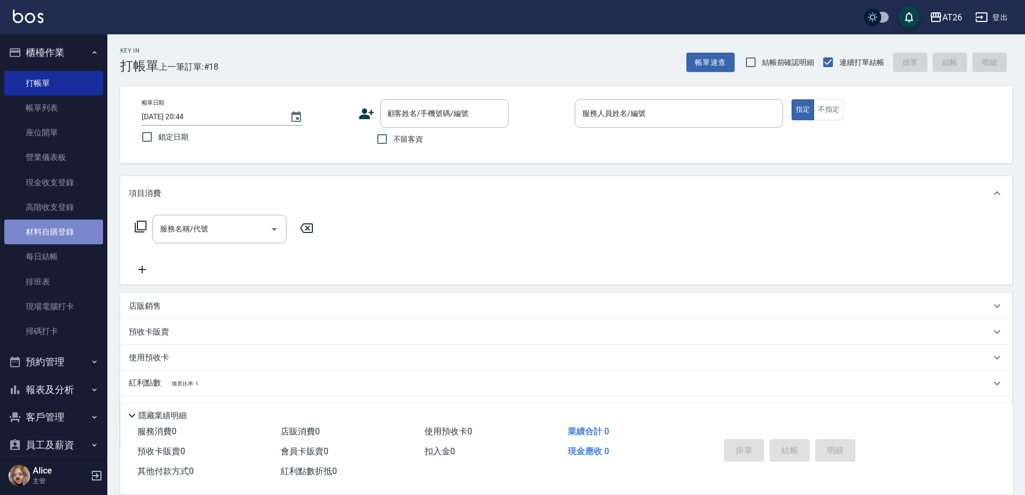
click at [61, 223] on link "材料自購登錄" at bounding box center [53, 232] width 99 height 25
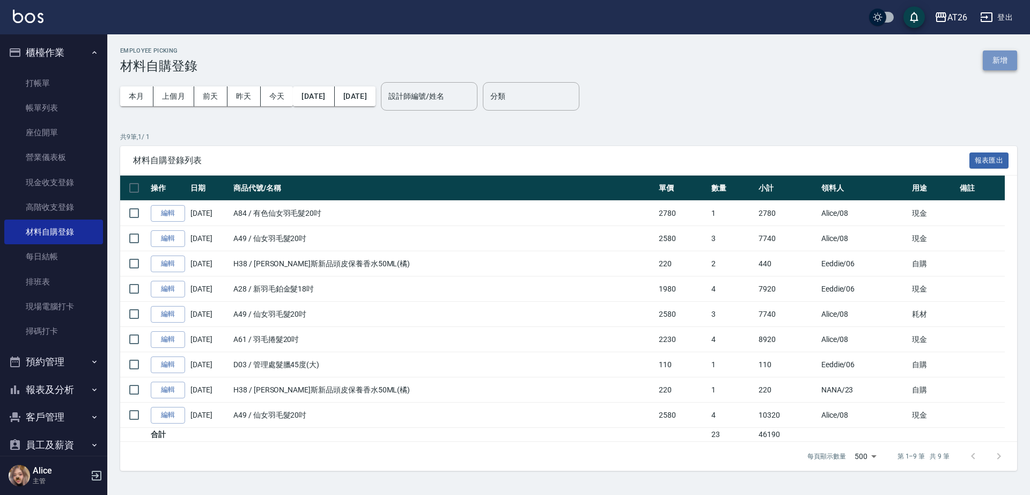
click at [1010, 61] on button "新增" at bounding box center [1000, 60] width 34 height 20
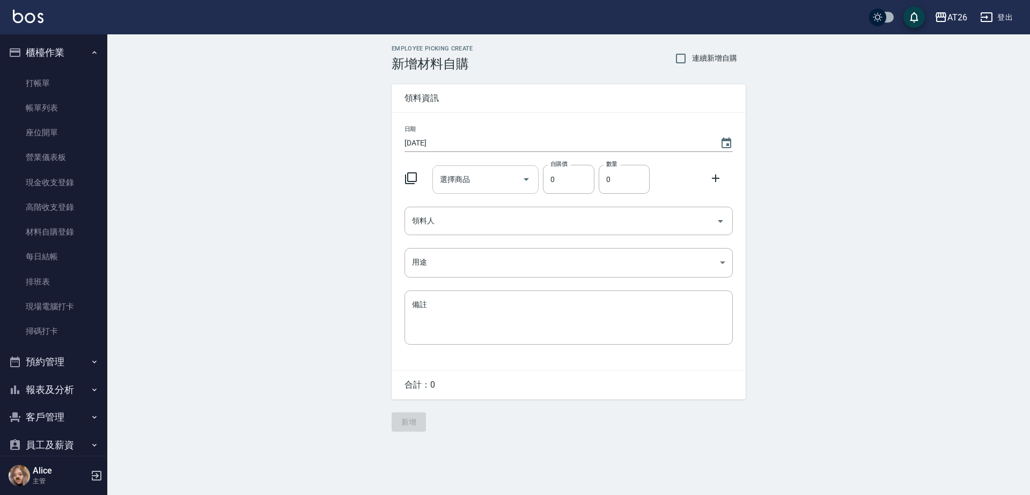
click at [508, 191] on div "選擇商品" at bounding box center [486, 179] width 107 height 28
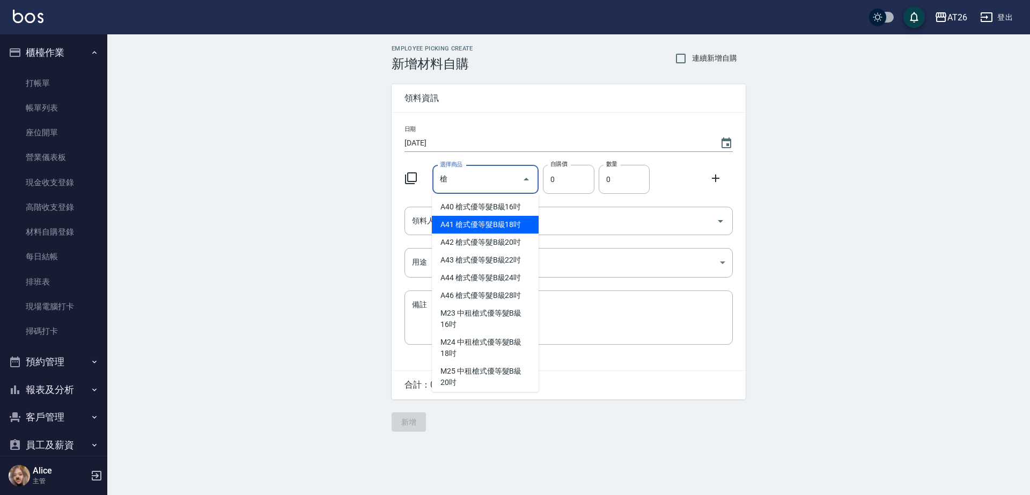
click at [473, 222] on li "A41 槍式優等髮B級18吋" at bounding box center [485, 225] width 107 height 18
type input "槍式優等髮B級18吋"
type input "930"
type input "1"
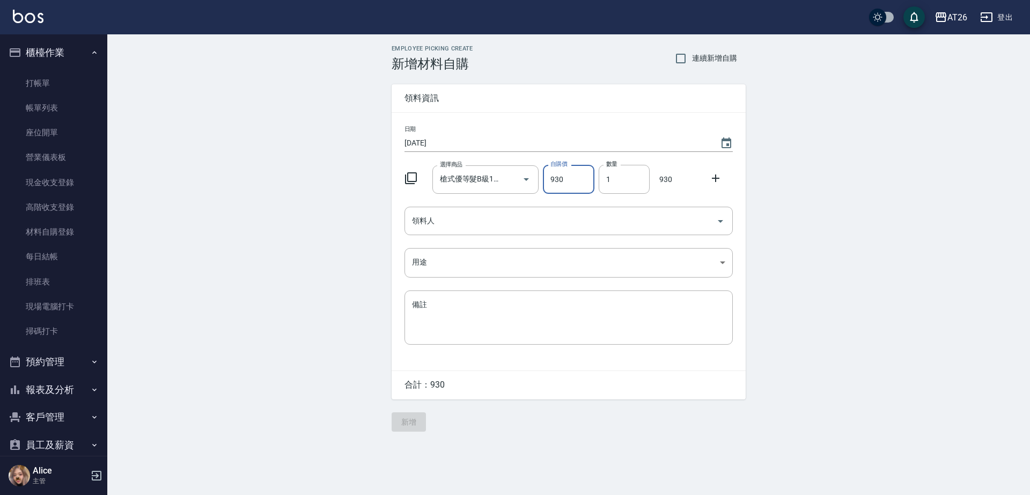
click at [582, 186] on input "930" at bounding box center [568, 179] width 51 height 29
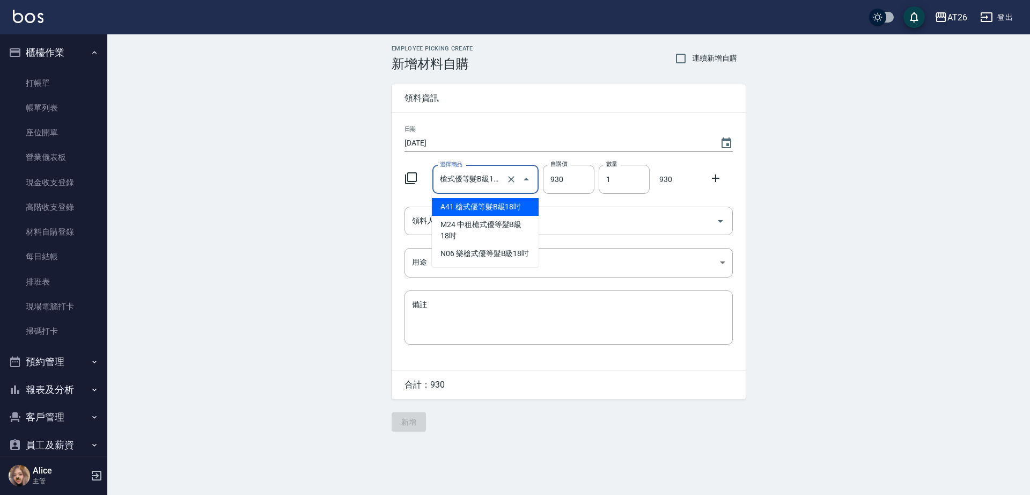
click at [481, 178] on input "槍式優等髮B級18吋" at bounding box center [470, 179] width 67 height 19
click at [469, 175] on input "槍式優等髮B級18吋" at bounding box center [470, 179] width 67 height 19
drag, startPoint x: 452, startPoint y: 182, endPoint x: 479, endPoint y: 182, distance: 26.3
click at [479, 182] on input "槍式優等髮B級18吋" at bounding box center [470, 179] width 67 height 19
drag, startPoint x: 466, startPoint y: 180, endPoint x: 454, endPoint y: 185, distance: 13.1
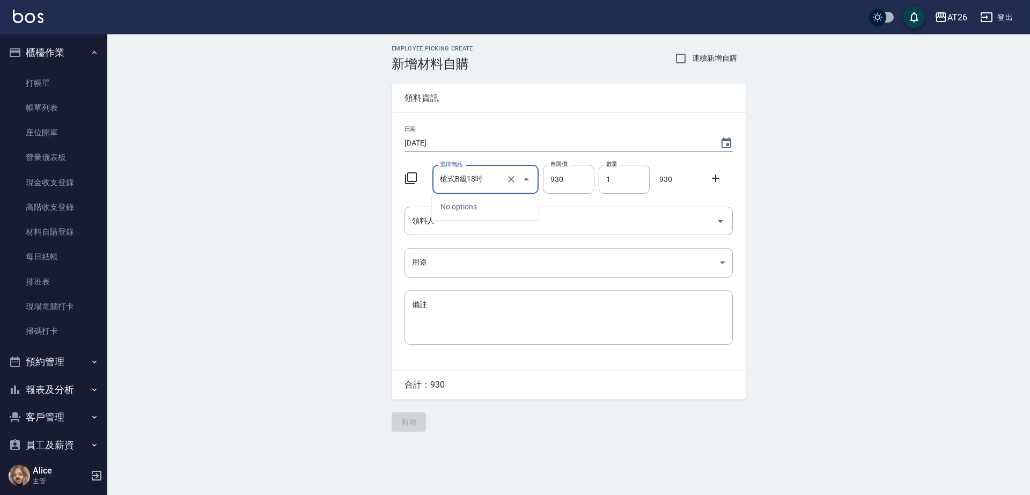
click at [454, 185] on input "槍式B級18吋" at bounding box center [470, 179] width 67 height 19
click at [476, 180] on input "槍式18吋" at bounding box center [470, 179] width 67 height 19
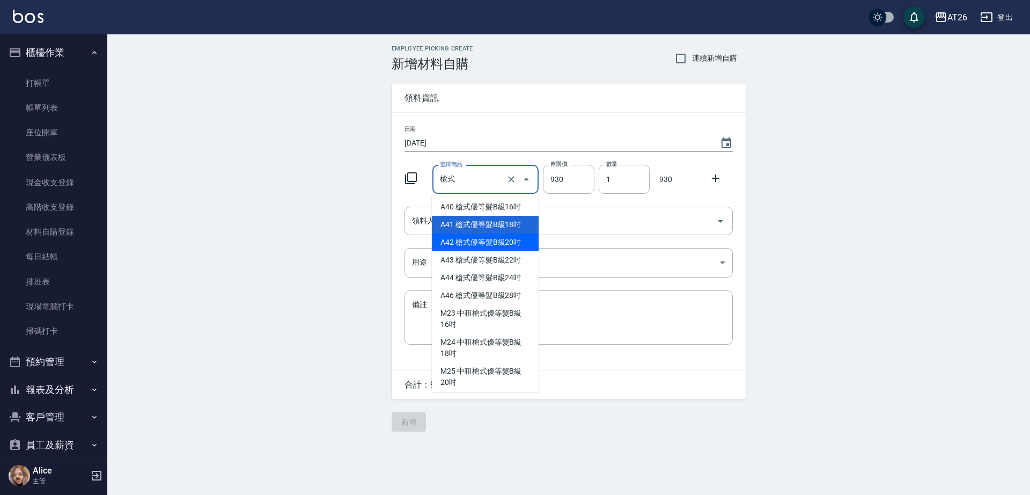
click at [510, 243] on li "A42 槍式優等髮B級20吋" at bounding box center [485, 242] width 107 height 18
type input "槍式優等髮B級20吋"
type input "980"
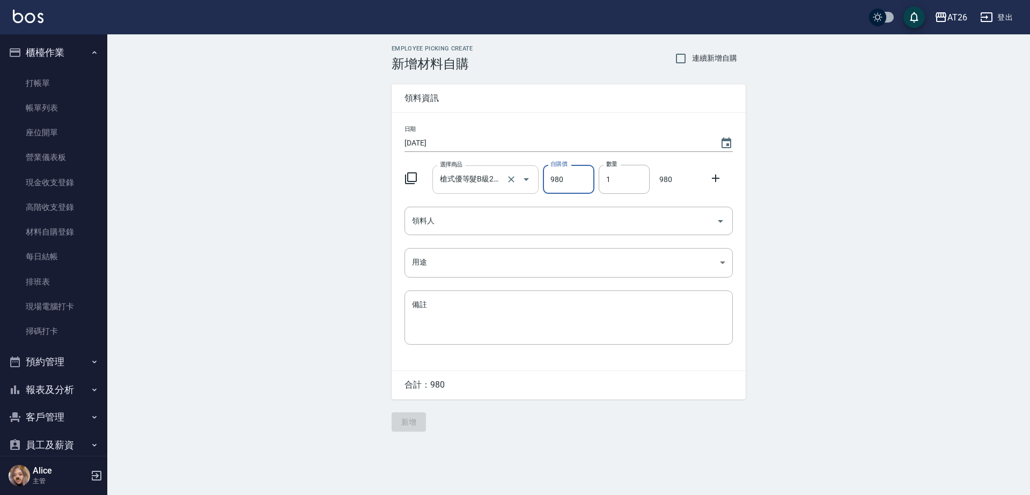
click at [529, 183] on icon "Open" at bounding box center [526, 179] width 13 height 13
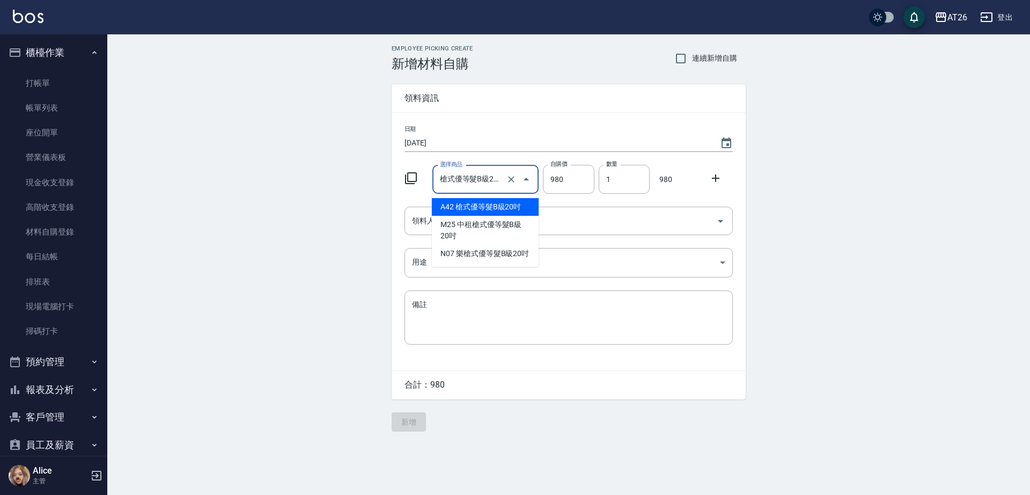
scroll to position [0, 3]
click at [479, 177] on input "槍式優等髮B級20吋" at bounding box center [470, 179] width 67 height 19
drag, startPoint x: 481, startPoint y: 181, endPoint x: 534, endPoint y: 186, distance: 53.4
click at [534, 186] on div "槍式優等髮B級20吋 選擇商品" at bounding box center [486, 179] width 107 height 28
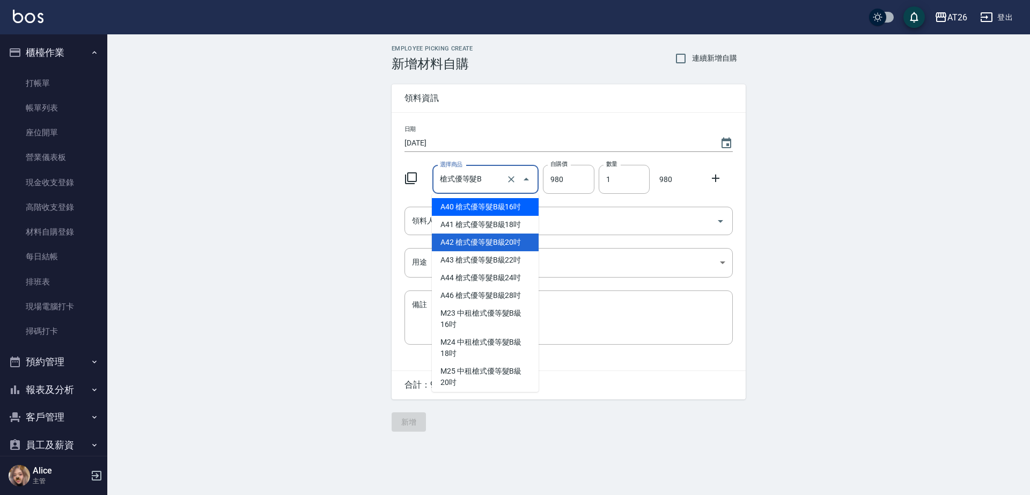
click at [511, 207] on li "A40 槍式優等髮B級16吋" at bounding box center [485, 207] width 107 height 18
type input "槍式優等髮B級16吋"
type input "880"
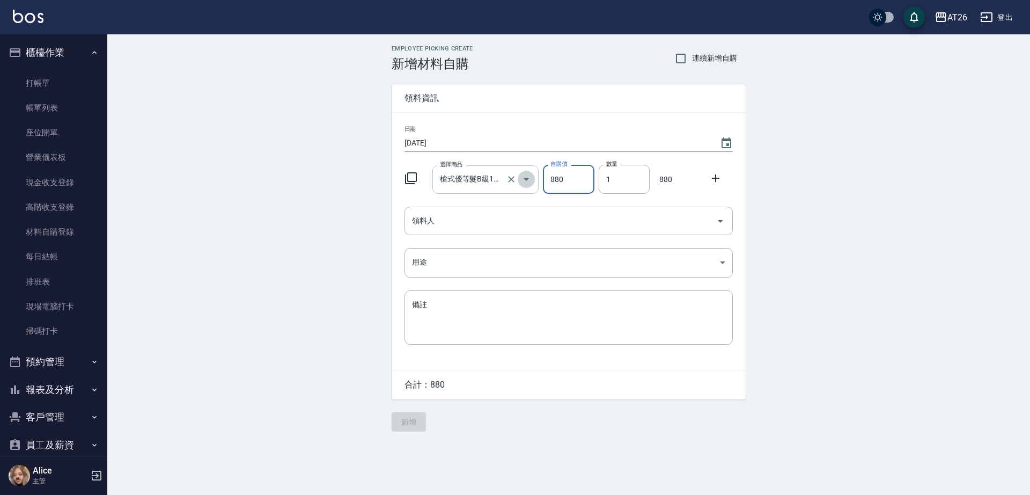
click at [528, 175] on icon "Open" at bounding box center [526, 179] width 13 height 13
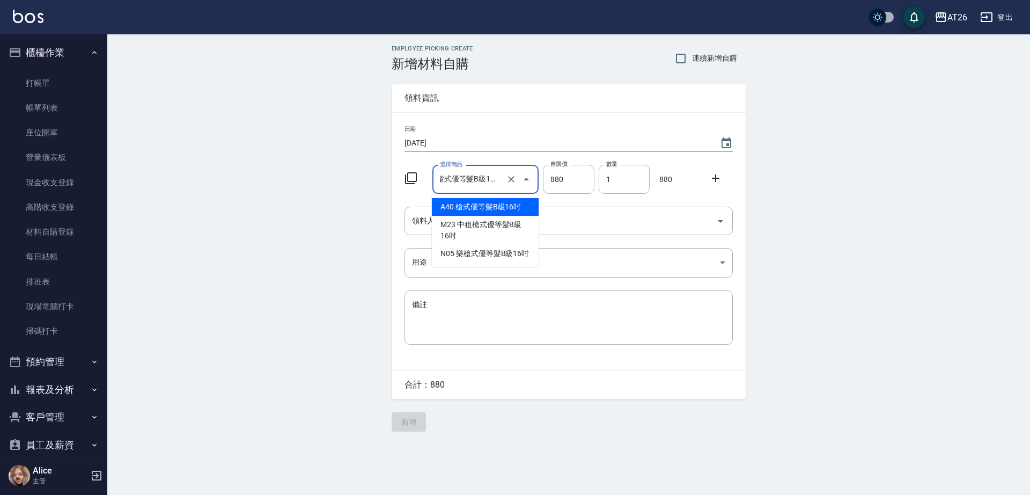
click at [499, 203] on li "A40 槍式優等髮B級16吋" at bounding box center [485, 207] width 107 height 18
click at [481, 180] on input "槍式優等髮B級16吋" at bounding box center [470, 179] width 67 height 19
drag, startPoint x: 476, startPoint y: 180, endPoint x: 495, endPoint y: 181, distance: 19.3
click at [495, 181] on div "槍式優等髮B級16吋 選擇商品" at bounding box center [486, 179] width 107 height 28
click at [462, 185] on input "槍式優等髮B級16吋" at bounding box center [470, 179] width 67 height 19
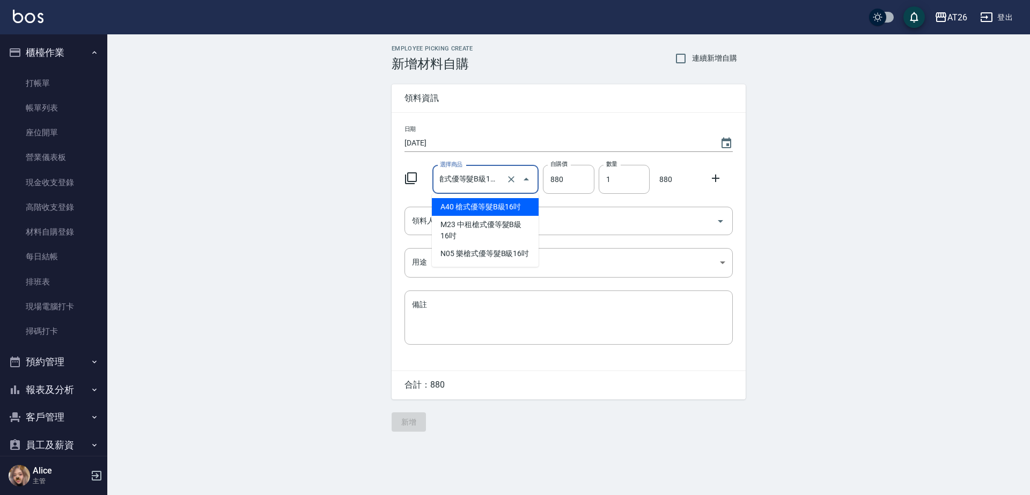
drag, startPoint x: 477, startPoint y: 179, endPoint x: 523, endPoint y: 197, distance: 50.1
click at [523, 197] on body "AT26 登出 櫃檯作業 打帳單 帳單列表 座位開單 營業儀表板 現金收支登錄 高階收支登錄 材料自購登錄 每日結帳 排班表 現場電腦打卡 掃碼打卡 預約管理…" at bounding box center [515, 247] width 1030 height 495
click at [480, 177] on input "級16吋" at bounding box center [470, 179] width 67 height 19
type input "級"
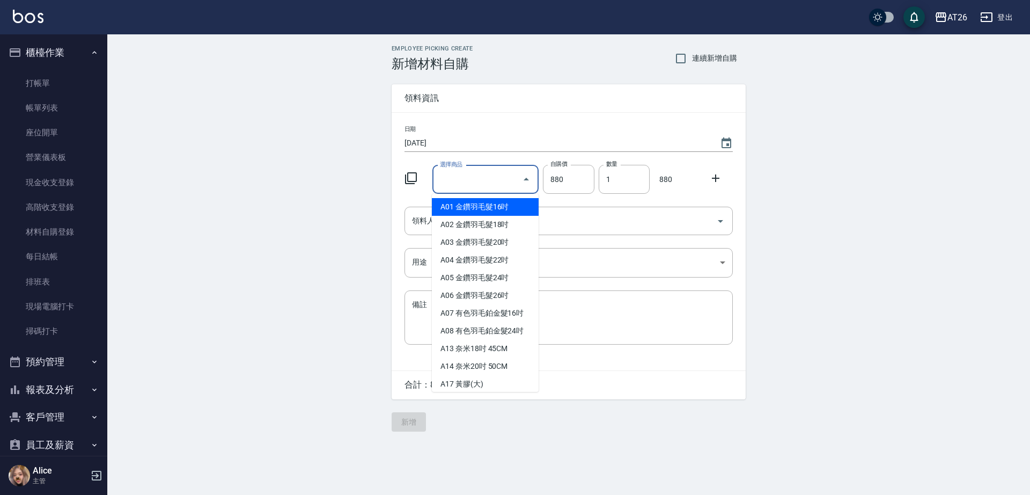
click at [485, 180] on input "選擇商品" at bounding box center [477, 179] width 81 height 19
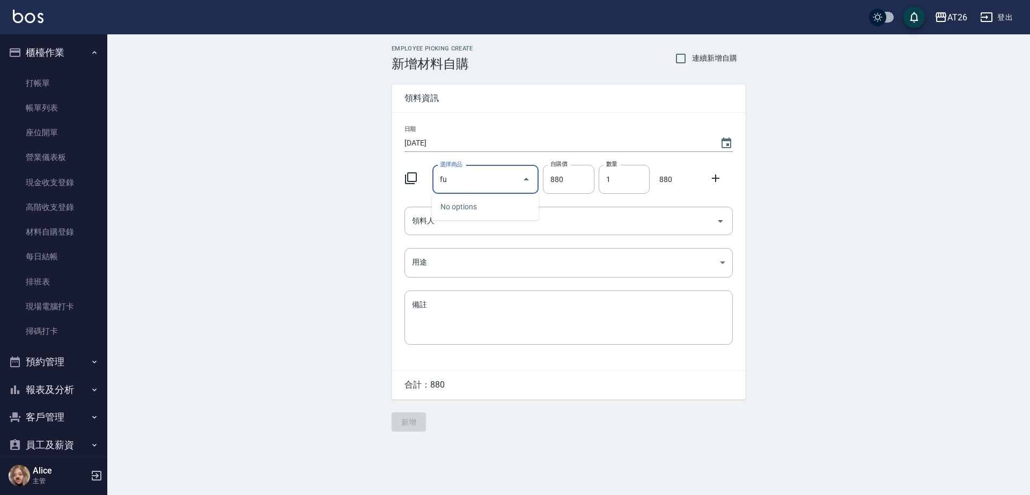
type input "f"
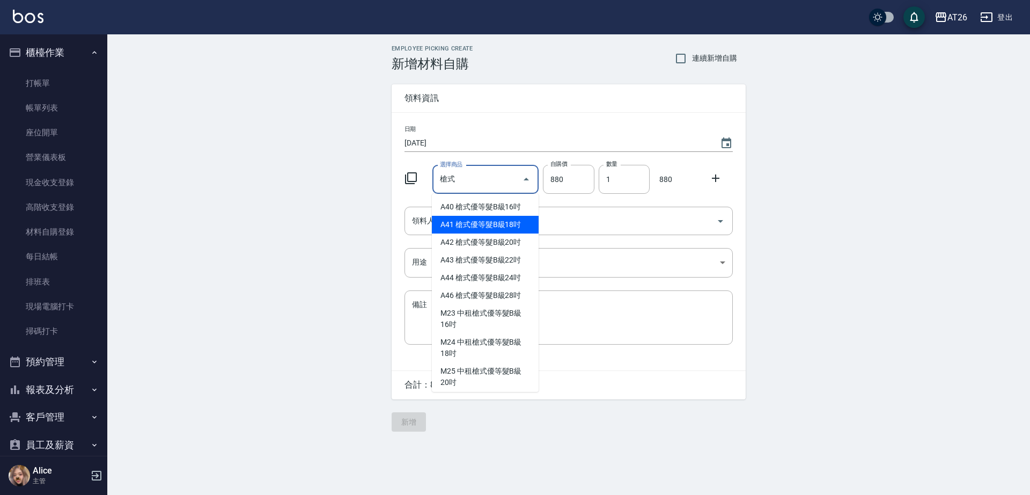
click at [500, 231] on li "A41 槍式優等髮B級18吋" at bounding box center [485, 225] width 107 height 18
type input "槍式優等髮B級18吋"
type input "930"
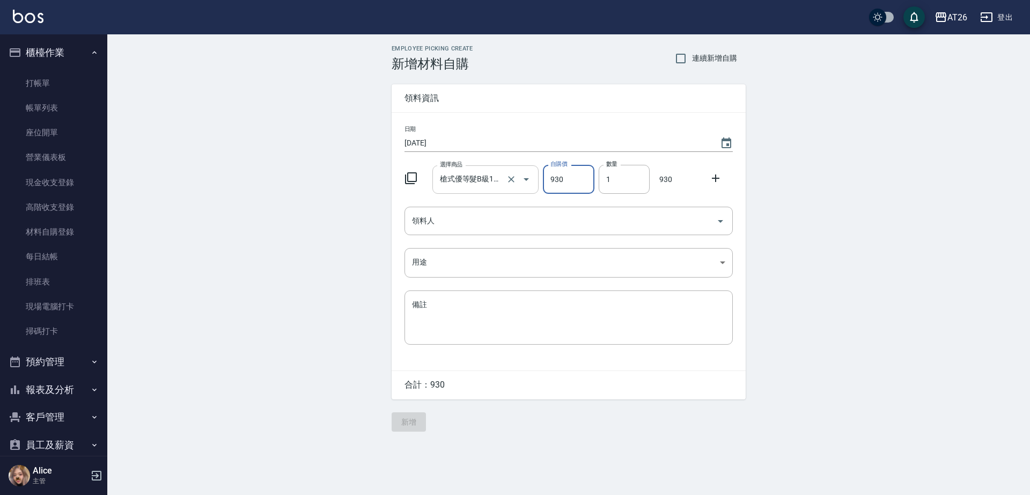
click at [493, 181] on keeper-lock "Open Keeper Popup" at bounding box center [495, 179] width 13 height 13
click at [480, 181] on input "槍式優等髮B級18吋" at bounding box center [470, 179] width 67 height 19
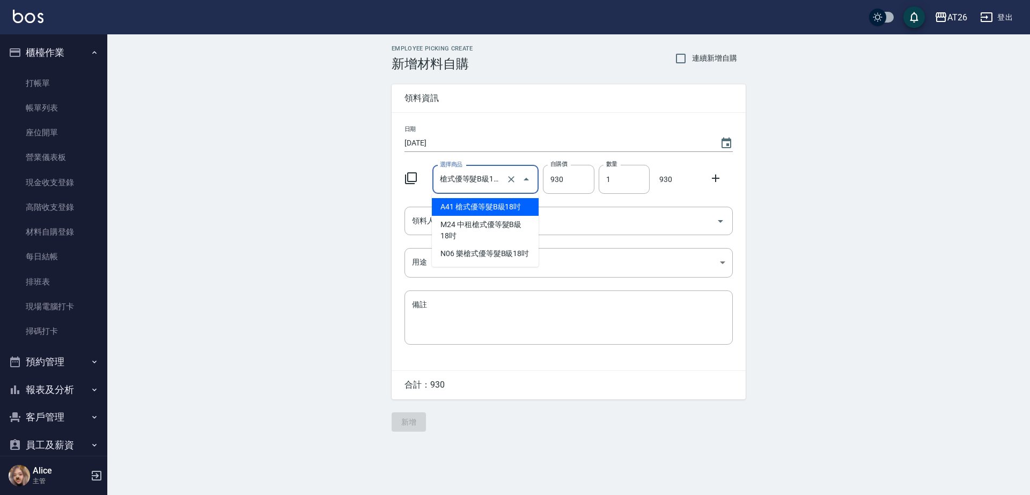
drag, startPoint x: 472, startPoint y: 178, endPoint x: 479, endPoint y: 176, distance: 7.2
click at [473, 178] on input "槍式優等髮B級18吋" at bounding box center [470, 179] width 67 height 19
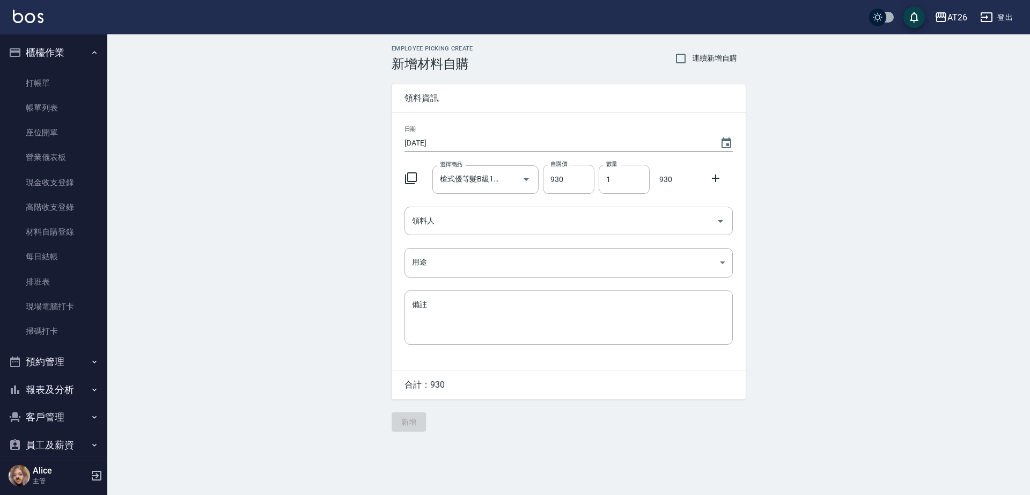
click at [649, 195] on div "日期 2025/09/17 選擇商品 槍式優等髮B級18吋 選擇商品 自購價 930 自購價 數量 1 數量 930 領料人 領料人 用途 ​ 用途 備註 x…" at bounding box center [569, 242] width 354 height 258
click at [480, 181] on input "槍式優等髮B級18吋" at bounding box center [470, 179] width 67 height 19
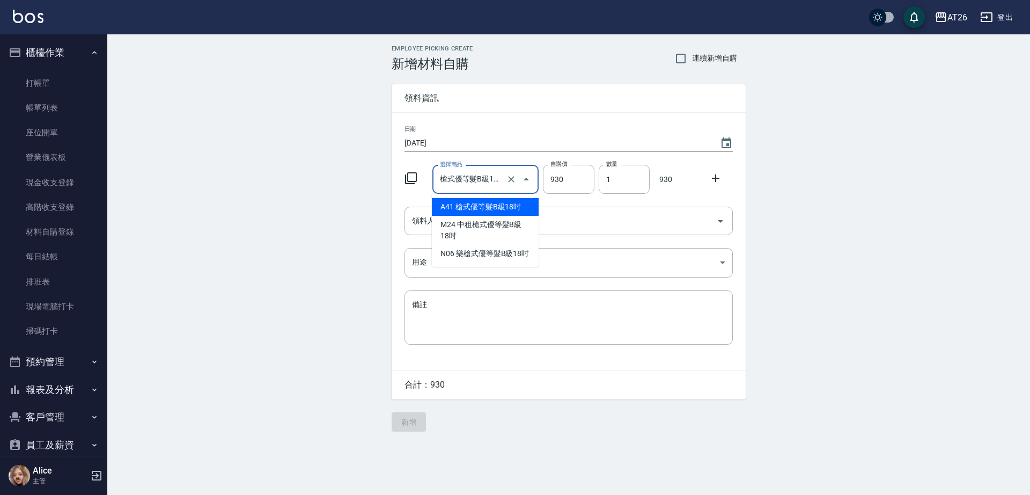
click at [481, 181] on input "槍式優等髮B級18吋" at bounding box center [470, 179] width 67 height 19
click at [481, 178] on input "槍式優等髮B級18吋" at bounding box center [470, 179] width 67 height 19
drag, startPoint x: 482, startPoint y: 179, endPoint x: 637, endPoint y: 183, distance: 154.6
click at [637, 183] on div "選擇商品 槍式優等髮B級18吋 選擇商品 自購價 930 自購價 數量 1 數量 930" at bounding box center [566, 176] width 333 height 33
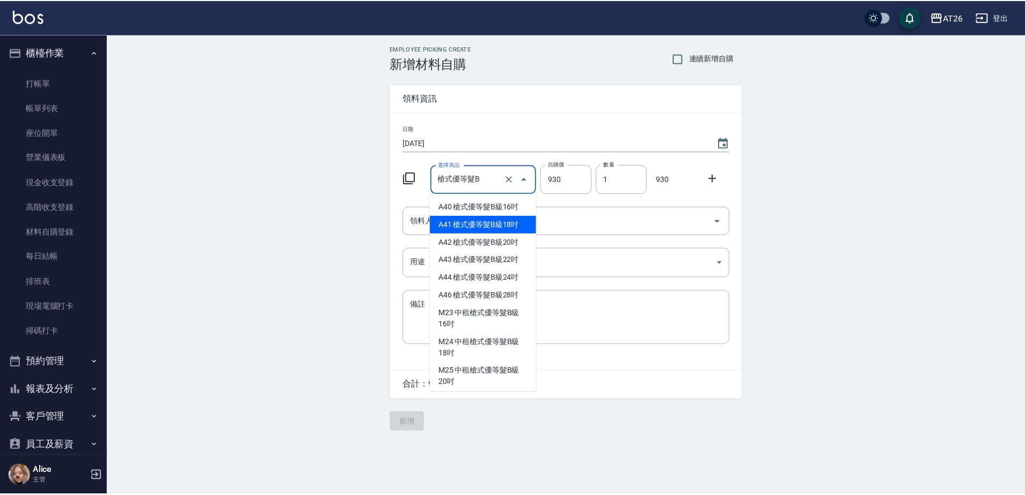
scroll to position [0, 0]
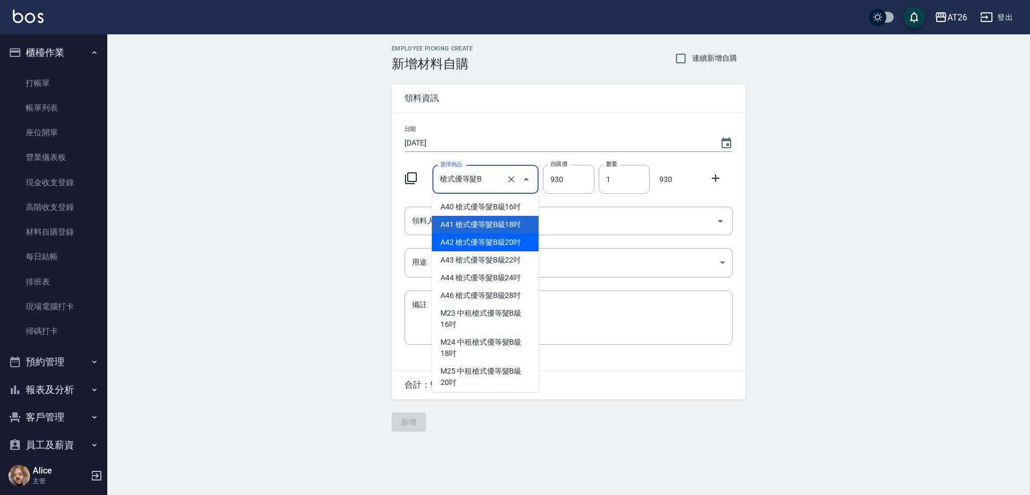
click at [495, 240] on li "A42 槍式優等髮B級20吋" at bounding box center [485, 242] width 107 height 18
type input "槍式優等髮B級20吋"
type input "980"
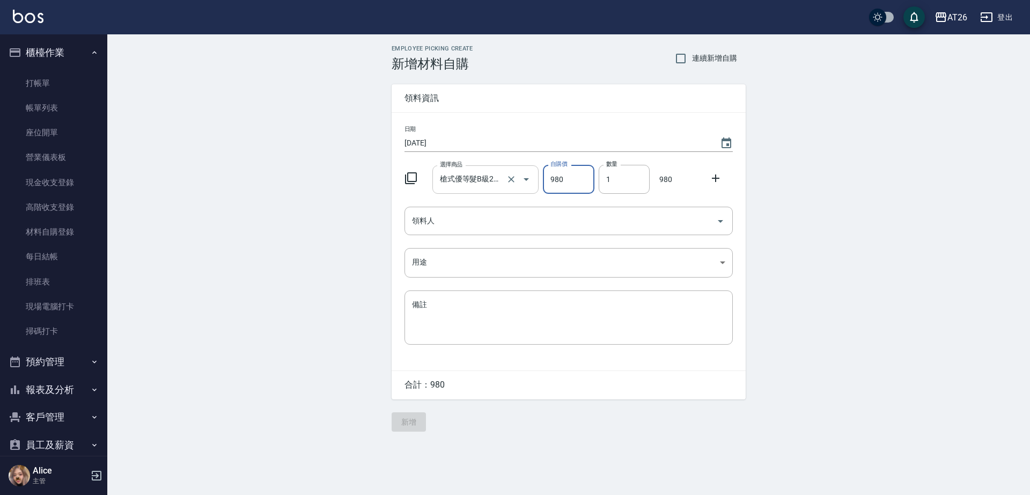
click at [469, 186] on input "槍式優等髮B級20吋" at bounding box center [470, 179] width 67 height 19
click at [613, 180] on input "1" at bounding box center [624, 179] width 51 height 29
type input "2"
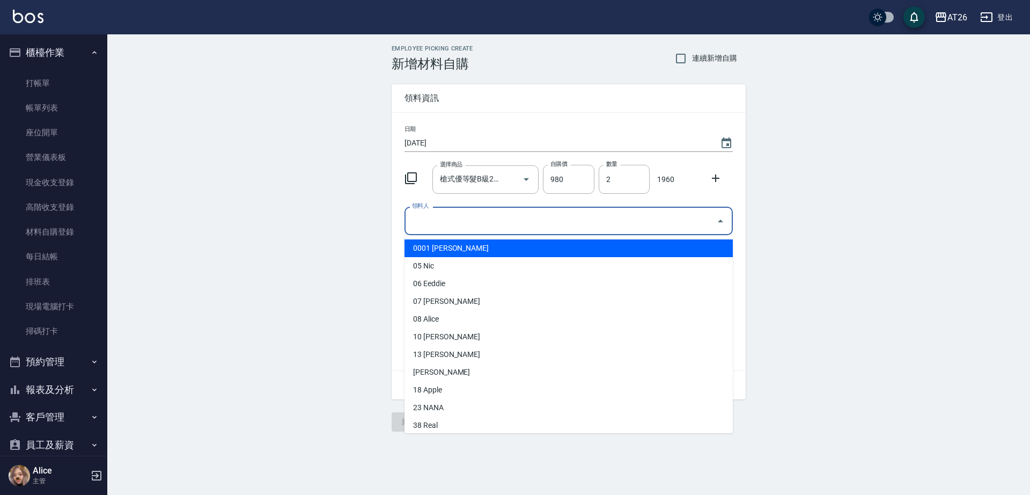
click at [590, 220] on input "領料人" at bounding box center [560, 220] width 303 height 19
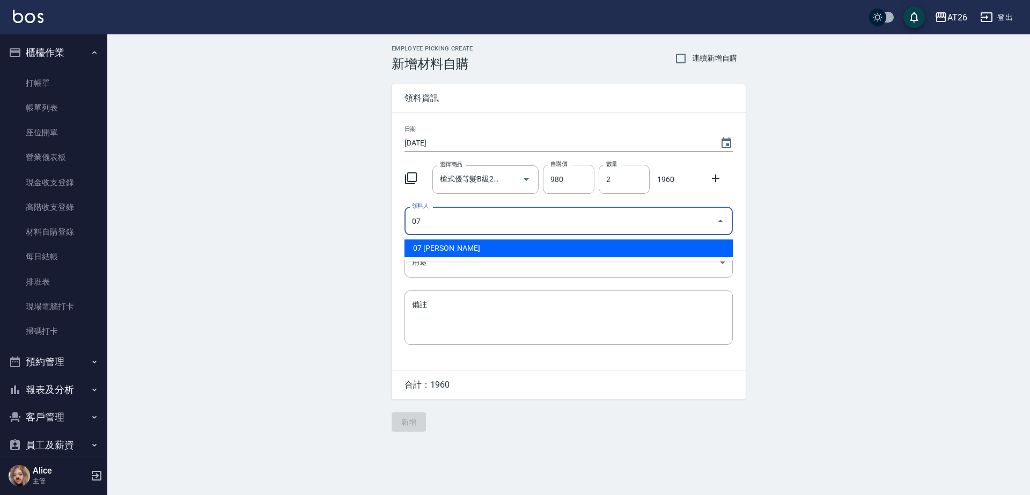
type input "07 Adam"
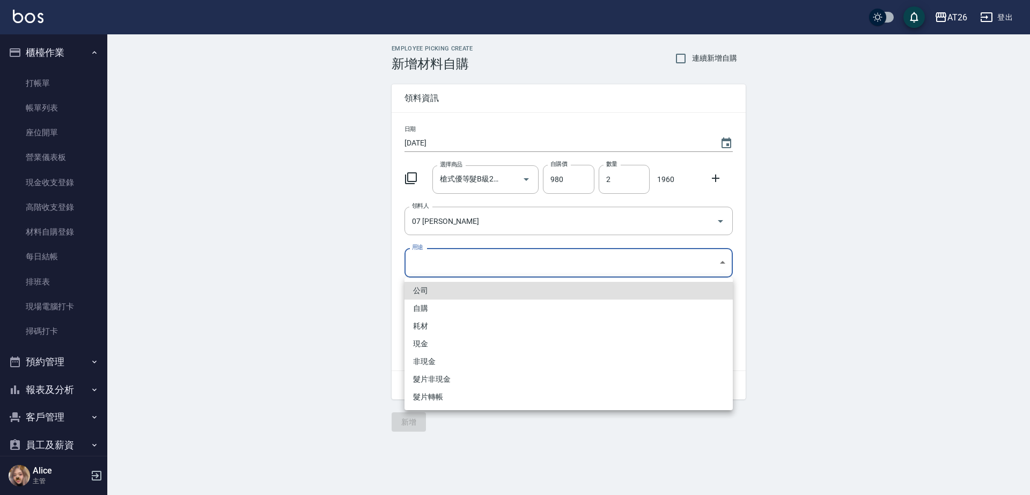
click at [564, 264] on body "AT26 登出 櫃檯作業 打帳單 帳單列表 座位開單 營業儀表板 現金收支登錄 高階收支登錄 材料自購登錄 每日結帳 排班表 現場電腦打卡 掃碼打卡 預約管理…" at bounding box center [515, 247] width 1030 height 495
click at [491, 345] on li "現金" at bounding box center [569, 344] width 328 height 18
type input "現金"
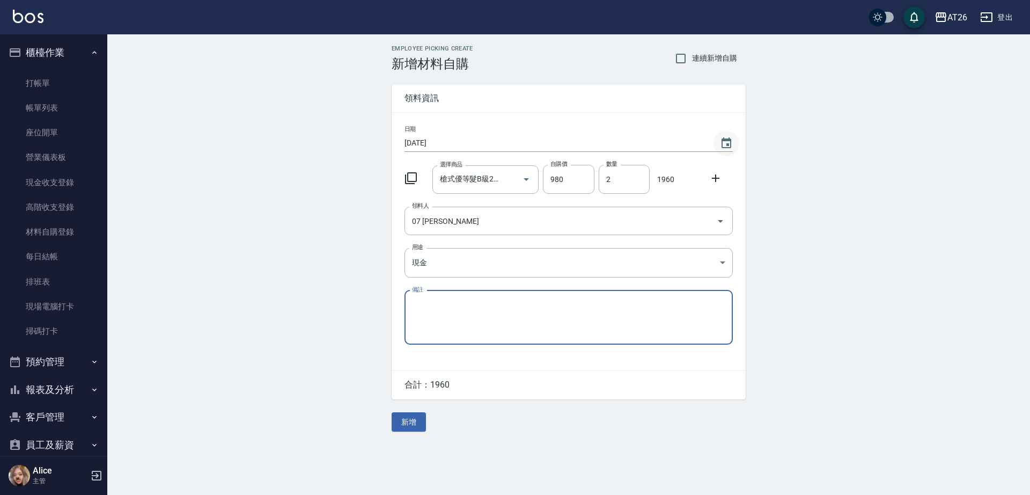
click at [726, 137] on icon "Choose date, selected date is 2025-09-17" at bounding box center [726, 143] width 13 height 13
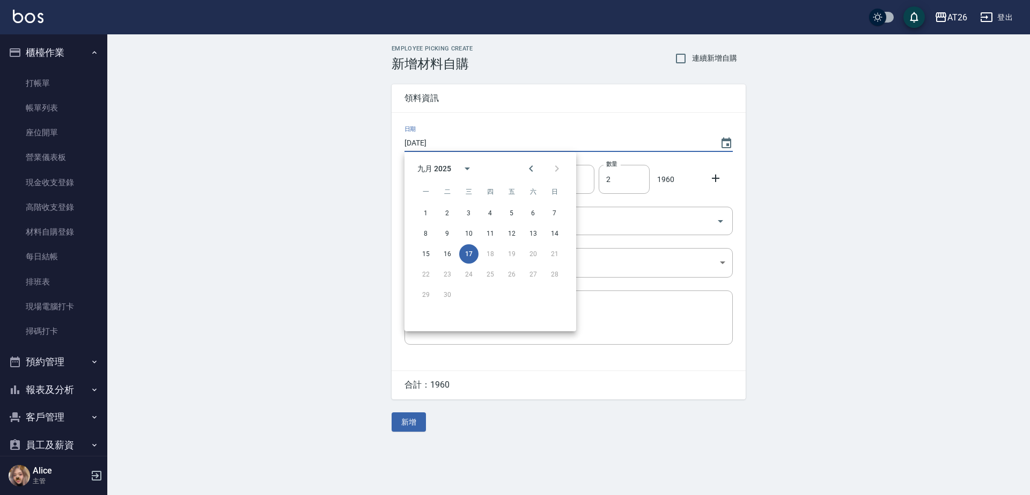
click at [798, 235] on div "Employee Picking Create 新增材料自購 連續新增自購 領料資訊 日期 2025/09/17 選擇商品 槍式優等髮B級20吋 選擇商品 自…" at bounding box center [568, 238] width 923 height 408
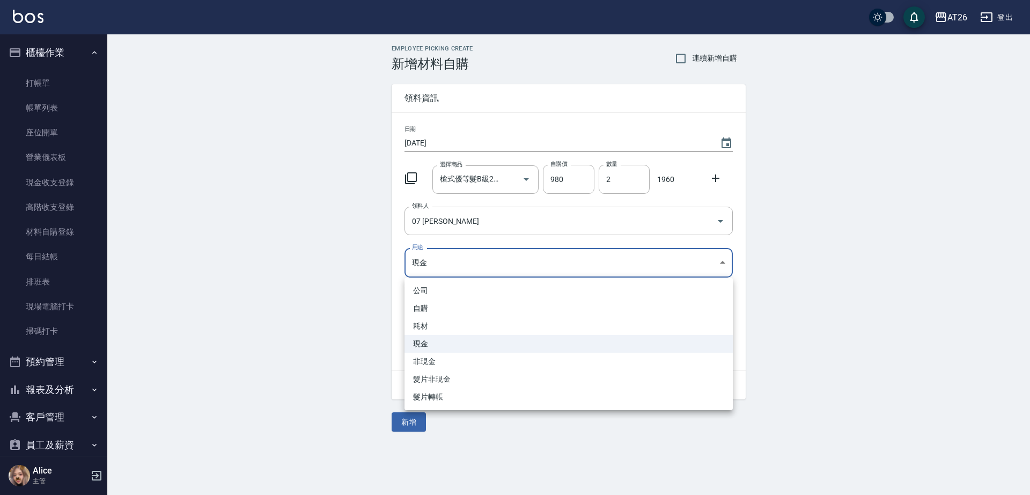
click at [496, 262] on body "AT26 登出 櫃檯作業 打帳單 帳單列表 座位開單 營業儀表板 現金收支登錄 高階收支登錄 材料自購登錄 每日結帳 排班表 現場電腦打卡 掃碼打卡 預約管理…" at bounding box center [515, 247] width 1030 height 495
click at [532, 347] on li "現金" at bounding box center [569, 344] width 328 height 18
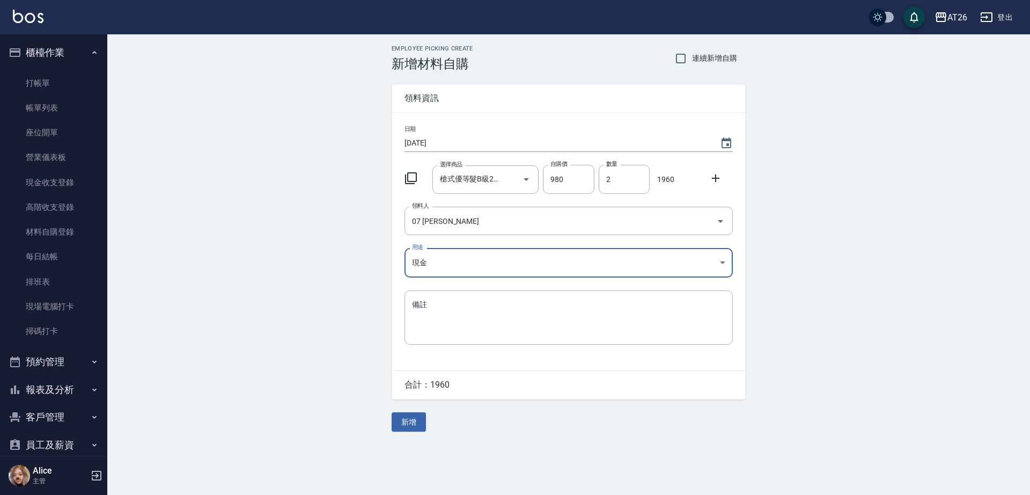
click at [263, 276] on div "Employee Picking Create 新增材料自購 連續新增自購 領料資訊 日期 2025/09/17 選擇商品 槍式優等髮B級20吋 選擇商品 自…" at bounding box center [568, 238] width 923 height 408
click at [463, 136] on input "[DATE]" at bounding box center [557, 143] width 305 height 18
click at [723, 137] on icon "Choose date, selected date is 2025-09-17" at bounding box center [726, 143] width 13 height 13
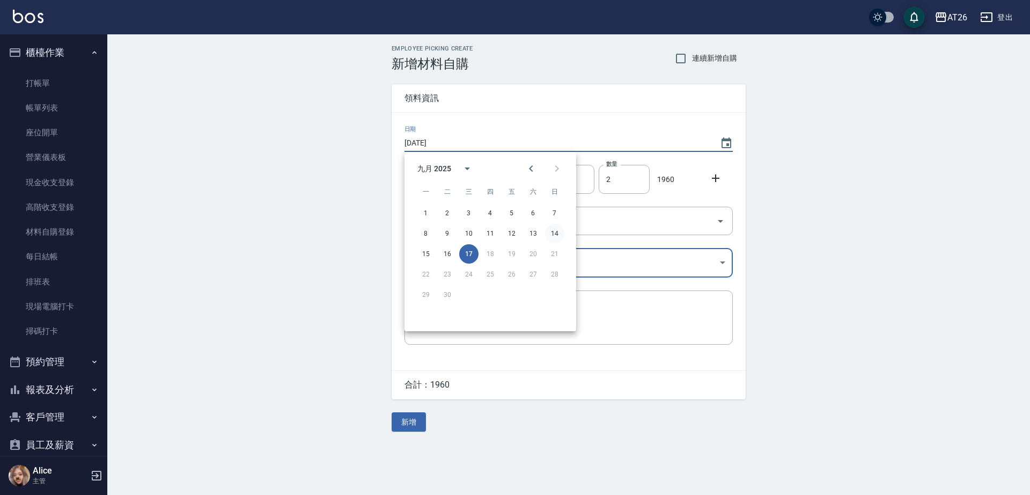
click at [551, 236] on button "14" at bounding box center [554, 233] width 19 height 19
type input "2025/09/14"
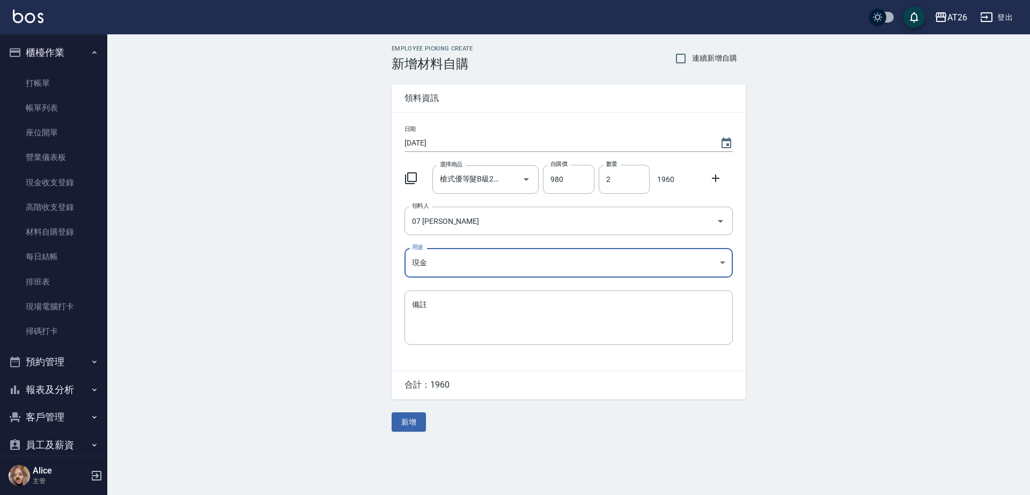
click at [439, 139] on input "2025/09/14" at bounding box center [557, 143] width 305 height 18
click at [314, 269] on div "Employee Picking Create 新增材料自購 連續新增自購 領料資訊 日期 2025/09/14 選擇商品 槍式優等髮B級20吋 選擇商品 自…" at bounding box center [568, 238] width 923 height 408
click at [723, 183] on div at bounding box center [719, 176] width 28 height 19
click at [715, 178] on icon at bounding box center [716, 178] width 8 height 8
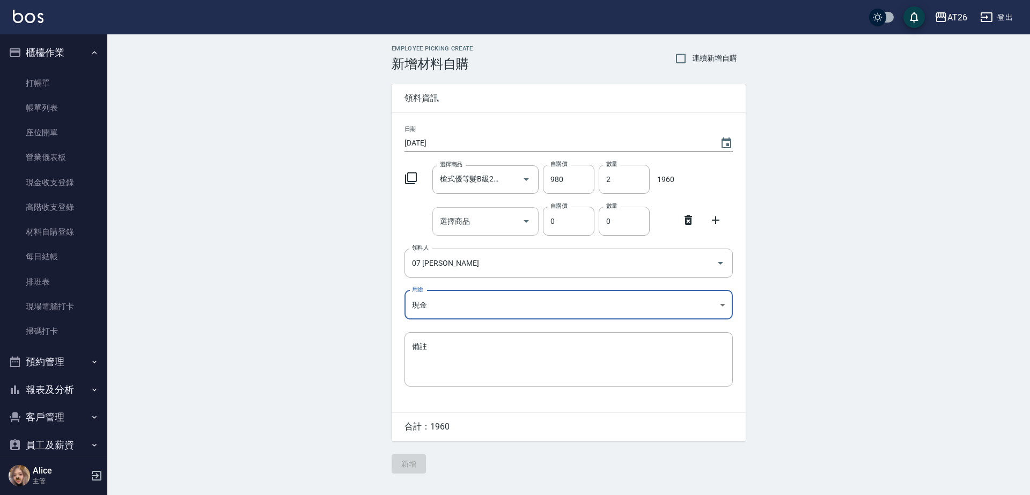
click at [475, 225] on input "選擇商品" at bounding box center [477, 221] width 81 height 19
type input "f"
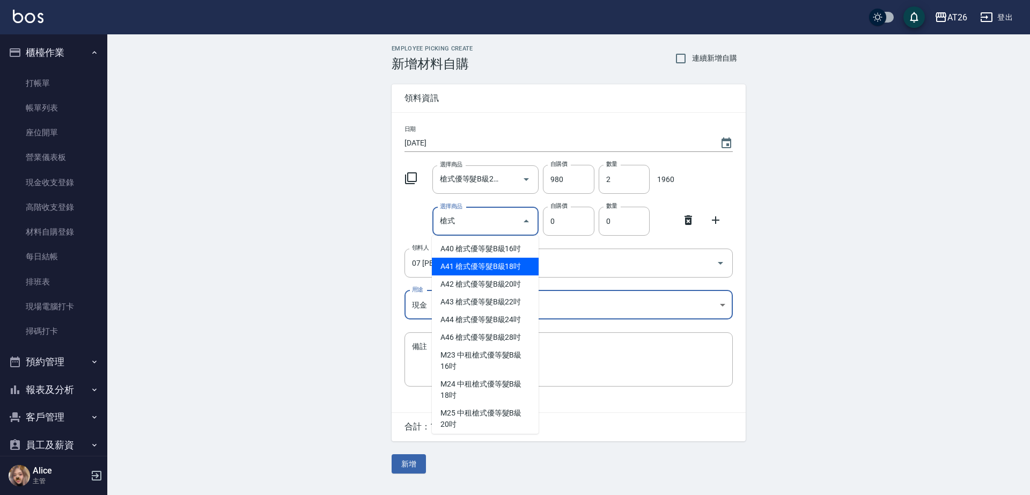
click at [501, 270] on li "A41 槍式優等髮B級18吋" at bounding box center [485, 267] width 107 height 18
type input "槍式優等髮B級18吋"
type input "930"
type input "1"
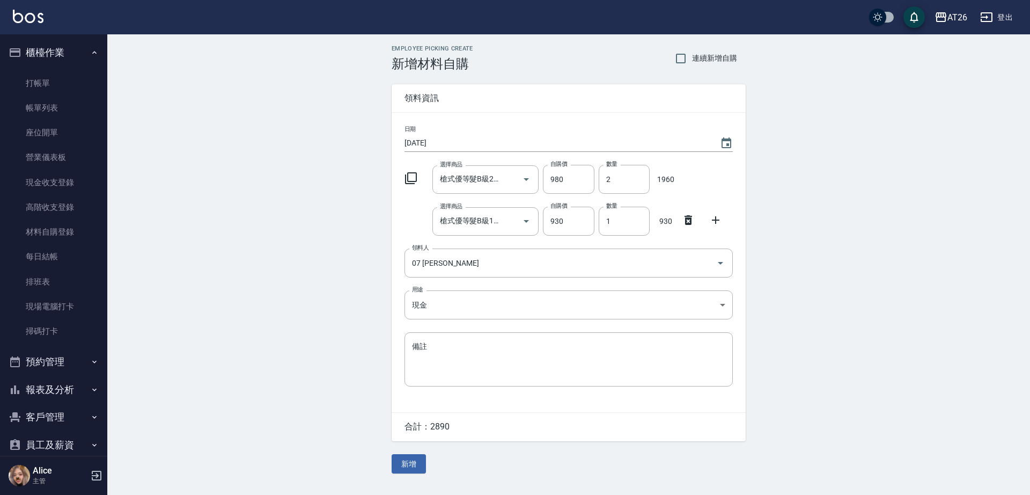
click at [798, 202] on div "Employee Picking Create 新增材料自購 連續新增自購 領料資訊 日期 2025/09/14 選擇商品 槍式優等髮B級20吋 選擇商品 自…" at bounding box center [568, 259] width 923 height 450
click at [415, 464] on button "新增" at bounding box center [409, 464] width 34 height 20
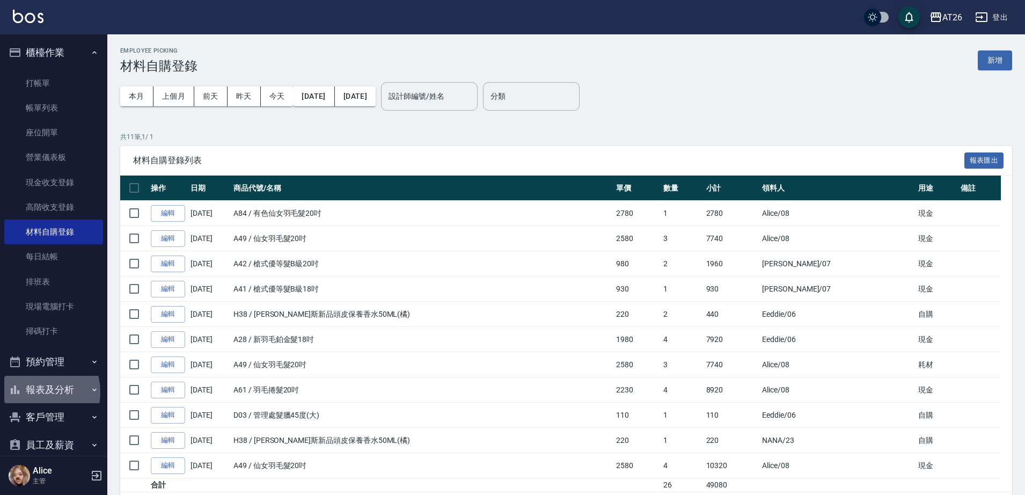
click at [38, 392] on button "報表及分析" at bounding box center [53, 390] width 99 height 28
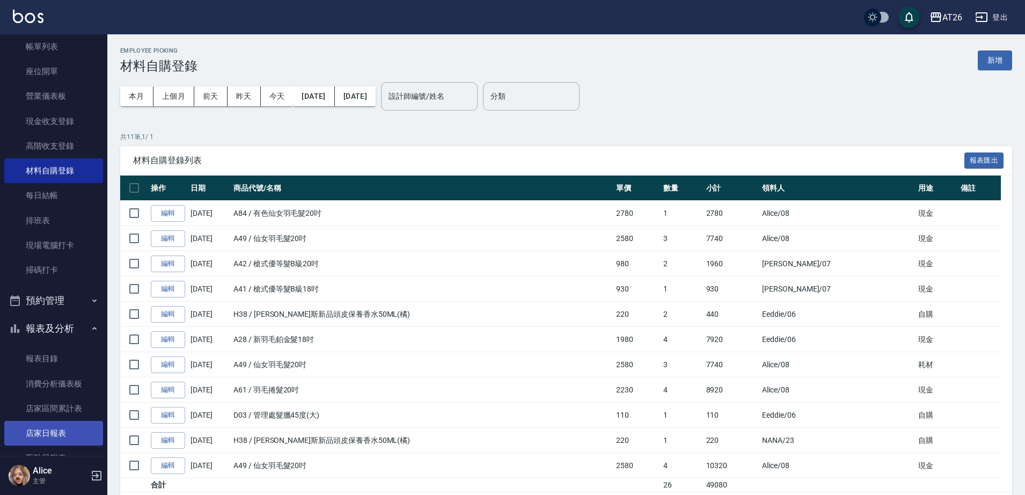
scroll to position [134, 0]
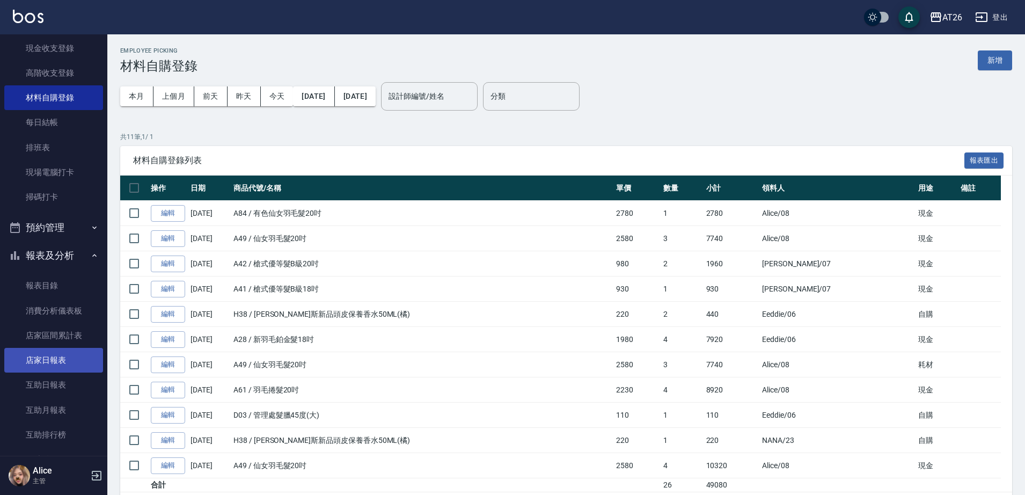
click at [58, 355] on link "店家日報表" at bounding box center [53, 360] width 99 height 25
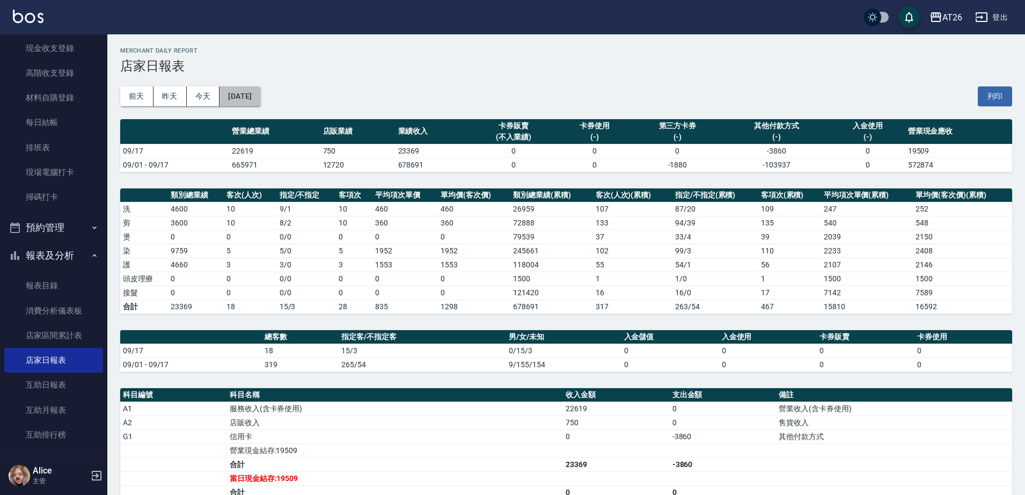
click at [260, 96] on button "[DATE]" at bounding box center [240, 96] width 41 height 20
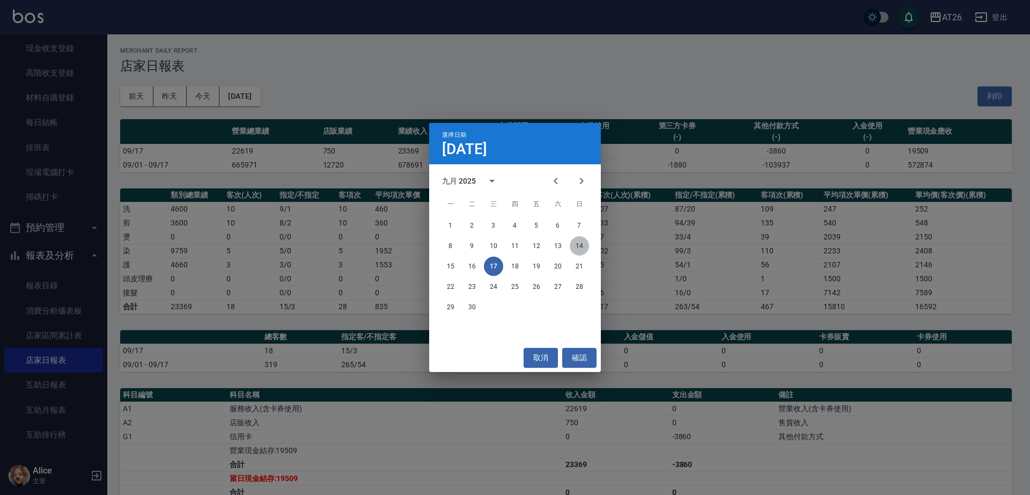
click at [581, 243] on button "14" at bounding box center [579, 245] width 19 height 19
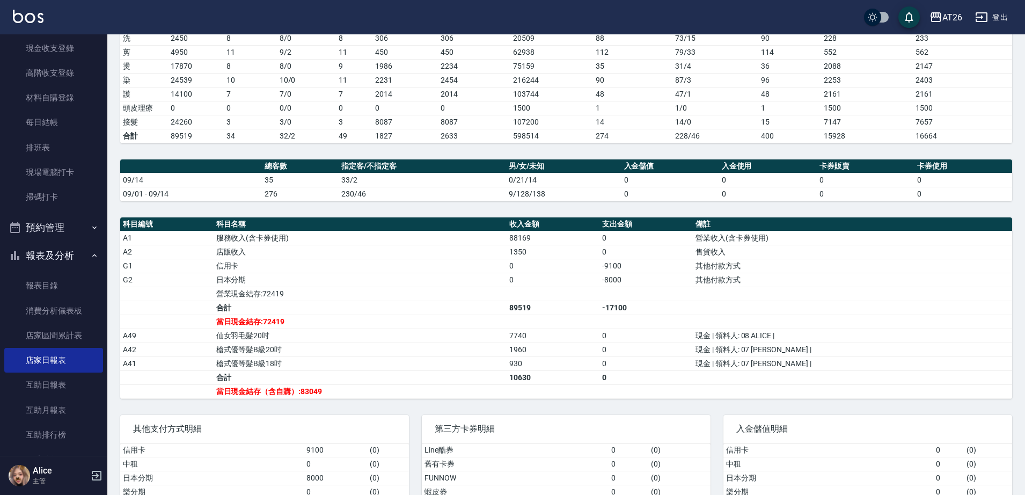
scroll to position [201, 0]
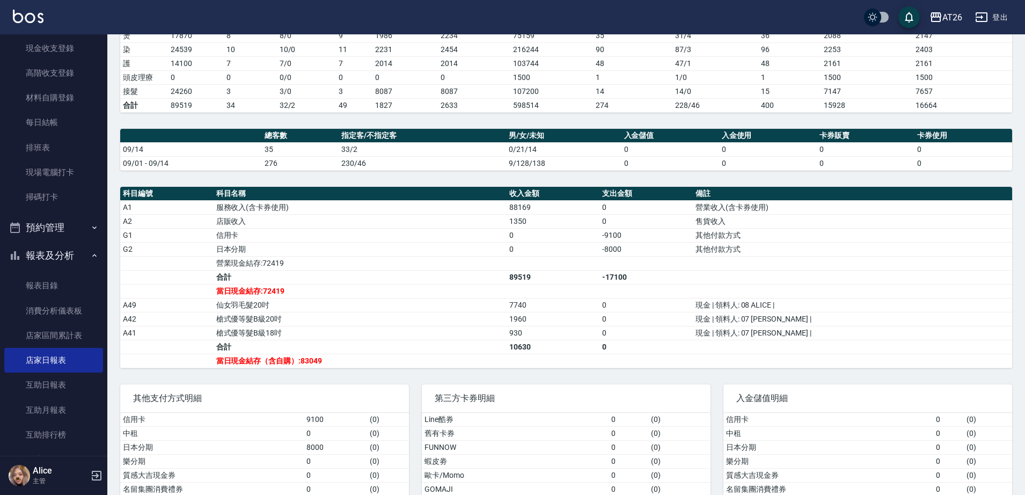
click at [293, 328] on td "槍式優等髮B級18吋" at bounding box center [360, 333] width 293 height 14
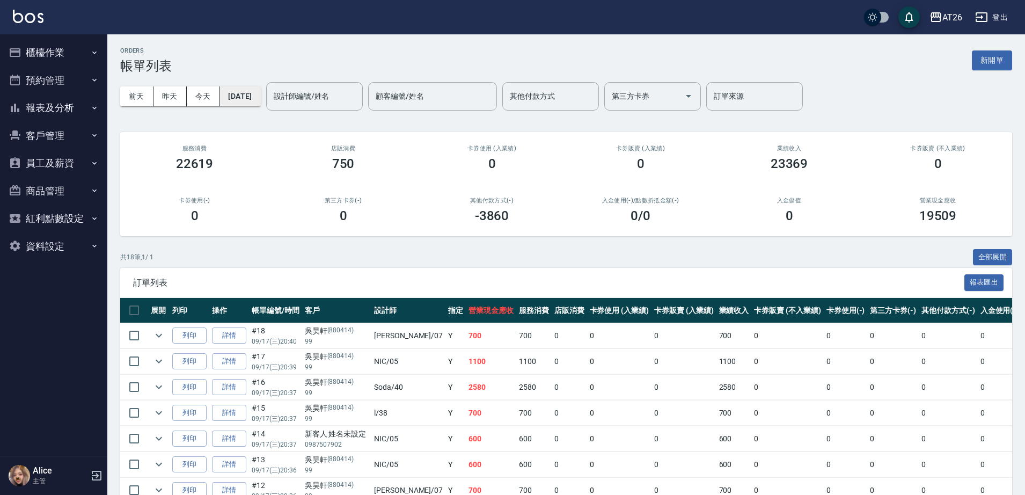
click at [252, 97] on button "[DATE]" at bounding box center [240, 96] width 41 height 20
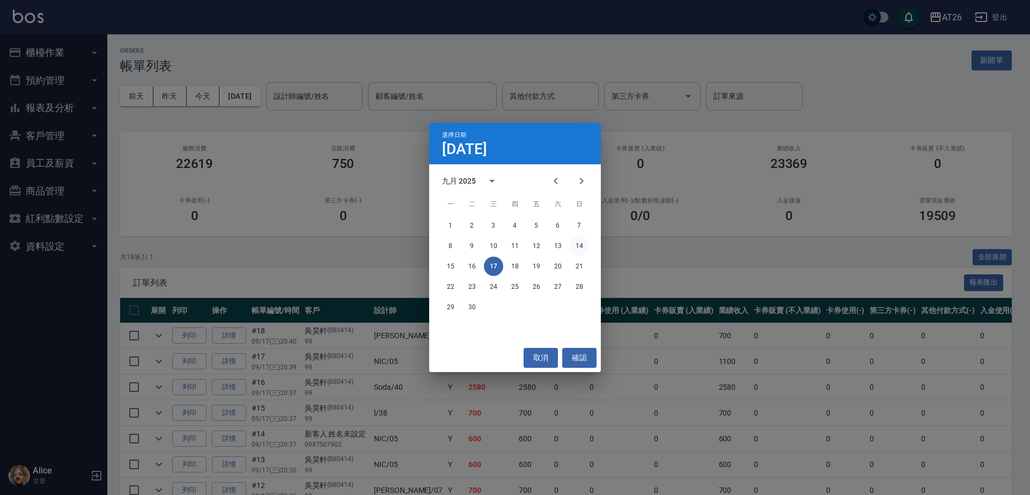
click at [583, 245] on button "14" at bounding box center [579, 245] width 19 height 19
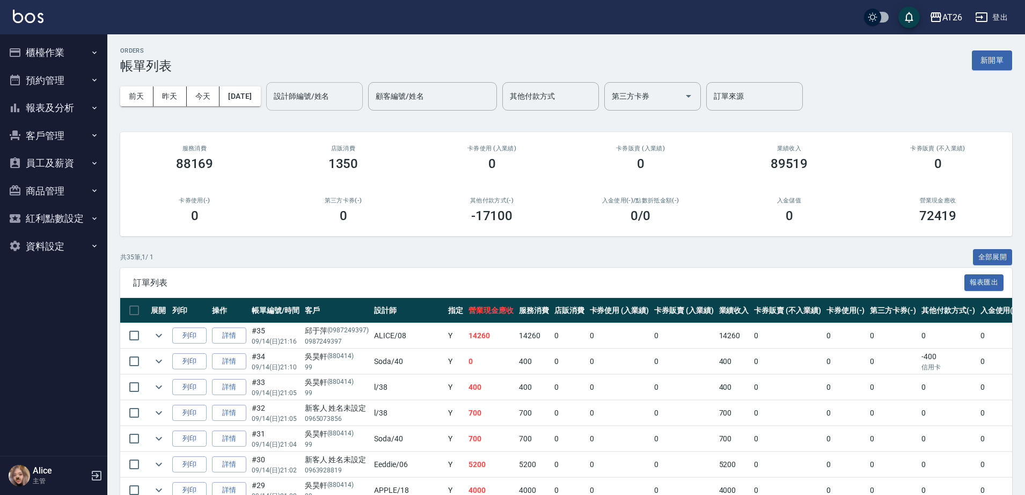
click at [328, 94] on div "設計師編號/姓名 設計師編號/姓名" at bounding box center [314, 96] width 97 height 28
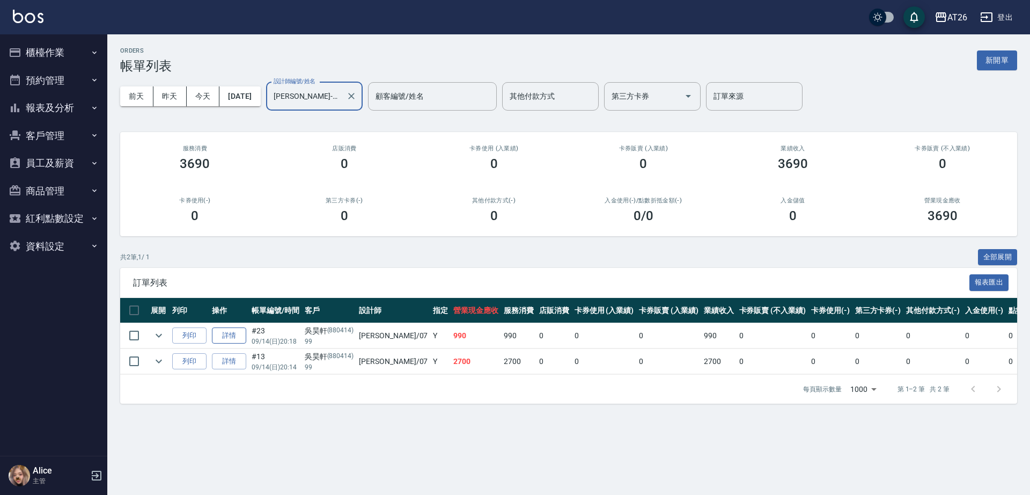
type input "ADAM-07"
click at [232, 335] on link "詳情" at bounding box center [229, 335] width 34 height 17
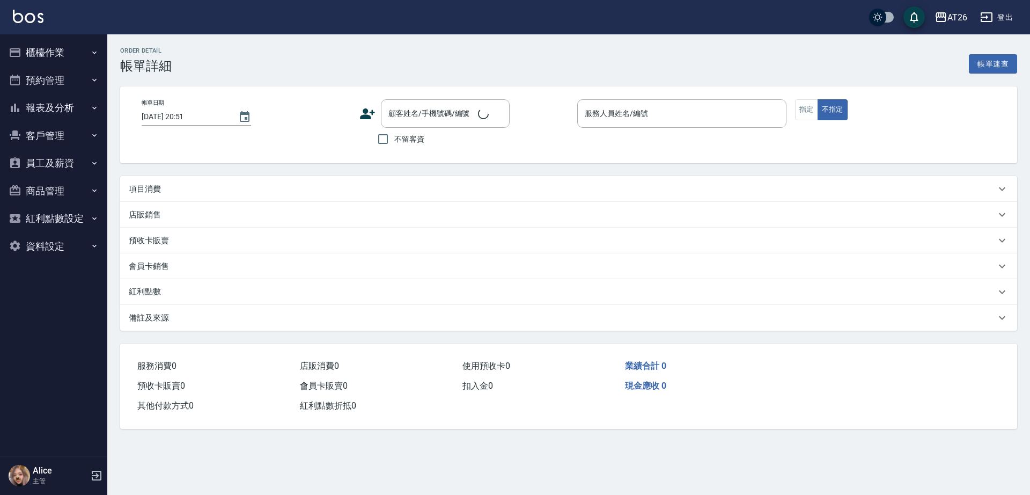
type input "2025/09/14 20:18"
type input "ADAM-07"
type input "90"
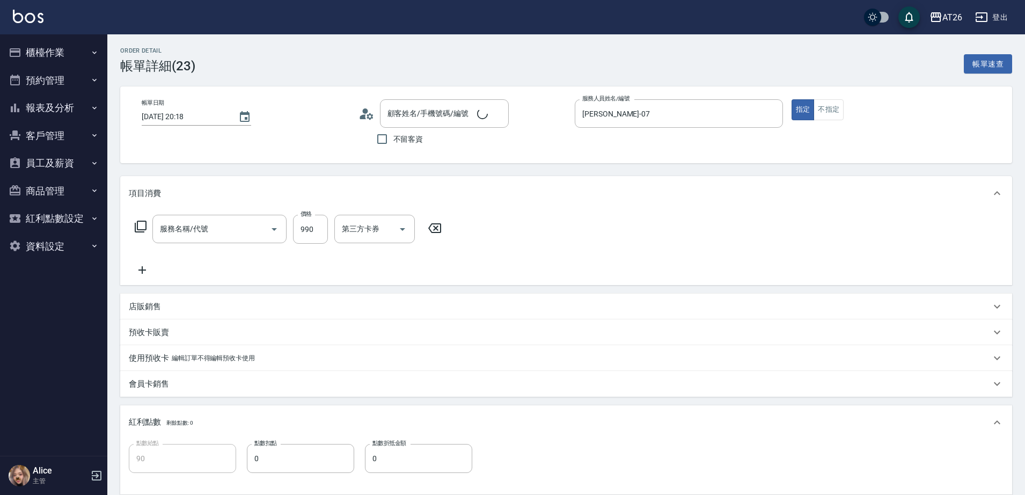
type input "吳昊軒/99/880414"
type input "燙髮(301)"
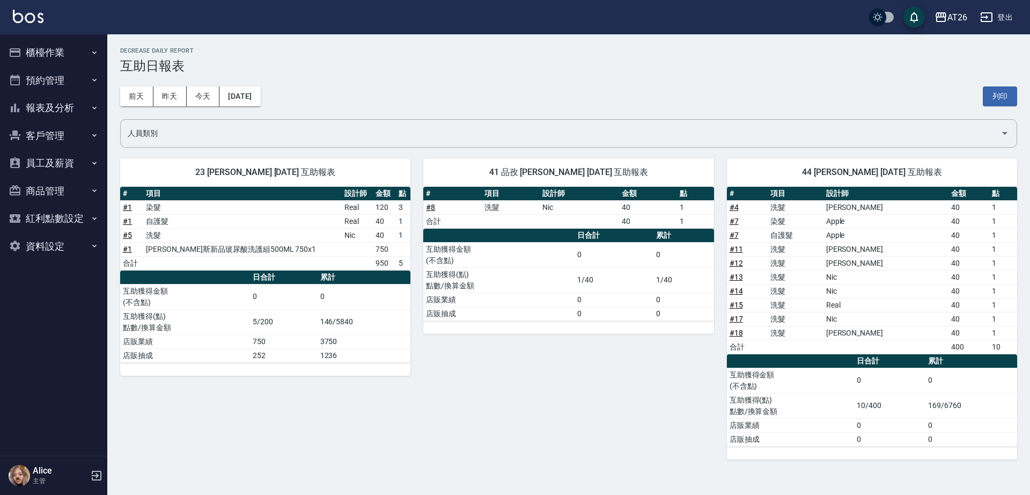
click at [459, 379] on div "41 品孜 [PERSON_NAME] [DATE] 互助報表 # 項目 設計師 金額 點 # 8 洗髮 Nic 40 1 合計 40 1 日合計 累計 互助…" at bounding box center [562, 302] width 303 height 314
click at [444, 89] on div "前天 昨天 今天 2025/09/17 列印" at bounding box center [568, 97] width 897 height 46
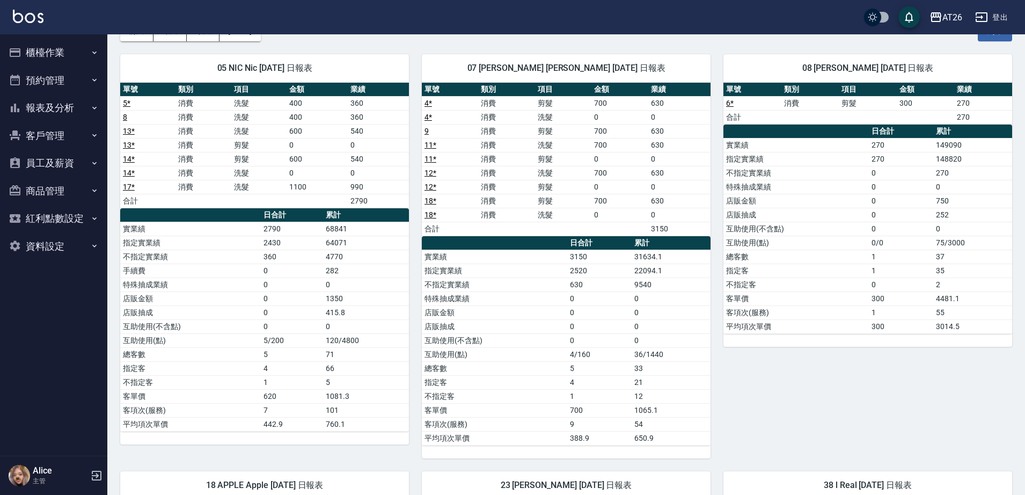
scroll to position [67, 0]
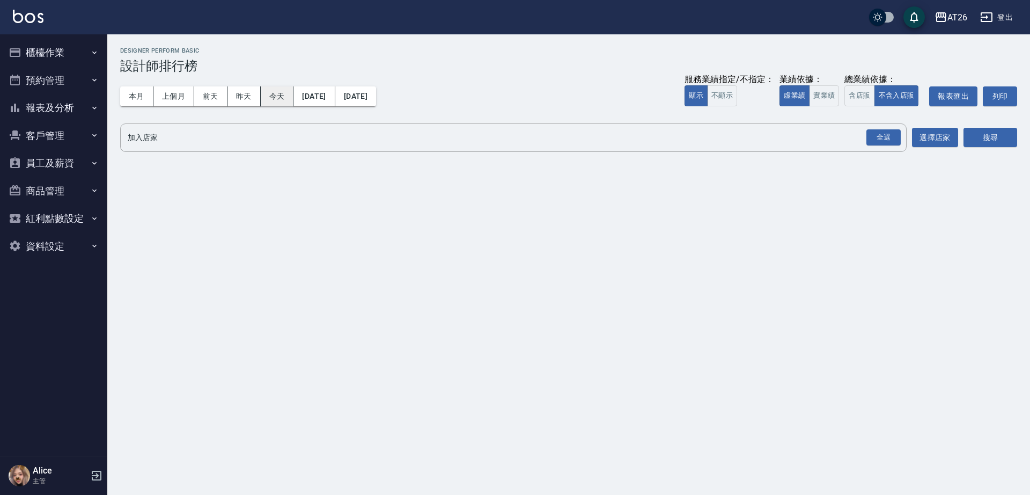
click at [273, 90] on button "今天" at bounding box center [277, 96] width 33 height 20
click at [830, 96] on button "實業績" at bounding box center [824, 95] width 30 height 21
click at [277, 98] on button "今天" at bounding box center [277, 96] width 33 height 20
click at [891, 138] on div "全選" at bounding box center [884, 137] width 34 height 17
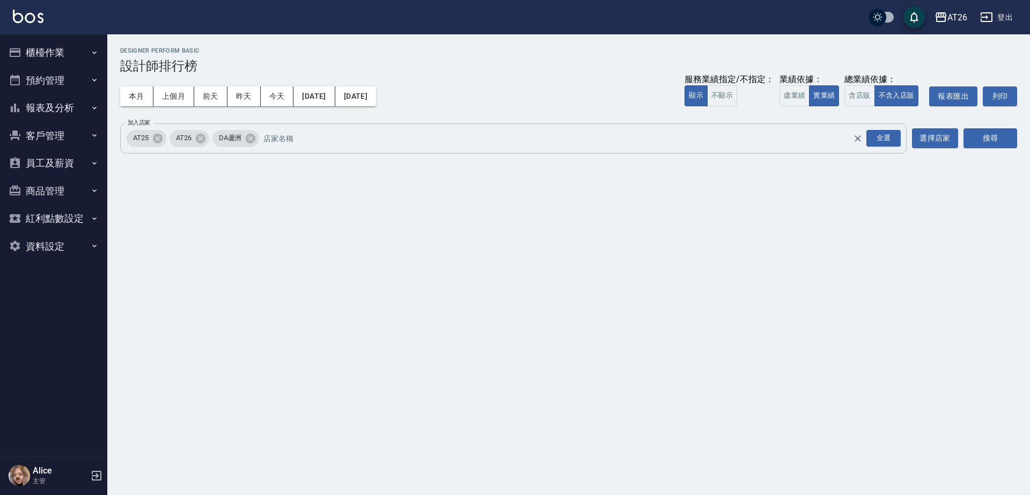
click at [261, 136] on div "AT25 AT26 DA[GEOGRAPHIC_DATA] 全選 加入店家" at bounding box center [513, 138] width 787 height 30
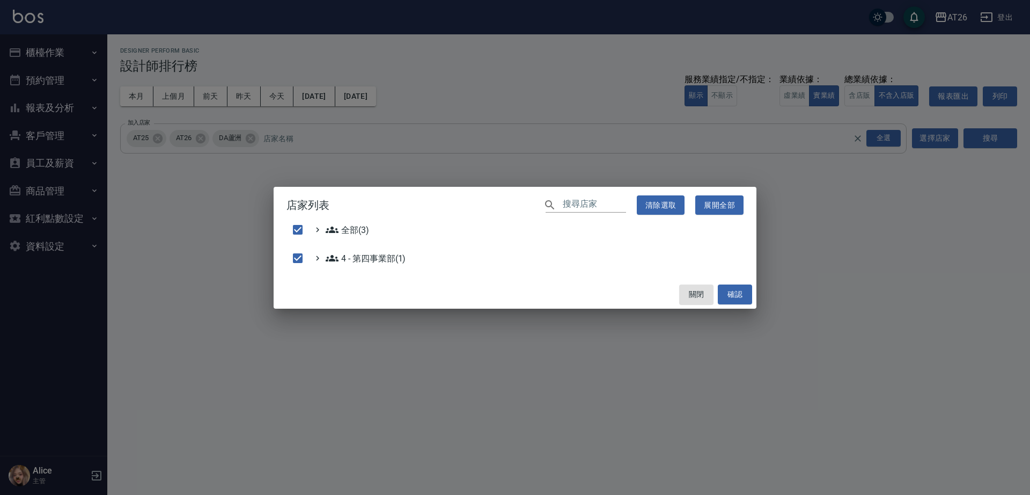
click at [254, 139] on div "店家列表 ​ 清除選取 展開全部 全部(3) 4 - 第四事業部(1) 關閉 確認" at bounding box center [515, 247] width 1030 height 495
checkbox input "false"
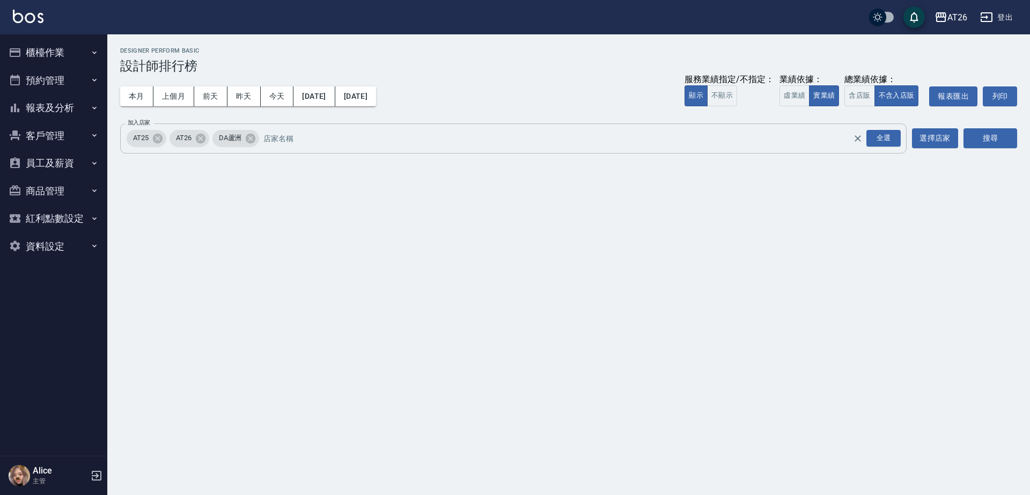
click at [259, 141] on div "DA蘆洲" at bounding box center [236, 138] width 47 height 17
click at [253, 137] on icon at bounding box center [251, 139] width 12 height 12
click at [158, 134] on icon at bounding box center [158, 138] width 10 height 10
click at [973, 141] on button "搜尋" at bounding box center [991, 138] width 54 height 20
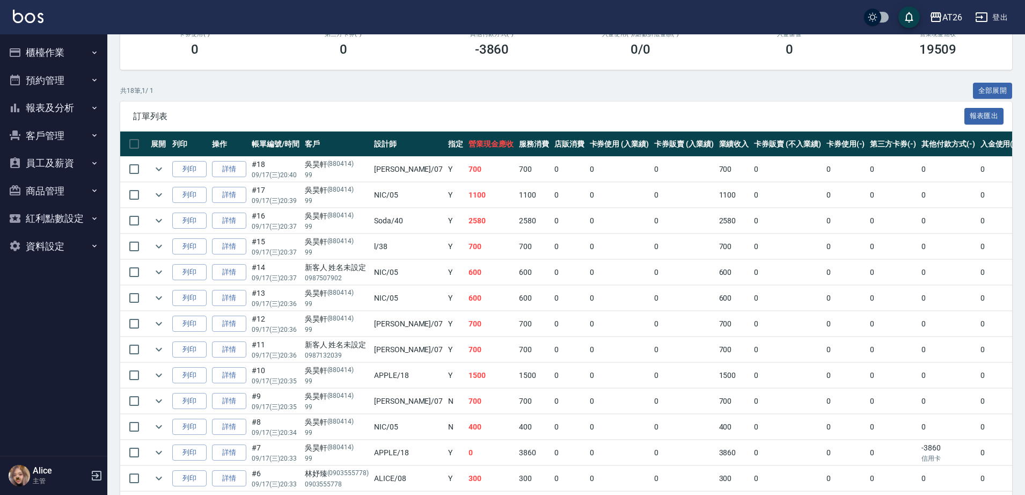
scroll to position [143, 0]
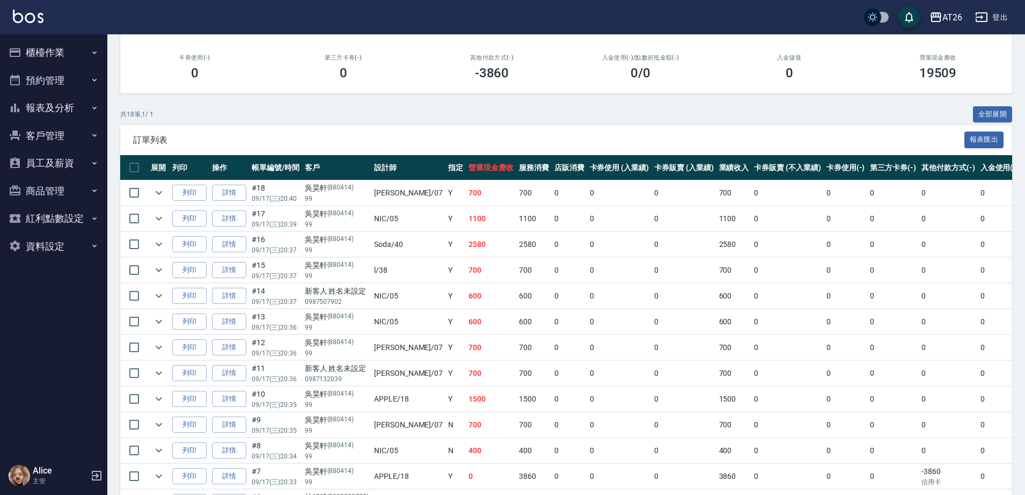
click at [319, 110] on div "共 18 筆, 1 / 1 全部展開" at bounding box center [566, 114] width 892 height 17
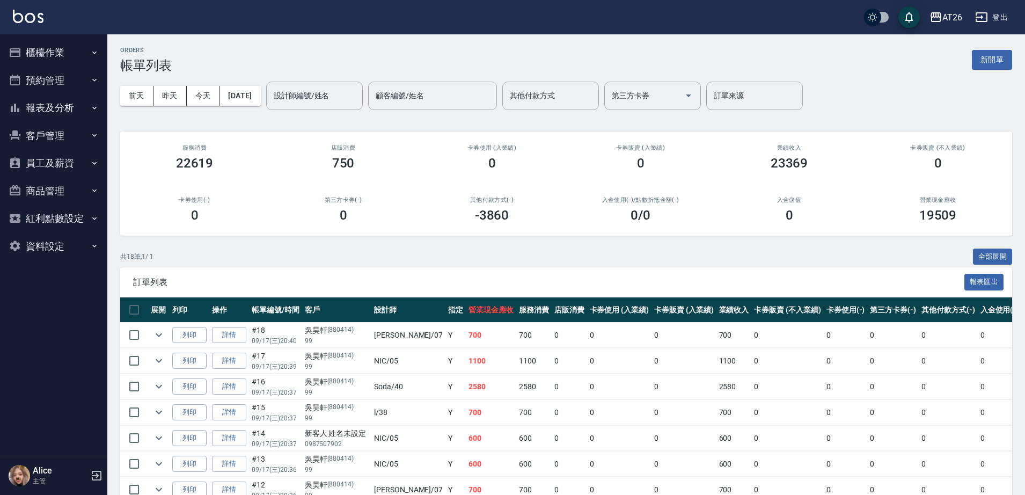
scroll to position [0, 0]
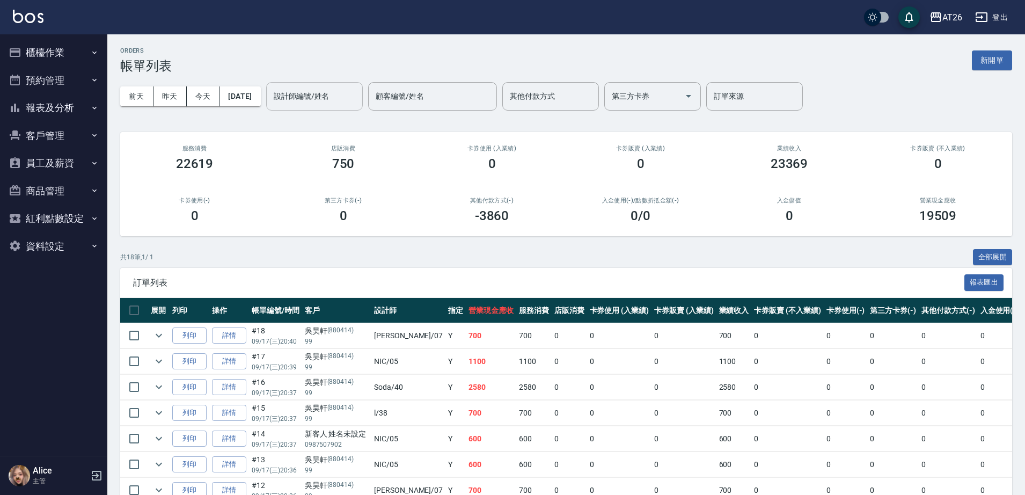
click at [333, 104] on input "設計師編號/姓名" at bounding box center [314, 96] width 87 height 19
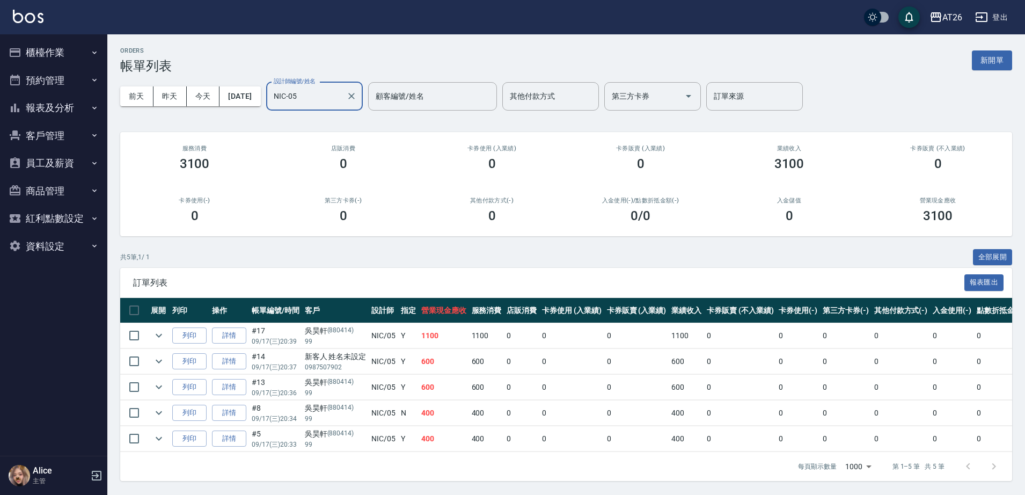
scroll to position [9, 0]
type input "NIC-05"
click at [70, 57] on button "櫃檯作業" at bounding box center [53, 53] width 99 height 28
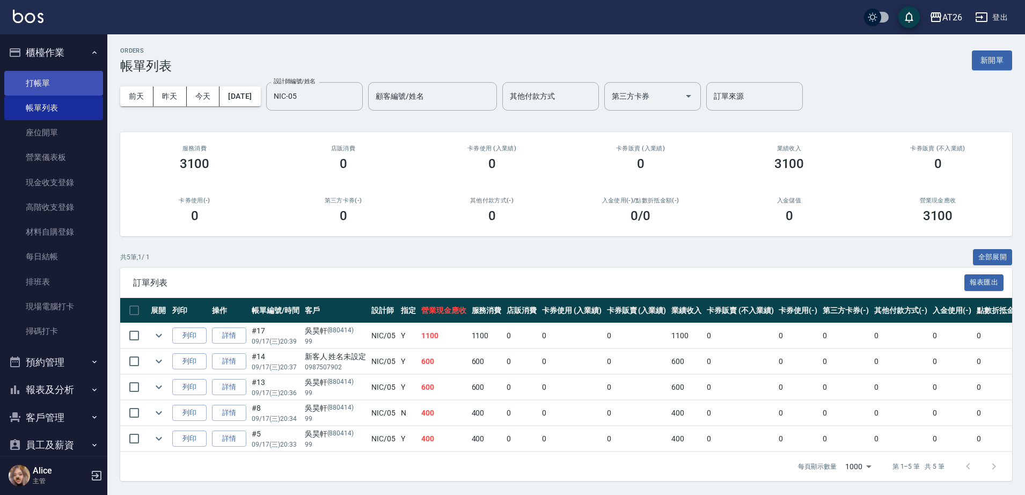
click at [49, 91] on link "打帳單" at bounding box center [53, 83] width 99 height 25
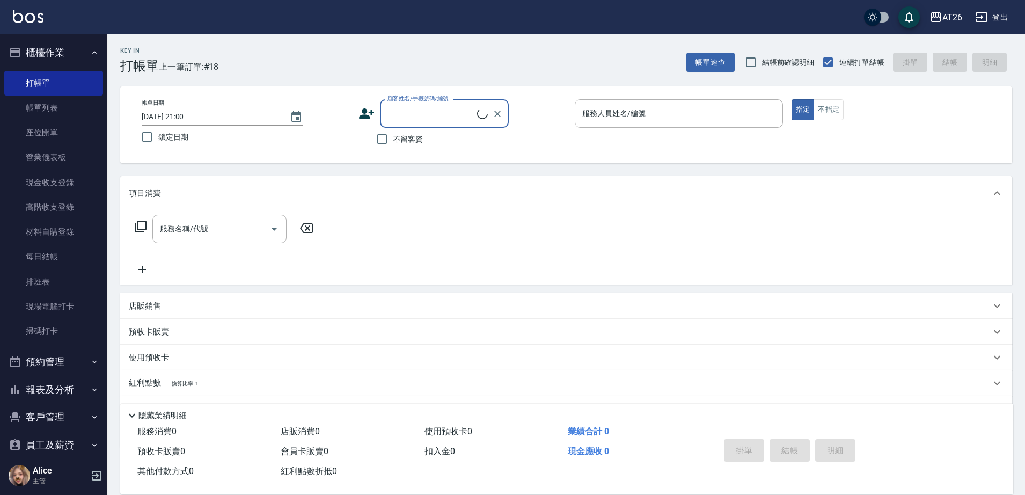
click at [441, 115] on input "顧客姓名/手機號碼/編號" at bounding box center [431, 113] width 92 height 19
type input "吳昊軒/99/880414"
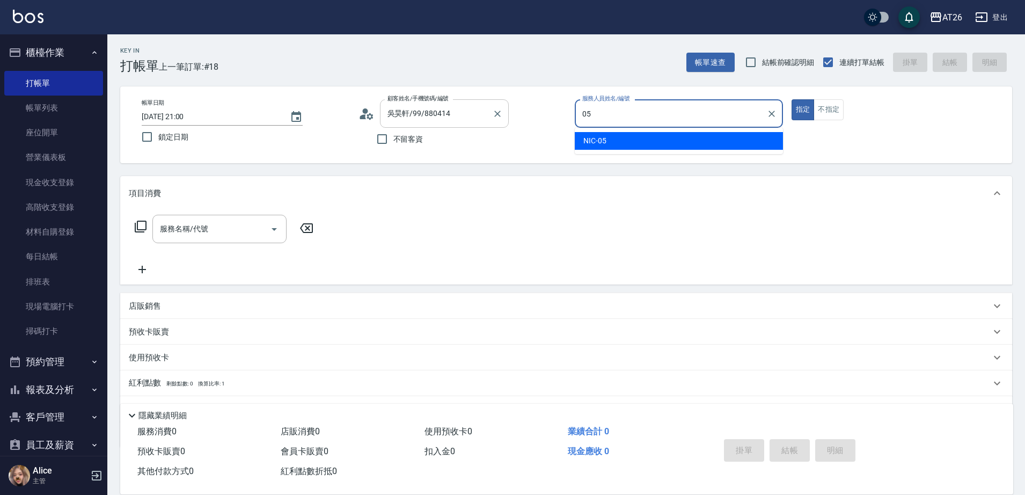
type input "05"
type button "true"
type input "NIC-05"
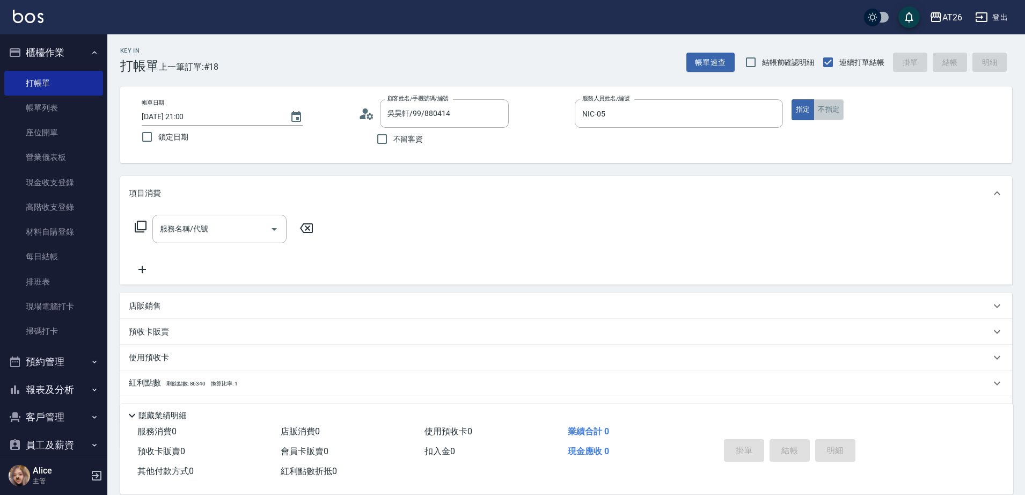
click at [820, 110] on button "不指定" at bounding box center [829, 109] width 30 height 21
click at [185, 228] on div "服務名稱/代號 服務名稱/代號" at bounding box center [219, 229] width 134 height 28
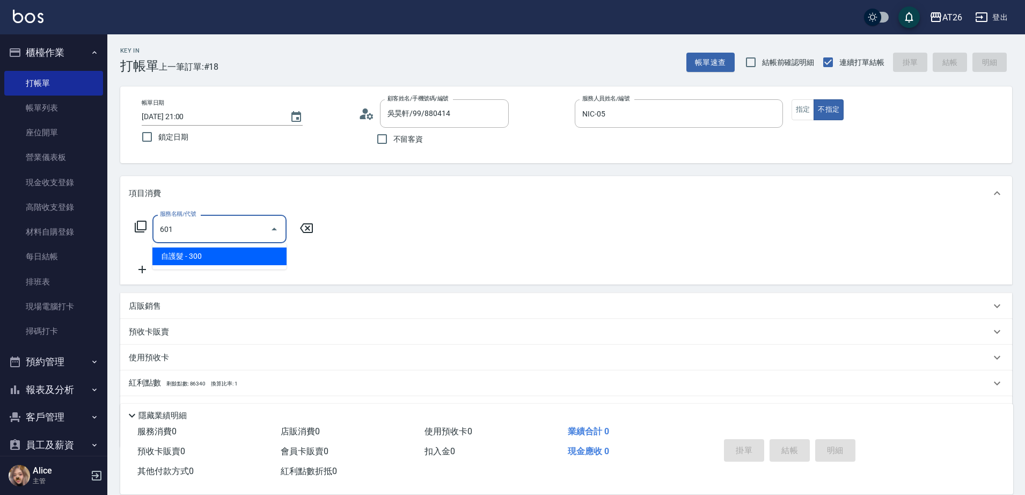
type input "自護髮(601)"
type input "30"
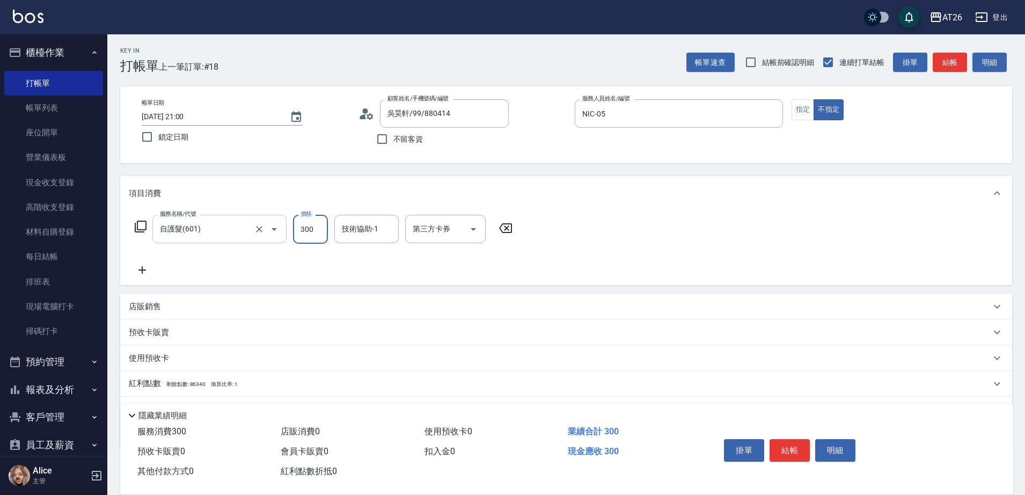
type input "1"
type input "0"
type input "150"
type input "10"
type input "1500"
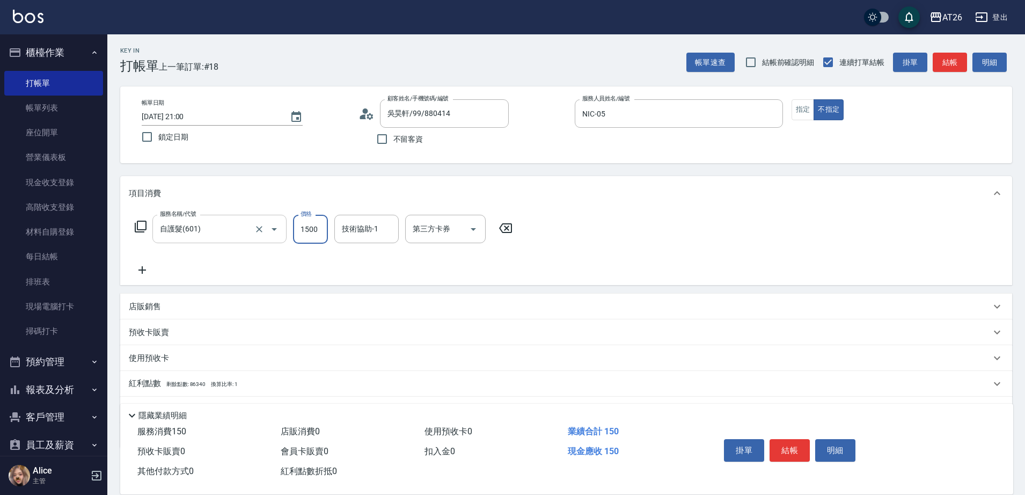
type input "150"
type input "1500"
type input "品孜-41"
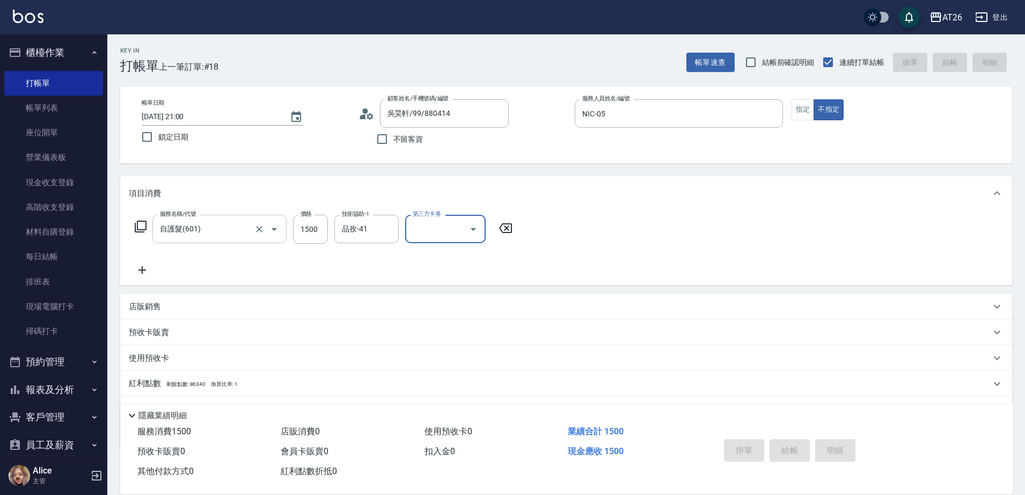
type input "0"
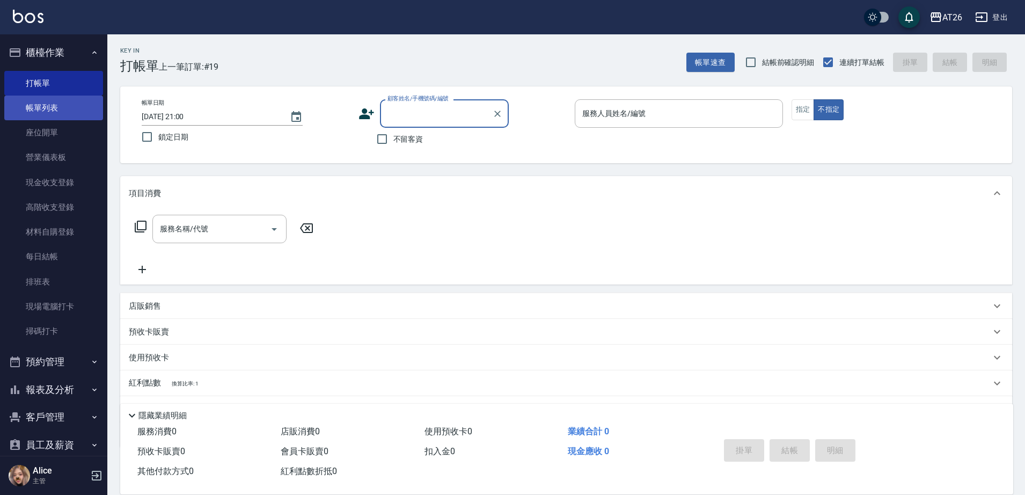
click at [73, 99] on link "帳單列表" at bounding box center [53, 108] width 99 height 25
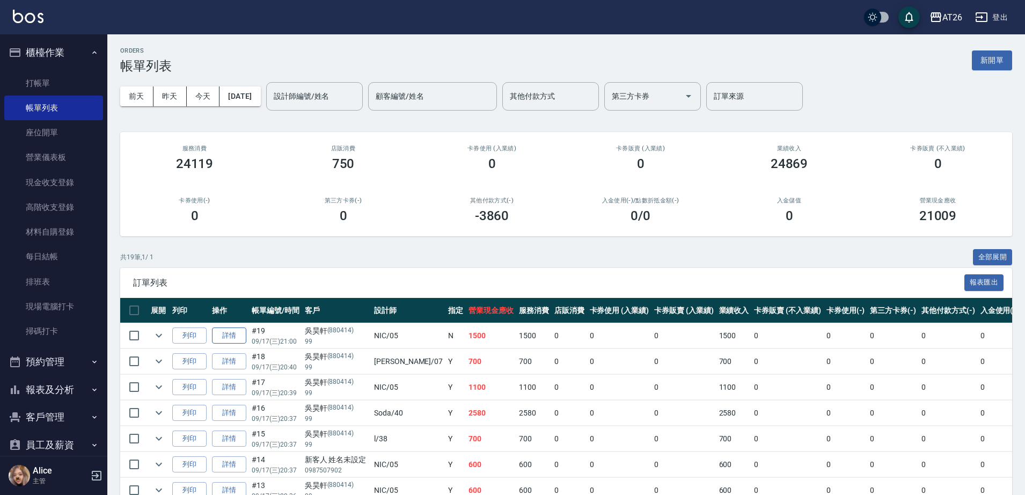
click at [231, 339] on link "詳情" at bounding box center [229, 335] width 34 height 17
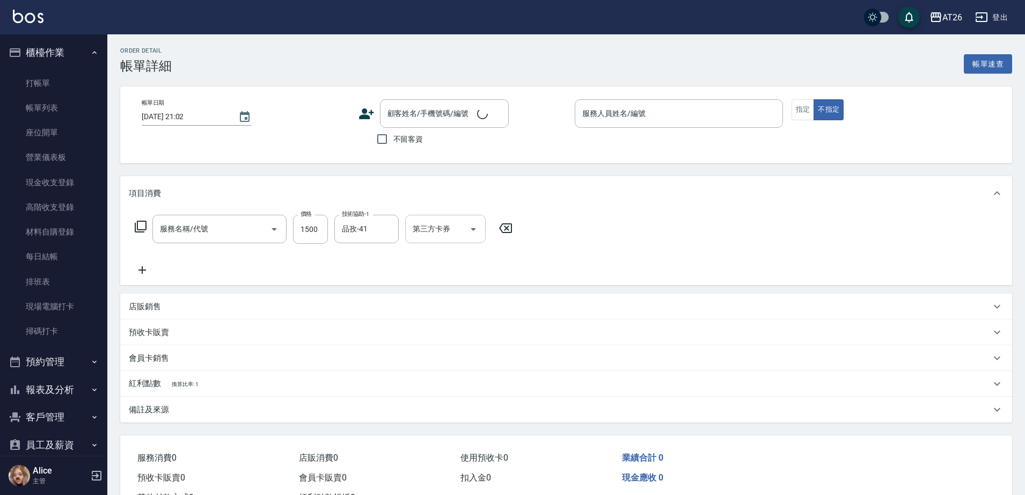
type input "自護髮(601)"
type input "2025/09/17 21:00"
type input "NIC-05"
type input "150"
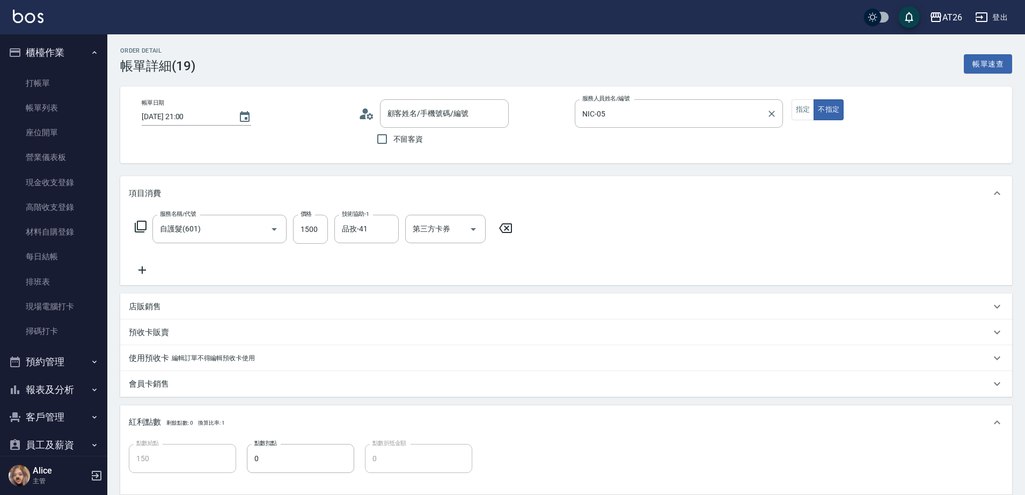
type input "吳昊軒/99/880414"
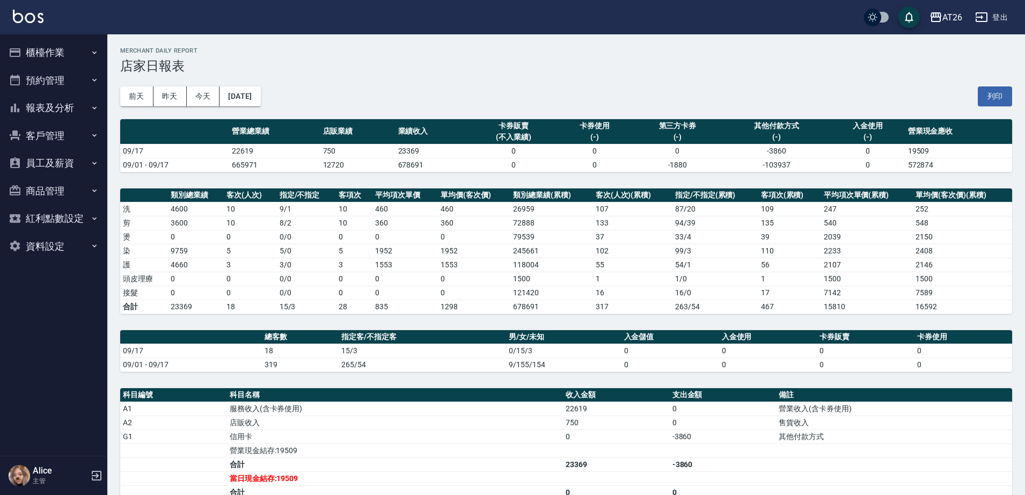
scroll to position [173, 0]
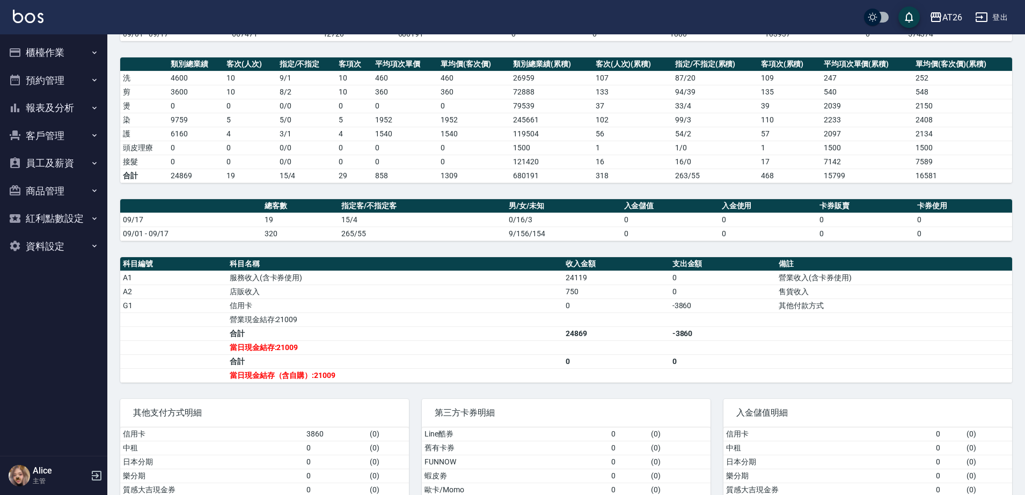
scroll to position [134, 0]
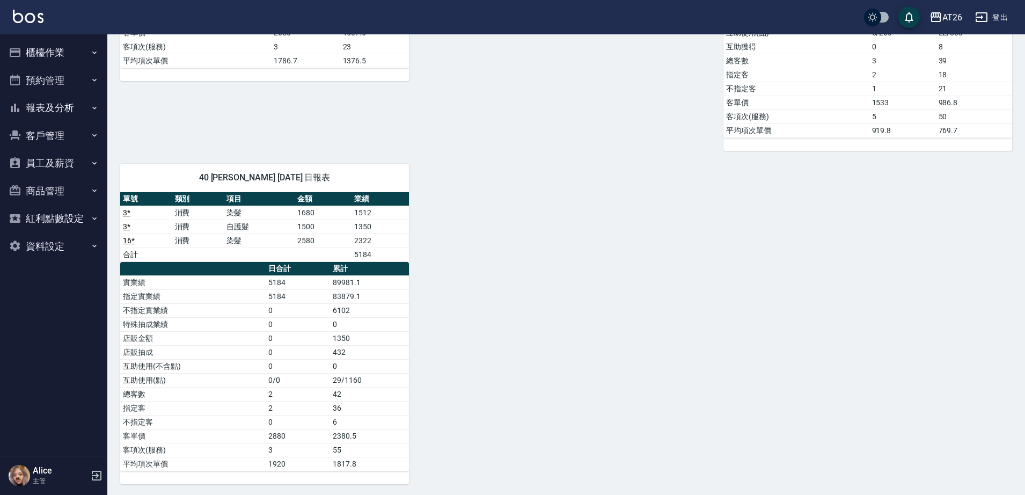
scroll to position [750, 0]
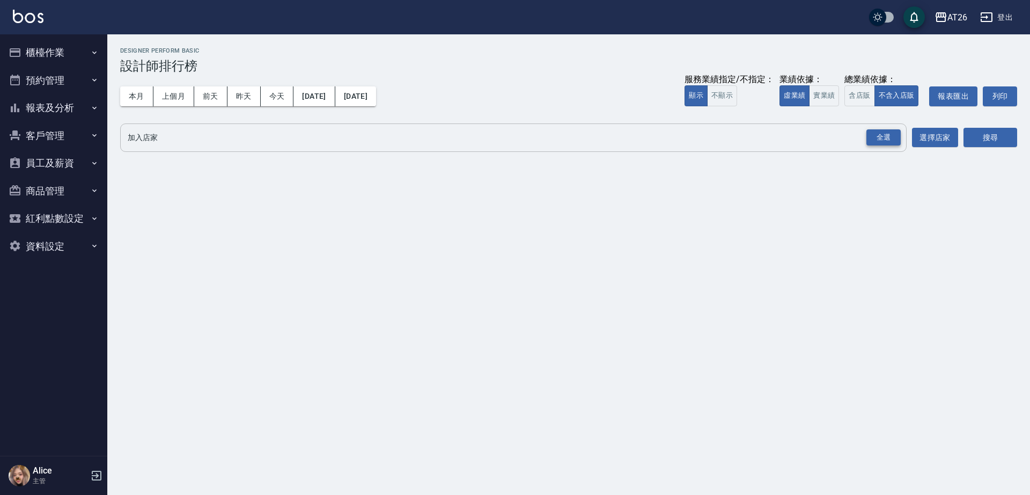
click at [876, 139] on div "全選" at bounding box center [884, 137] width 34 height 17
click at [830, 106] on button "實業績" at bounding box center [824, 95] width 30 height 21
click at [250, 136] on icon at bounding box center [251, 139] width 12 height 12
click at [161, 135] on icon at bounding box center [158, 138] width 10 height 10
click at [983, 134] on button "搜尋" at bounding box center [991, 138] width 54 height 20
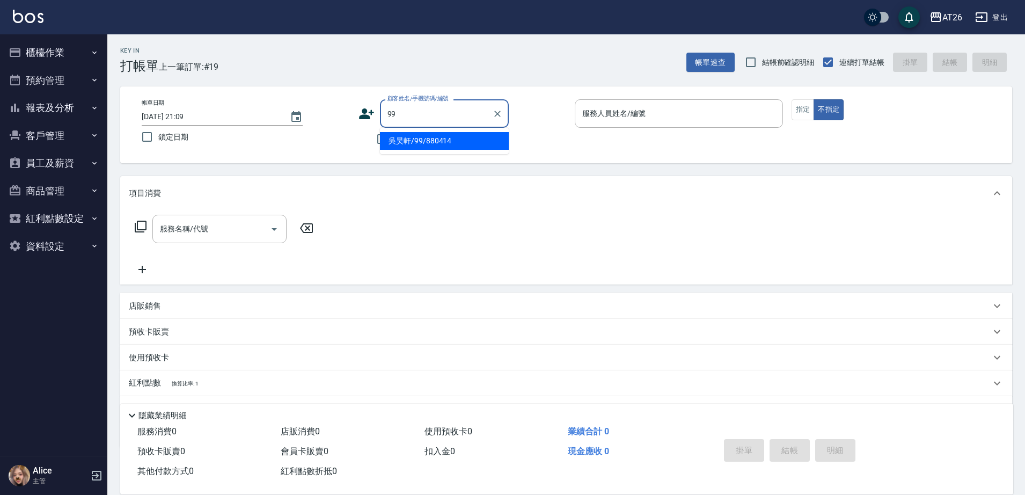
type input "吳昊軒/99/880414"
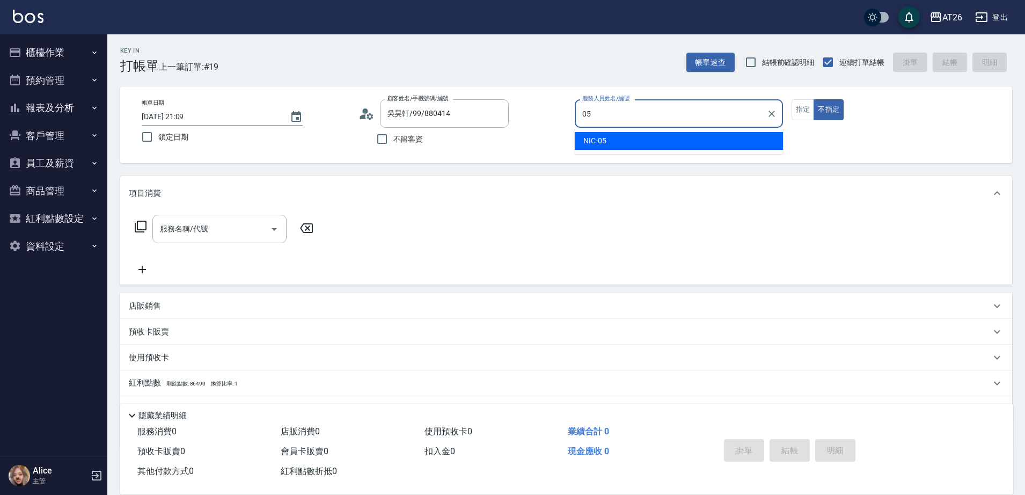
type input "05"
type button "false"
type input "NIC-05"
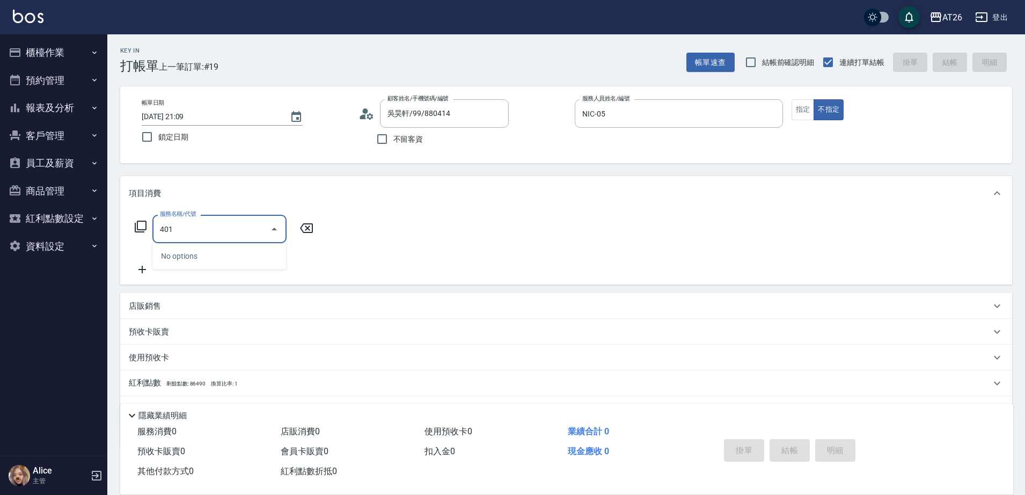
type input "剪髮(401)"
type input "20"
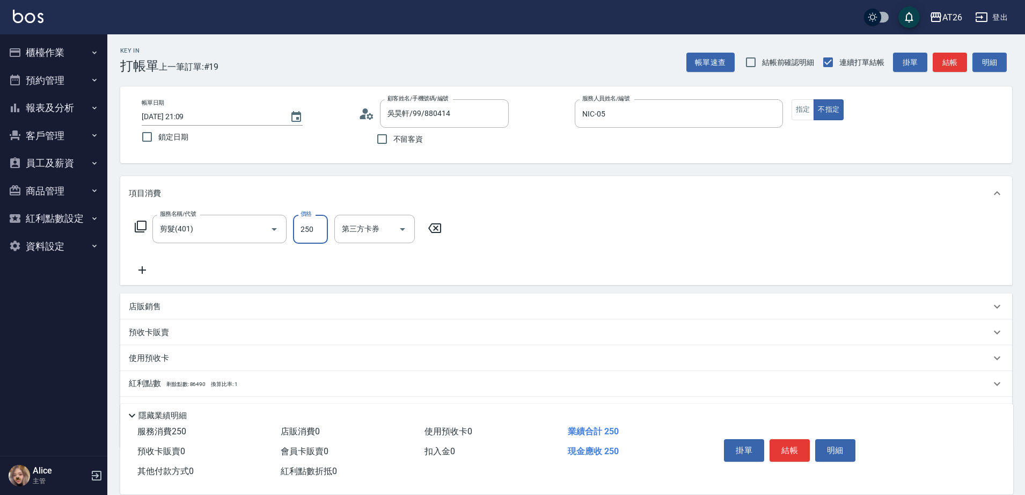
type input "7"
type input "0"
type input "700"
type input "70"
type input "700"
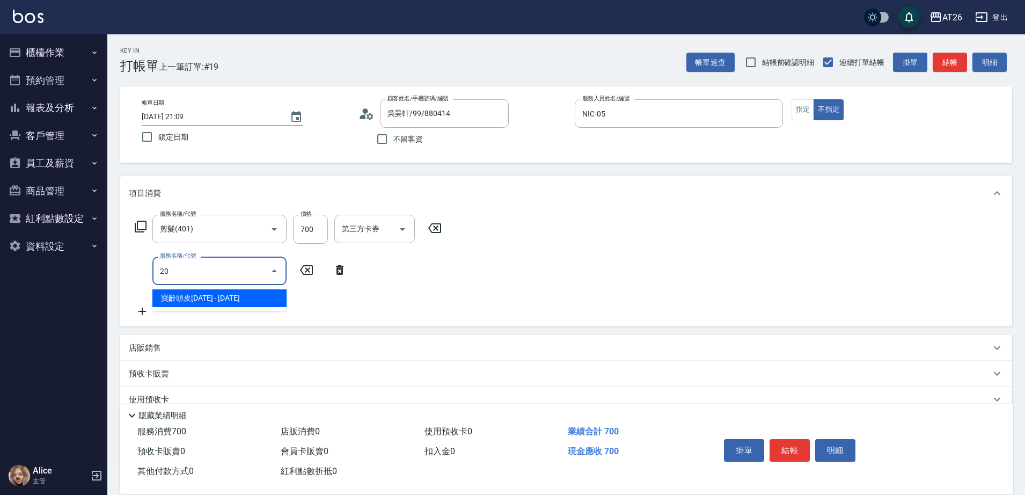
type input "201"
type input "90"
type input "201"
type input "3"
type input "70"
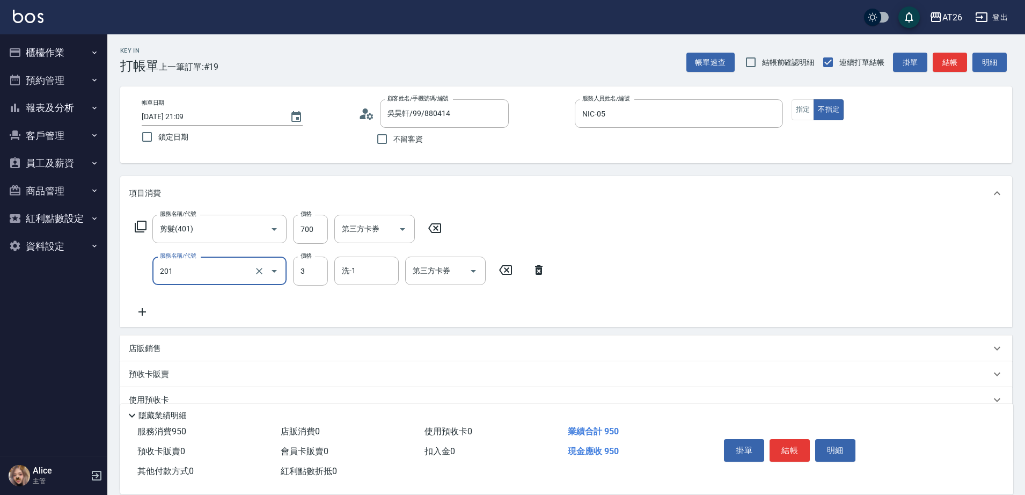
type input "洗髮(201)"
type input "30"
type input "NANA-23"
click at [316, 277] on input "30" at bounding box center [310, 271] width 35 height 29
type input "0"
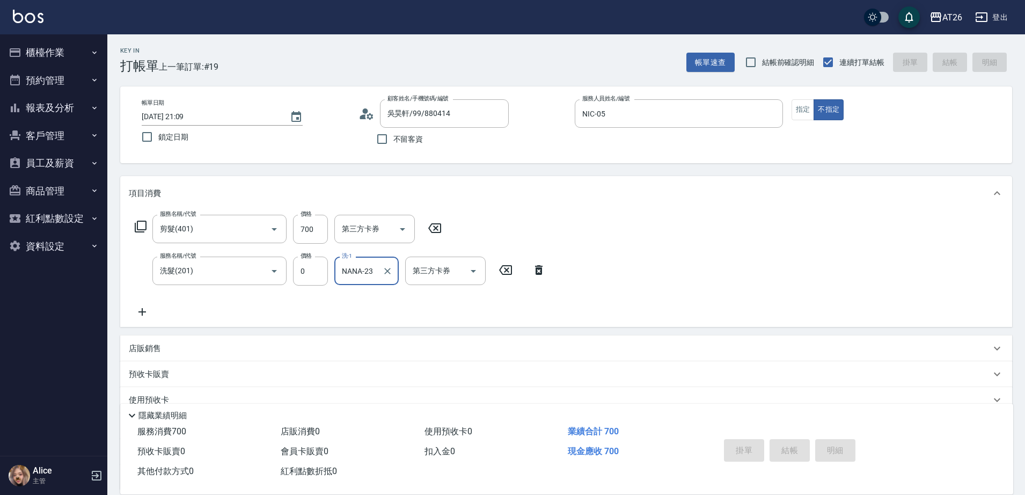
type input "[DATE] 21:10"
type input "0"
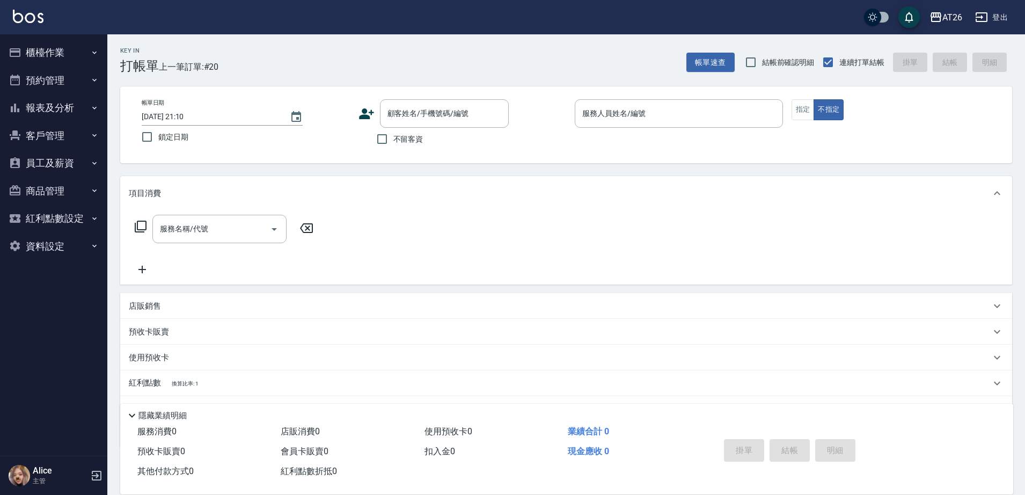
drag, startPoint x: 0, startPoint y: 395, endPoint x: 11, endPoint y: 291, distance: 104.2
click at [0, 395] on nav "櫃檯作業 打帳單 帳單列表 座位開單 營業儀表板 現金收支登錄 高階收支登錄 材料自購登錄 每日結帳 排班表 現場電腦打卡 掃碼打卡 預約管理 預約管理 單日…" at bounding box center [53, 244] width 107 height 421
click at [70, 106] on button "報表及分析" at bounding box center [53, 108] width 99 height 28
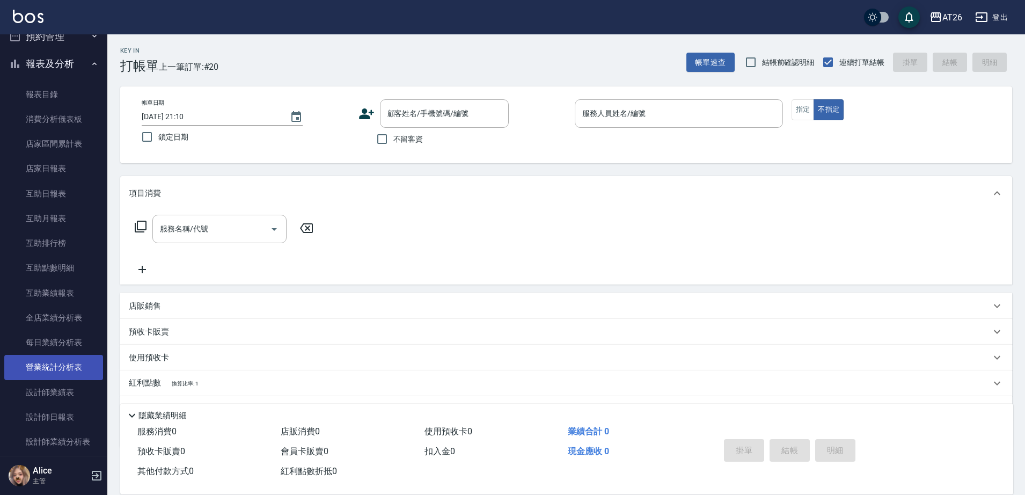
scroll to position [67, 0]
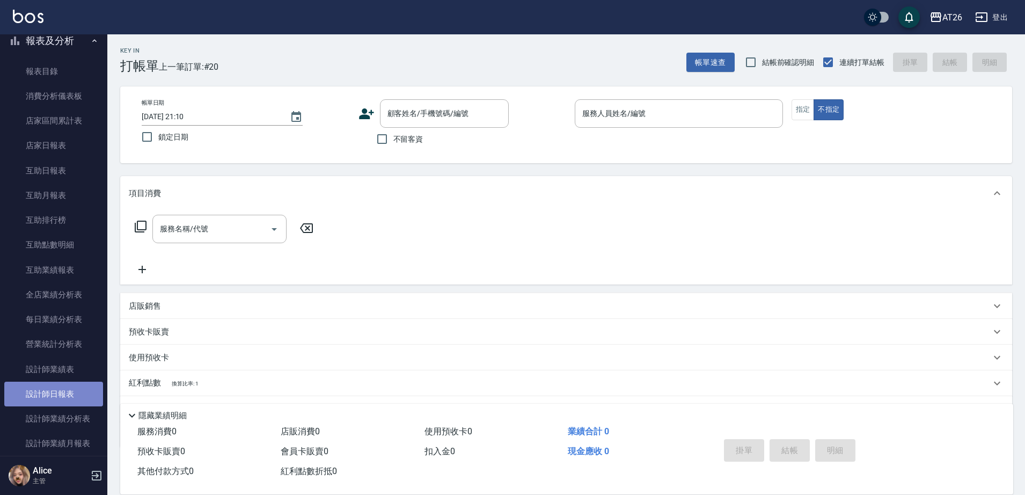
click at [65, 392] on link "設計師日報表" at bounding box center [53, 394] width 99 height 25
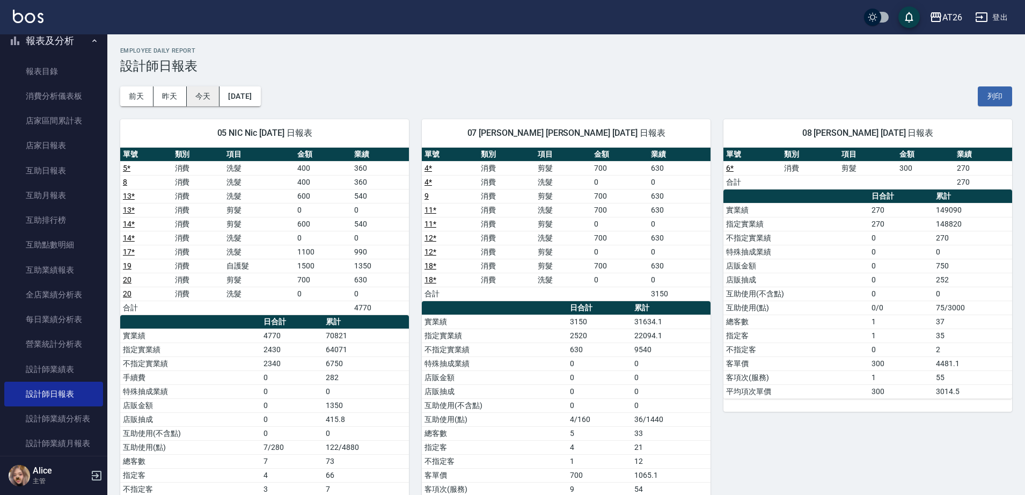
click at [196, 99] on button "今天" at bounding box center [203, 96] width 33 height 20
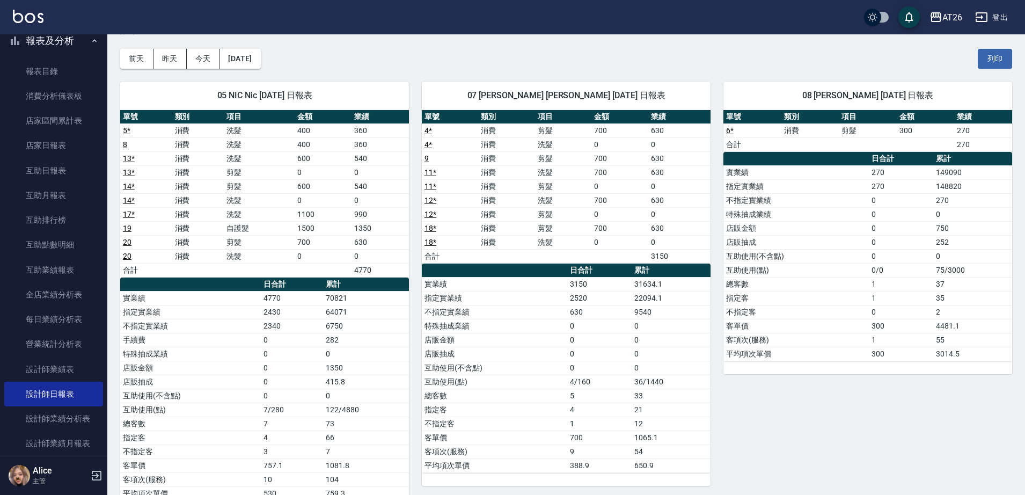
scroll to position [67, 0]
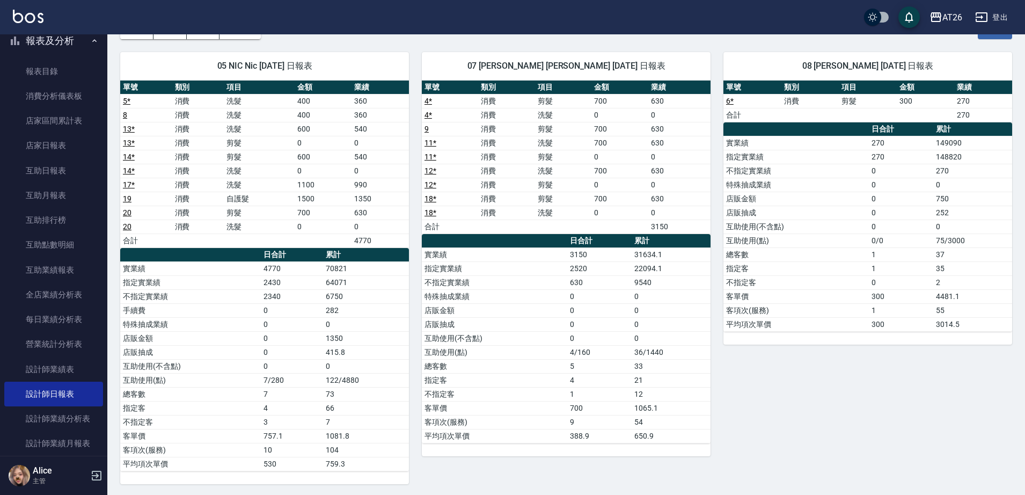
click at [937, 464] on div "08 ALICE Alice [DATE] 日報表 單號 類別 項目 金額 業績 6 * 消費 剪髮 300 270 合計 270 日合計 累計 實業績 27…" at bounding box center [862, 261] width 302 height 445
